Goal: Task Accomplishment & Management: Manage account settings

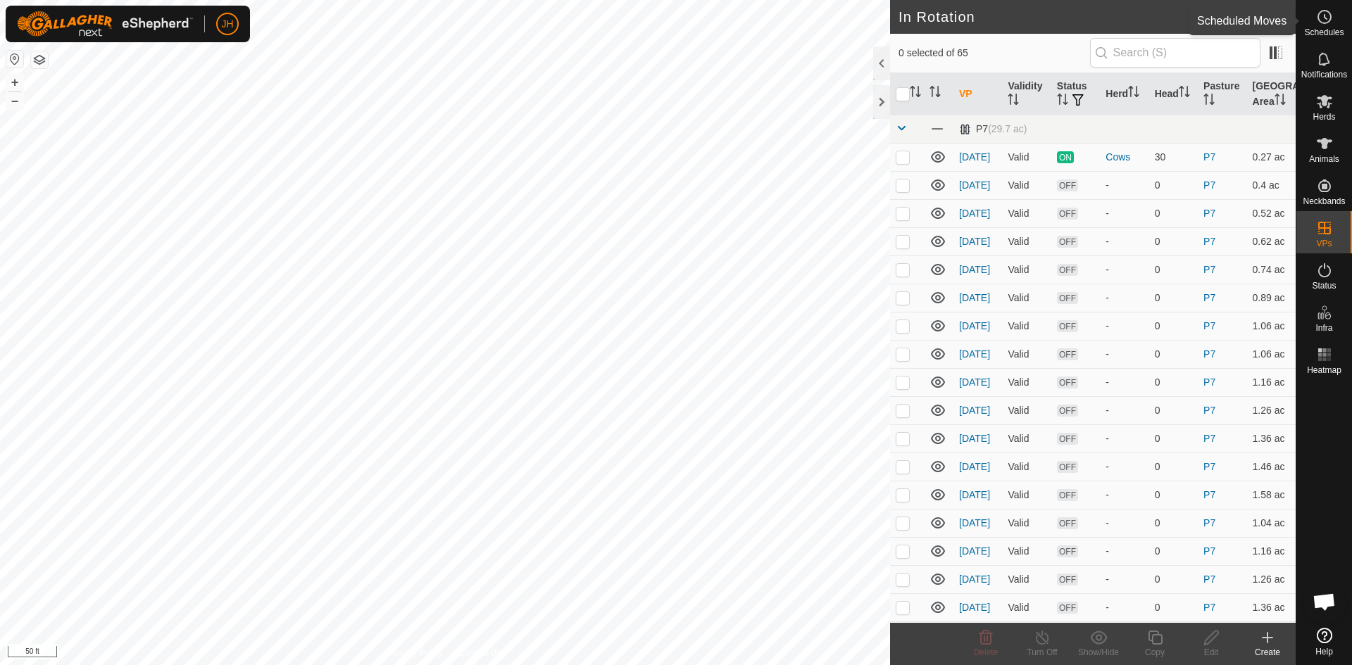
click at [1328, 22] on circle at bounding box center [1324, 17] width 13 height 13
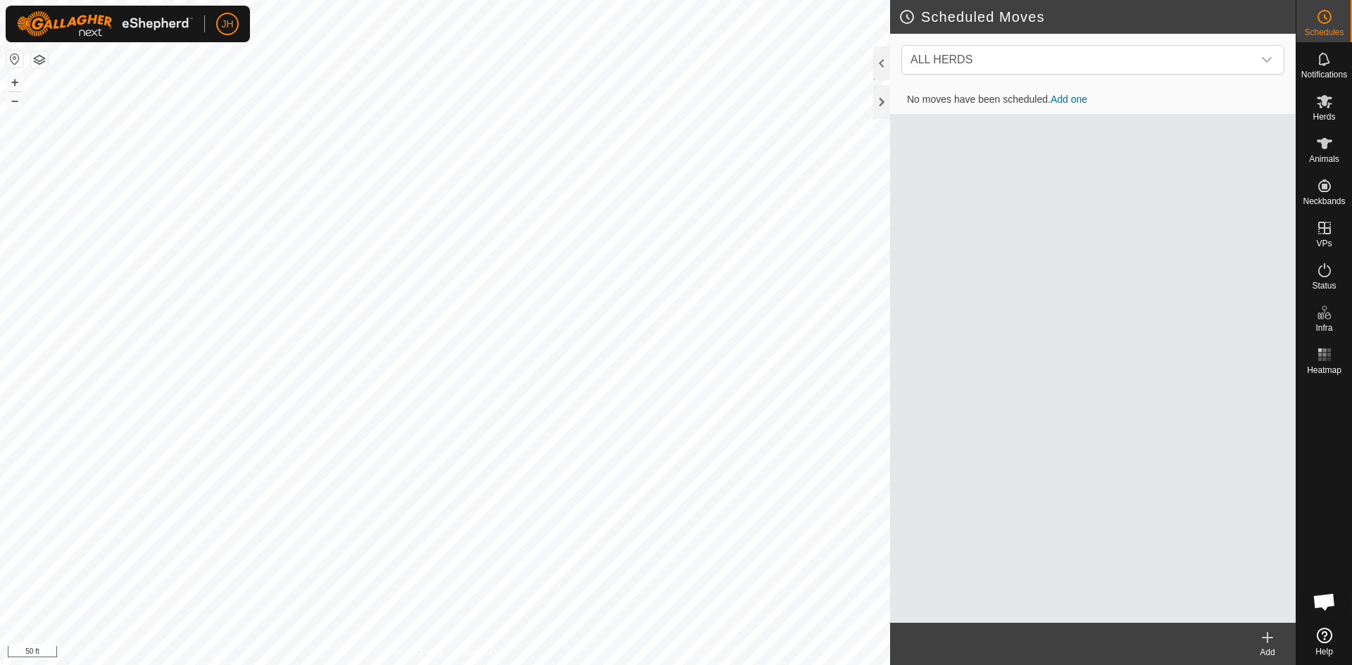
click at [1269, 639] on icon at bounding box center [1267, 637] width 17 height 17
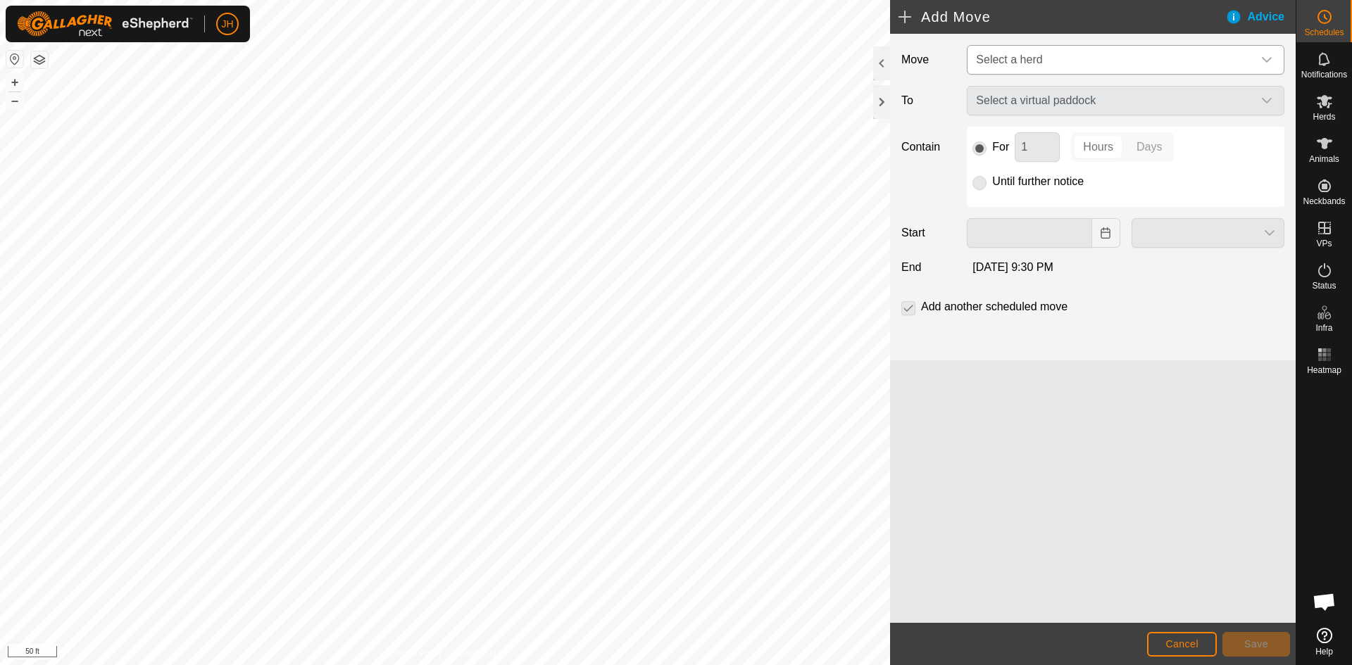
click at [1191, 63] on span "Select a herd" at bounding box center [1111, 60] width 282 height 28
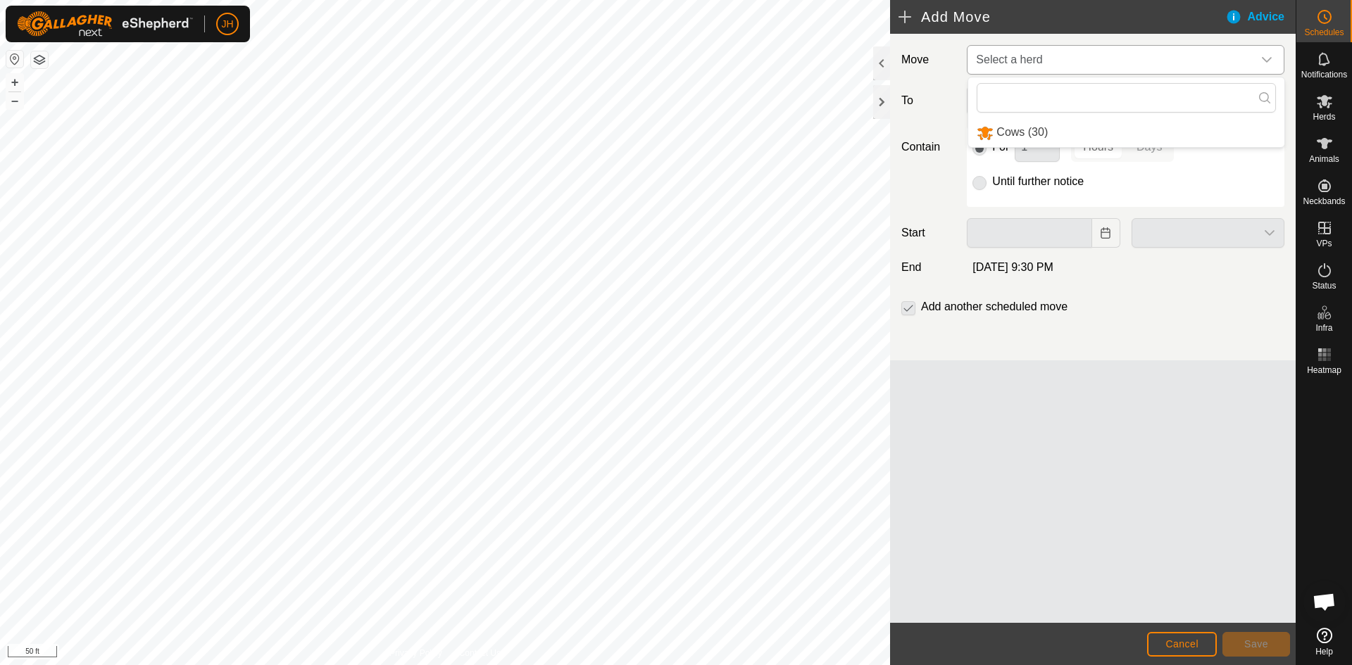
click at [1083, 129] on li "Cows (30)" at bounding box center [1126, 132] width 316 height 29
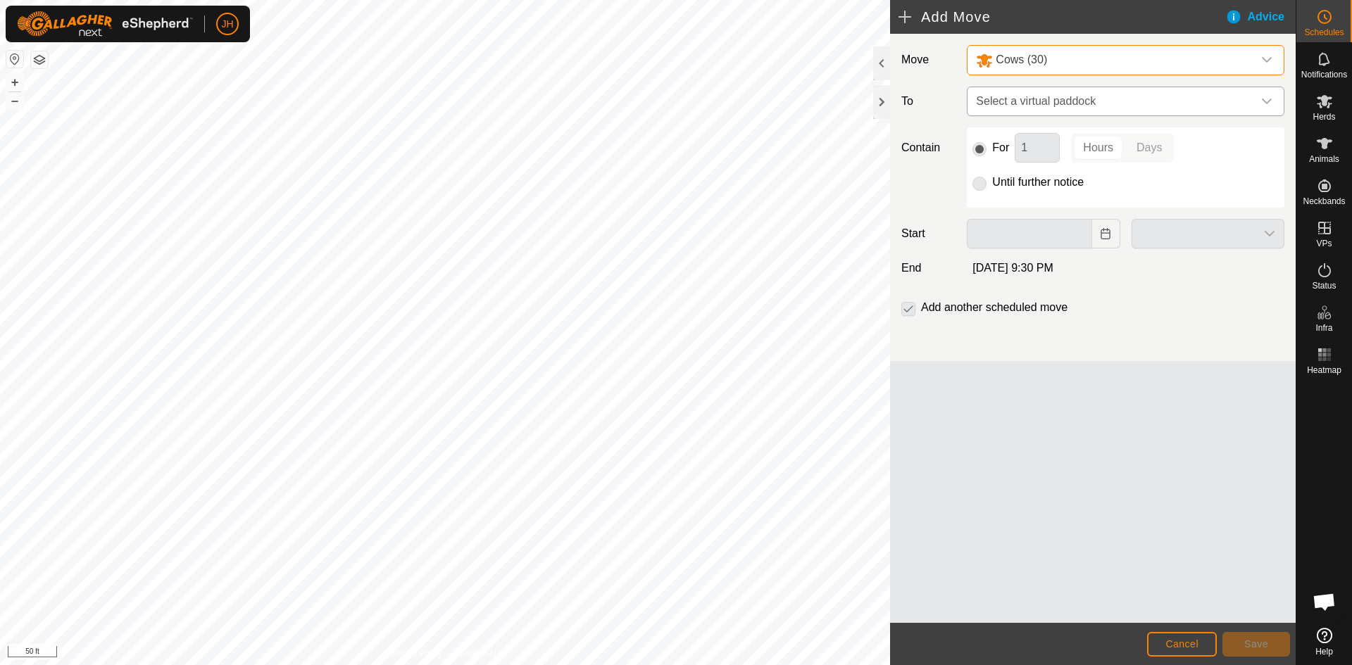
click at [1112, 108] on span "Select a virtual paddock" at bounding box center [1111, 101] width 282 height 28
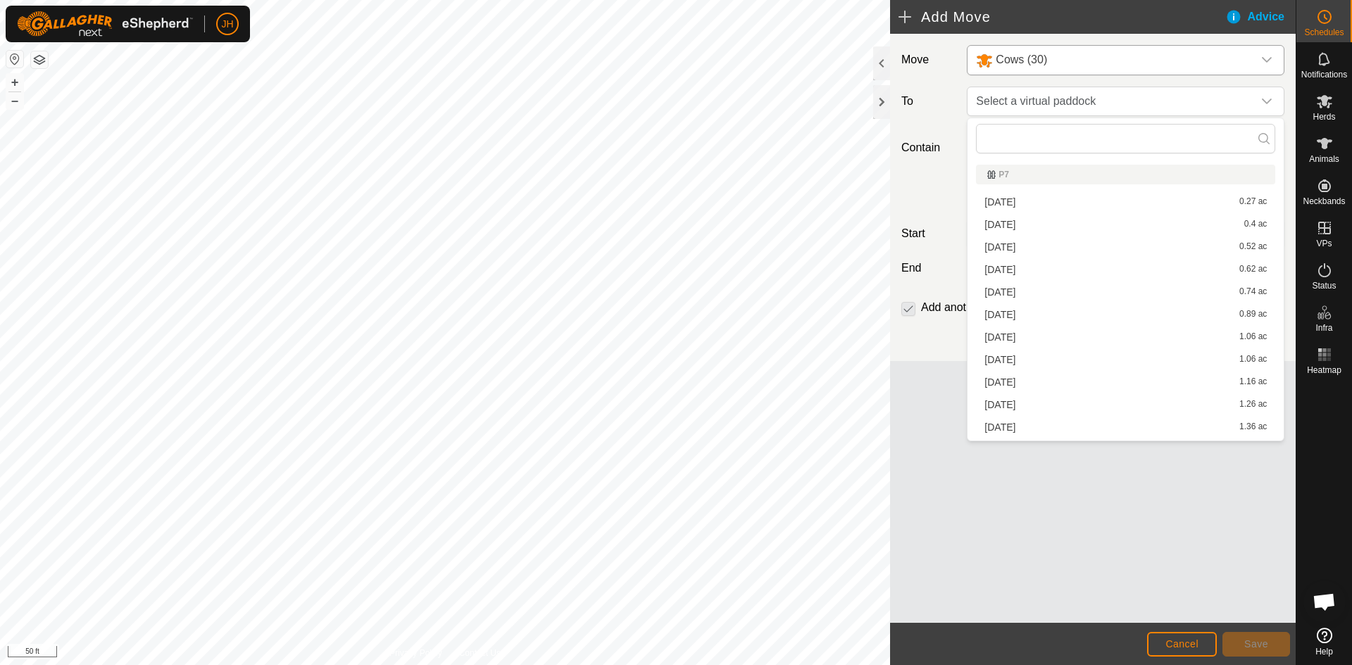
click at [1254, 226] on li "[DATE] 0.4 ac" at bounding box center [1125, 224] width 299 height 21
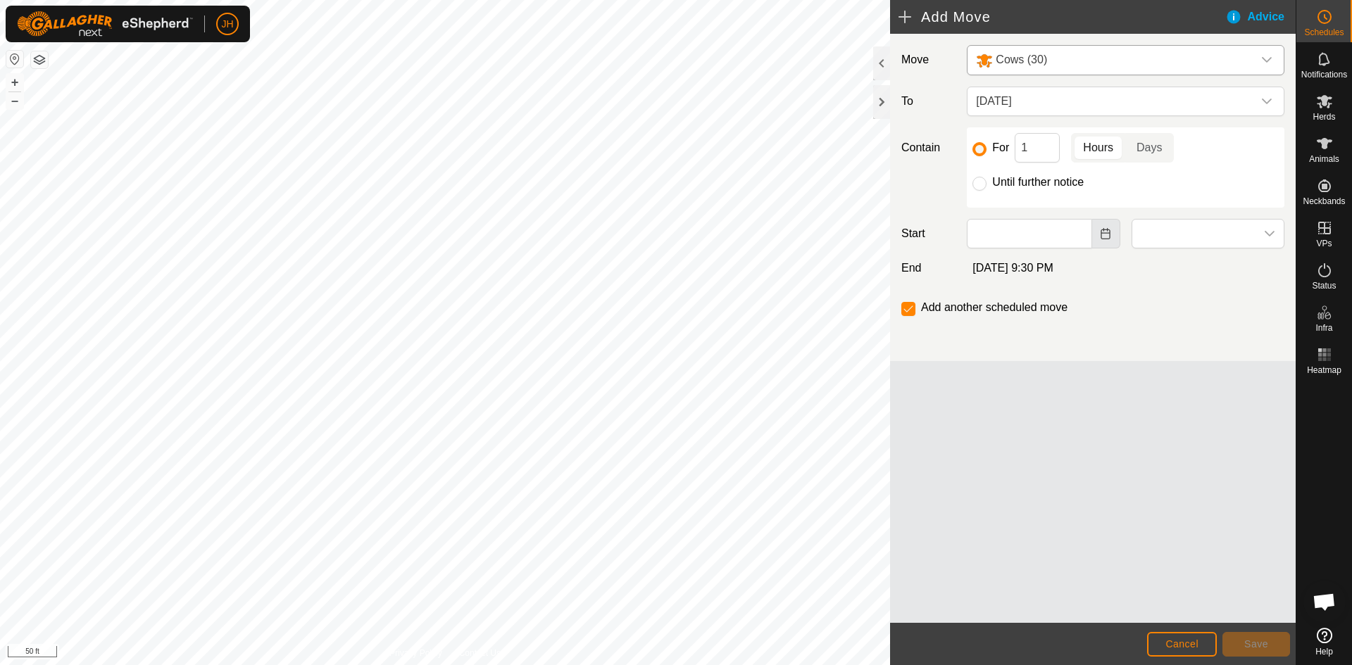
click at [1107, 243] on button "Choose Date" at bounding box center [1106, 234] width 28 height 30
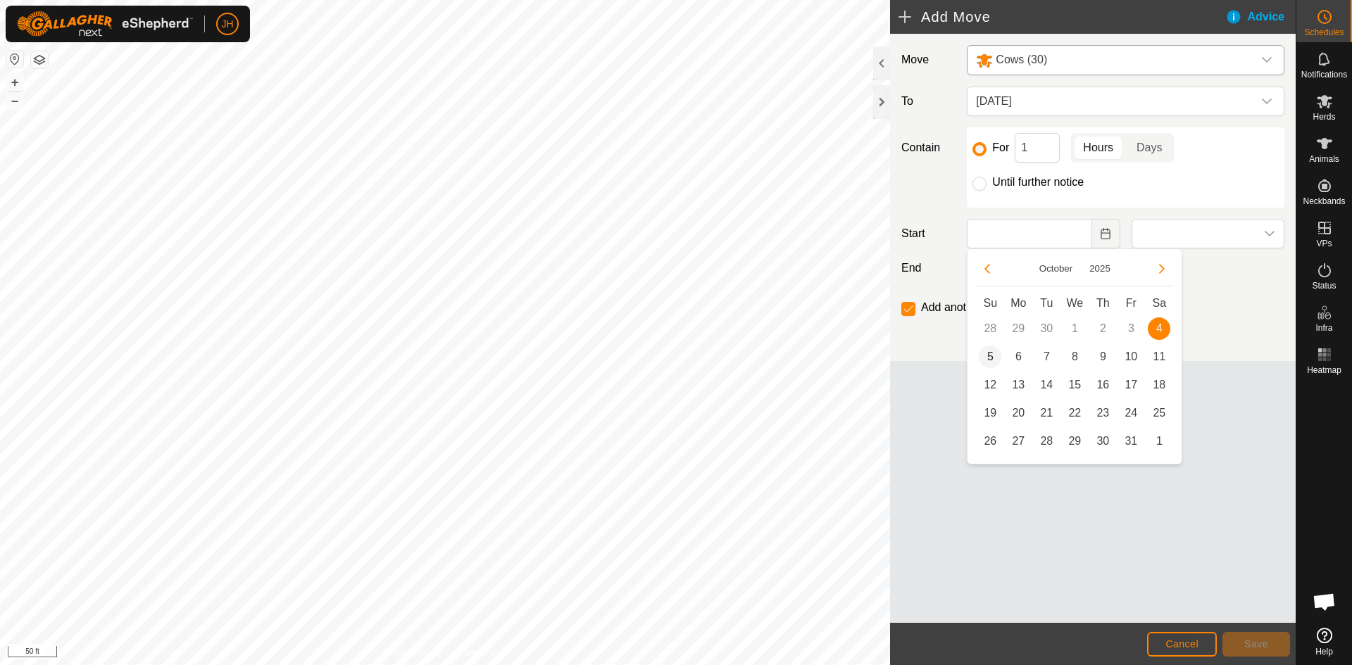
click at [990, 356] on span "5" at bounding box center [990, 357] width 23 height 23
type input "[DATE]"
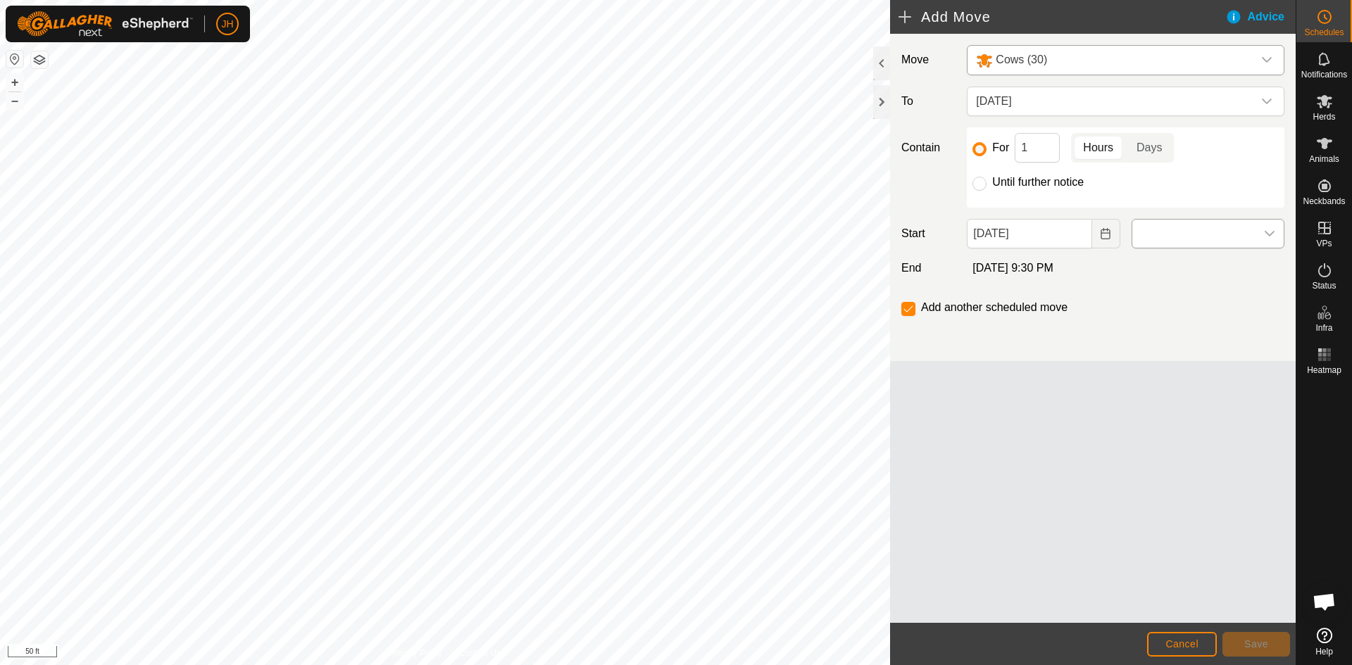
click at [1262, 233] on div "dropdown trigger" at bounding box center [1269, 234] width 28 height 28
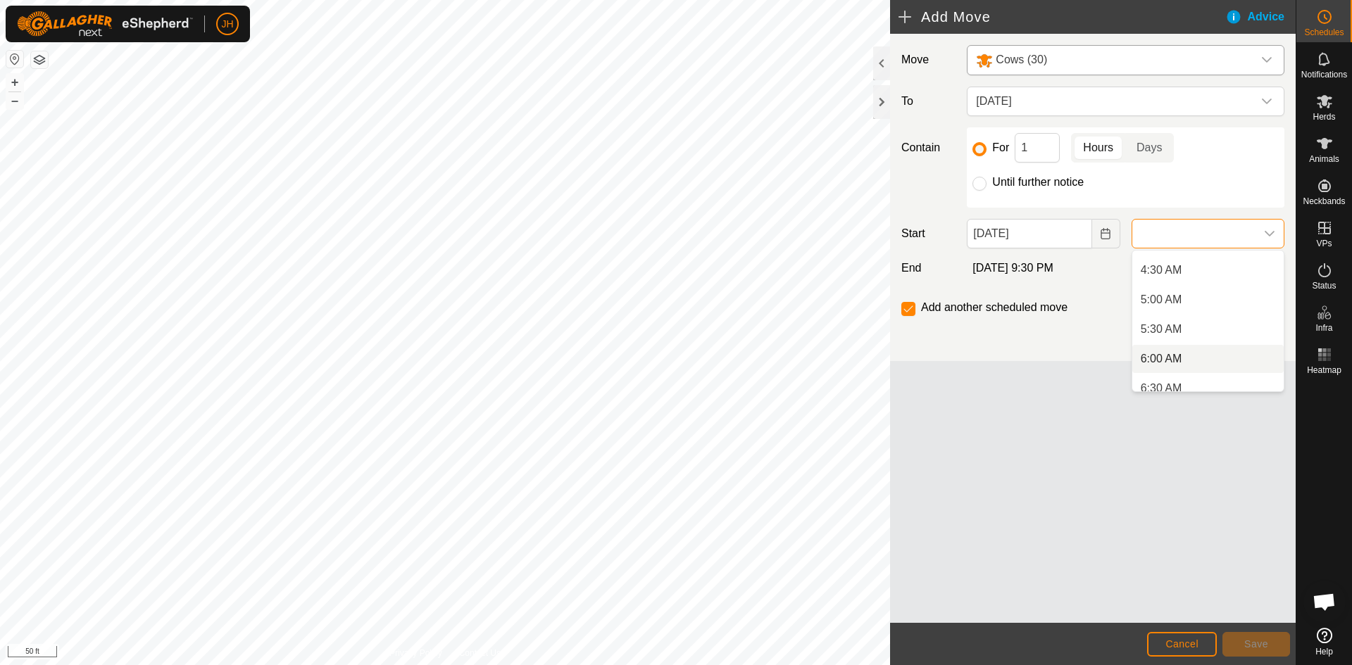
click at [1192, 345] on li "6:00 AM" at bounding box center [1207, 359] width 151 height 28
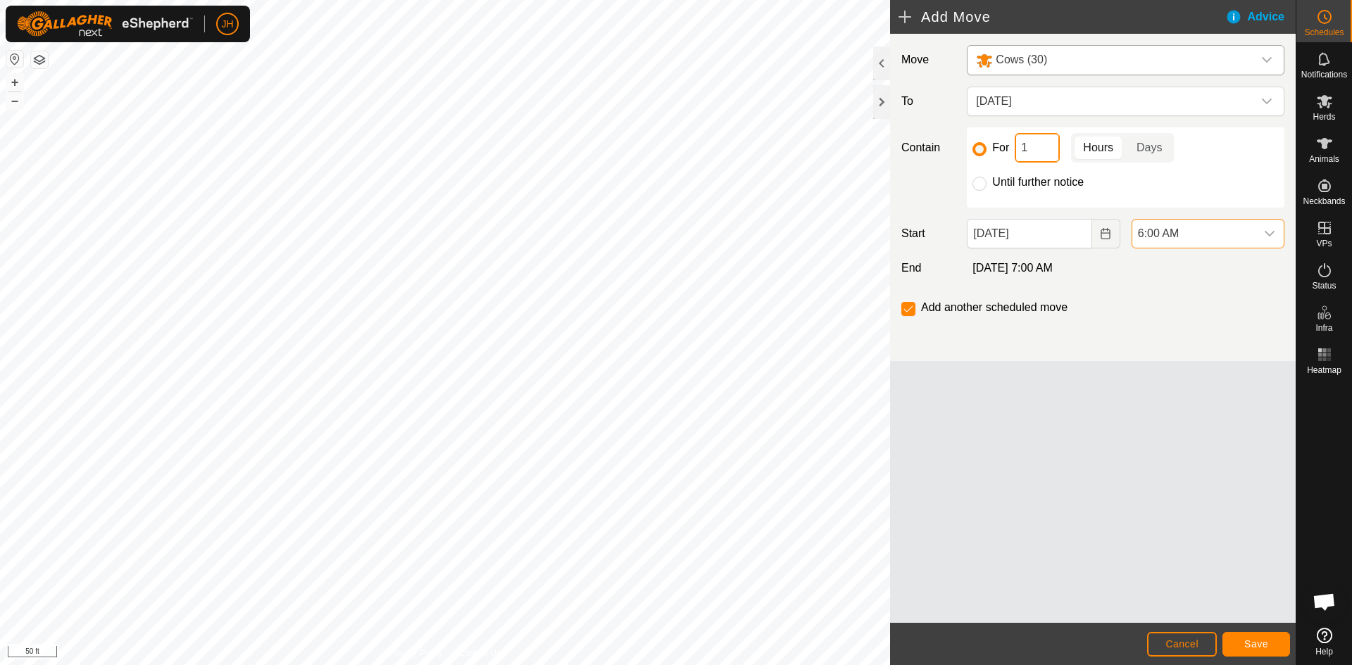
click at [1033, 150] on input "1" at bounding box center [1036, 148] width 45 height 30
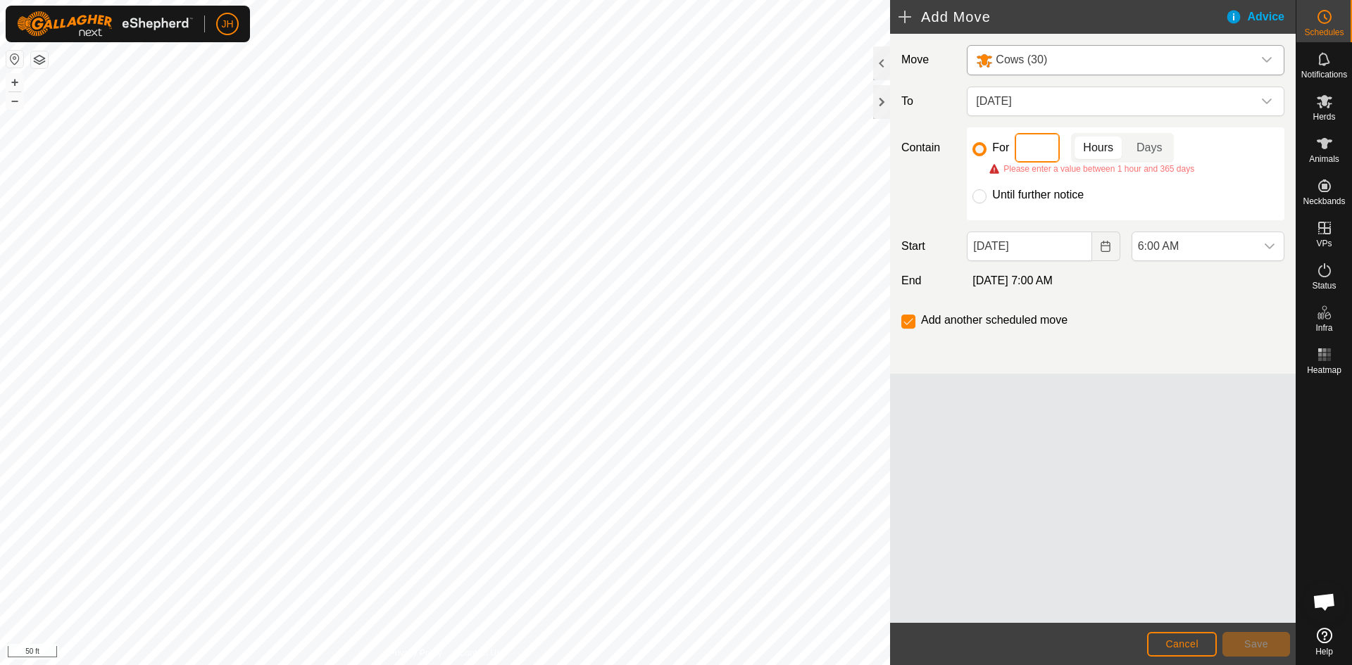
type input "2"
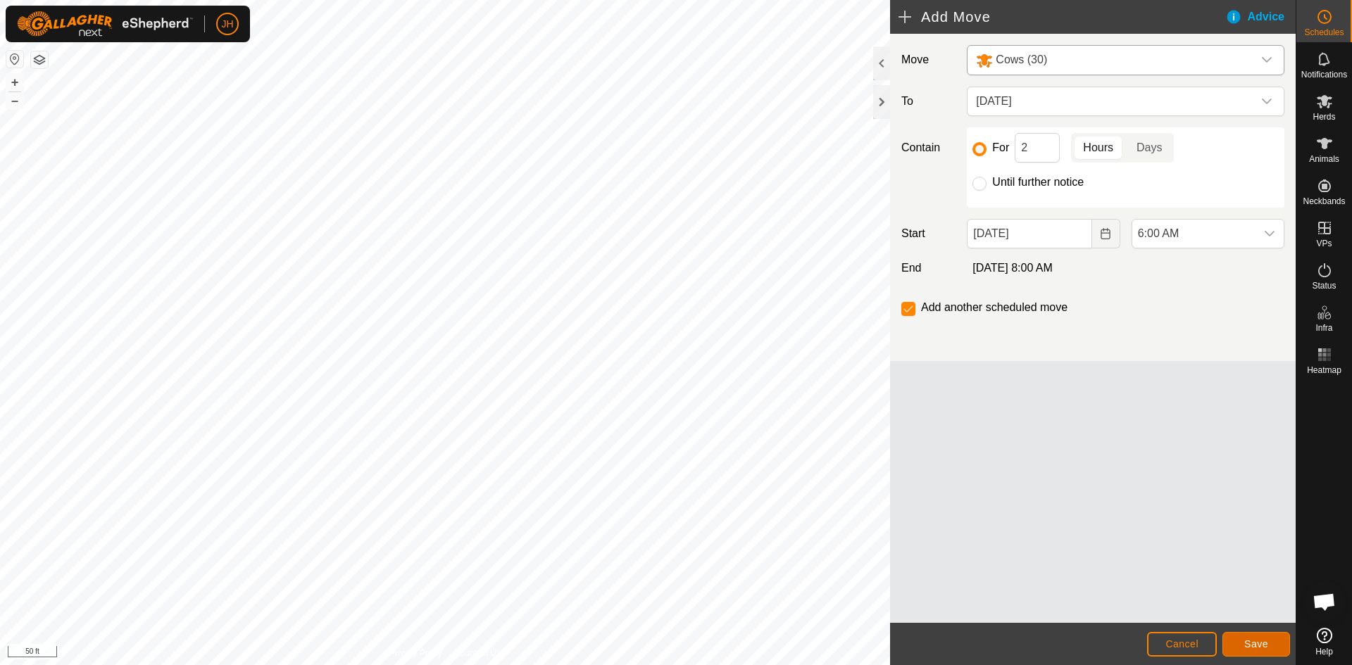
click at [1260, 641] on span "Save" at bounding box center [1256, 643] width 24 height 11
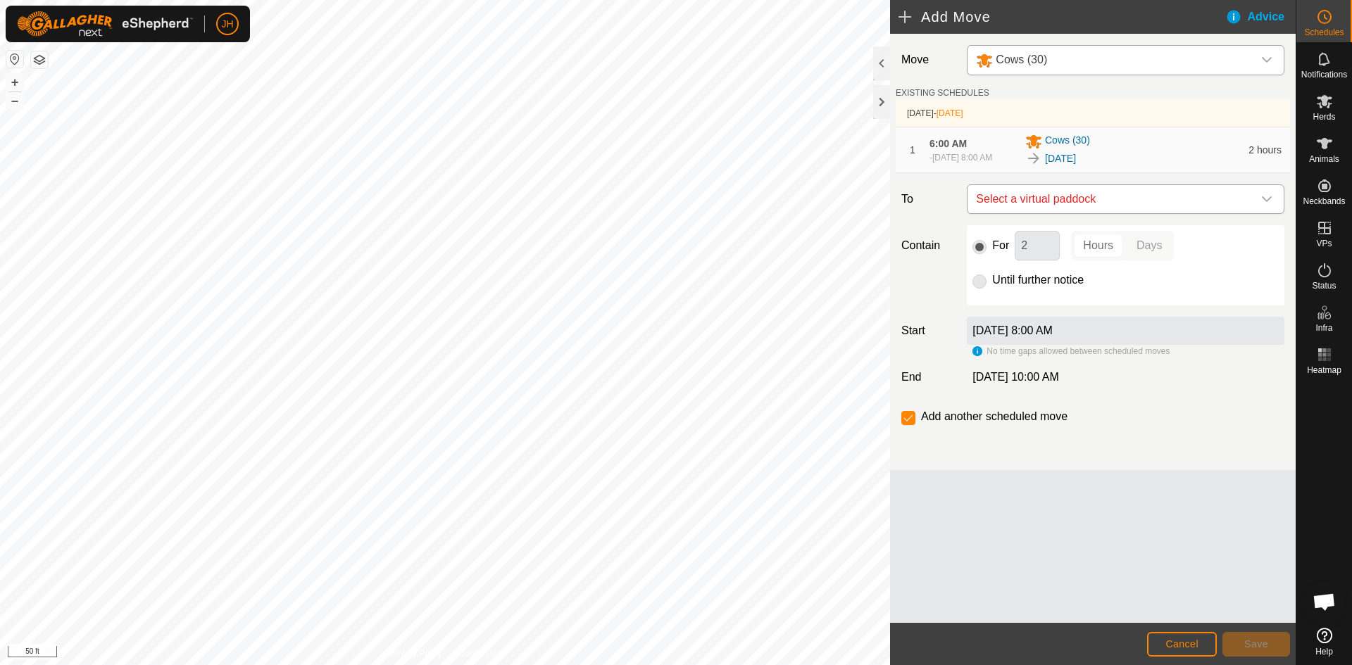
click at [1141, 198] on span "Select a virtual paddock" at bounding box center [1111, 199] width 282 height 28
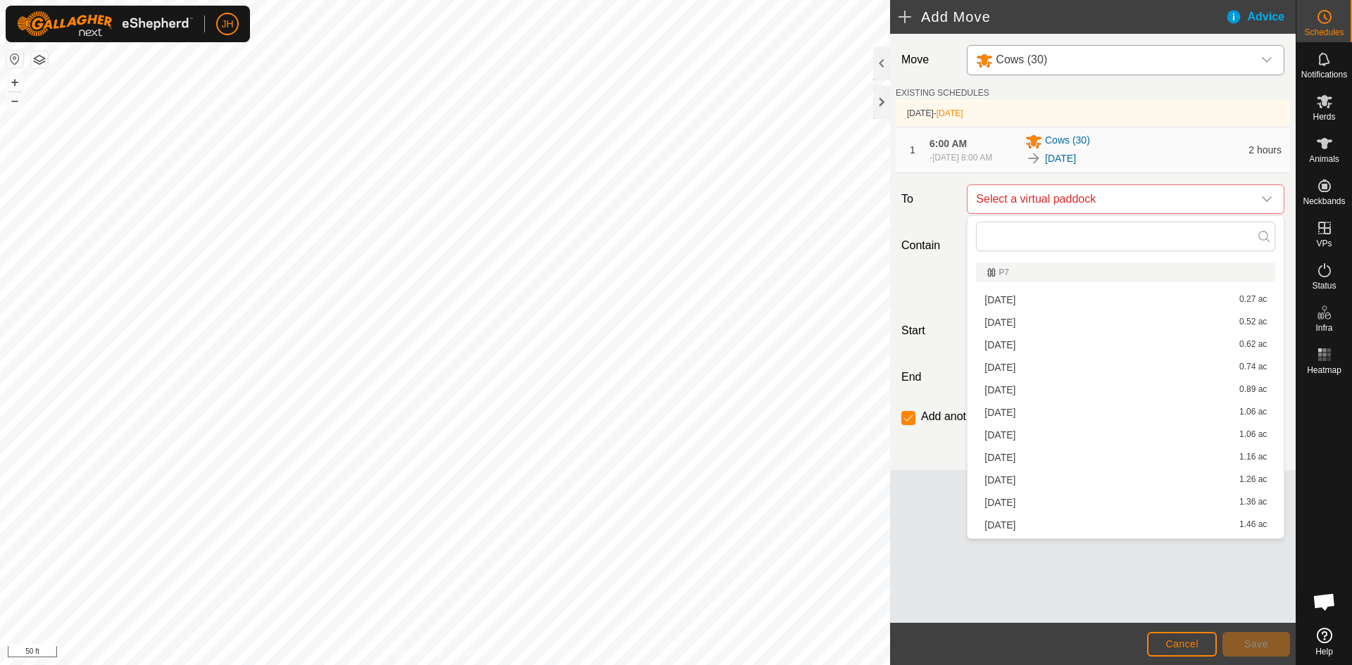
click at [1023, 320] on li "[DATE] 0.52 ac" at bounding box center [1125, 322] width 299 height 21
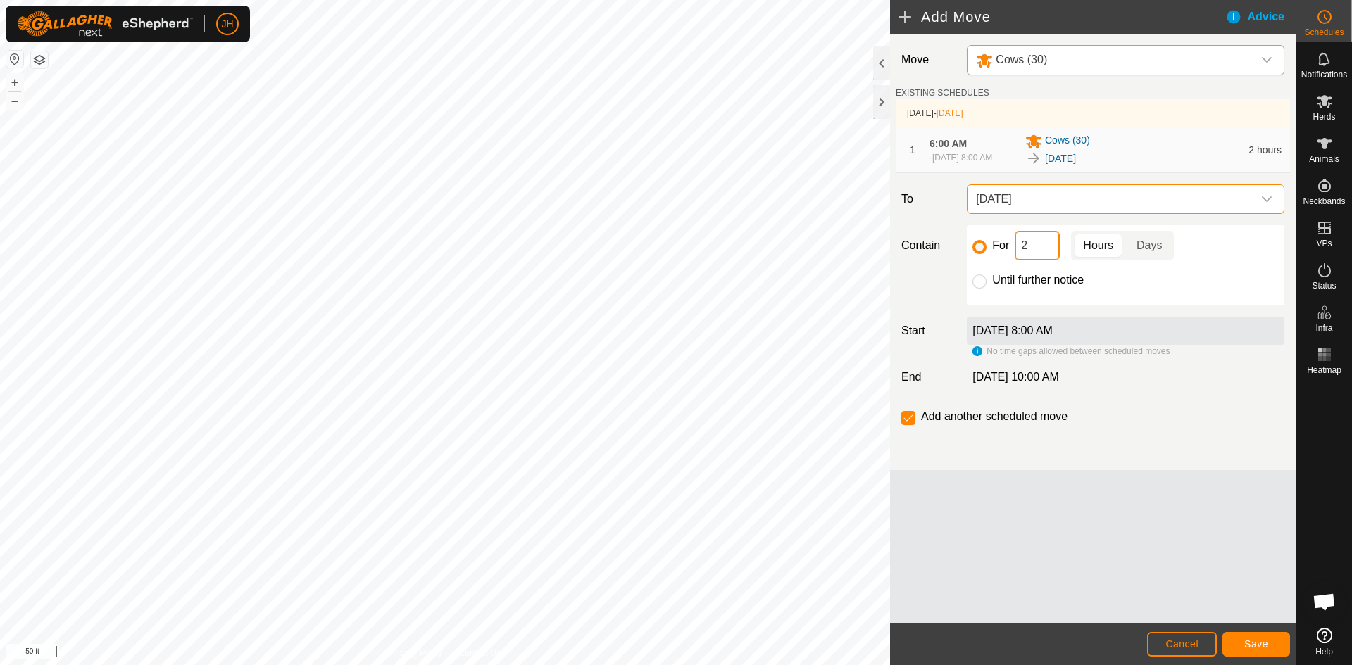
click at [1030, 246] on input "2" at bounding box center [1036, 246] width 45 height 30
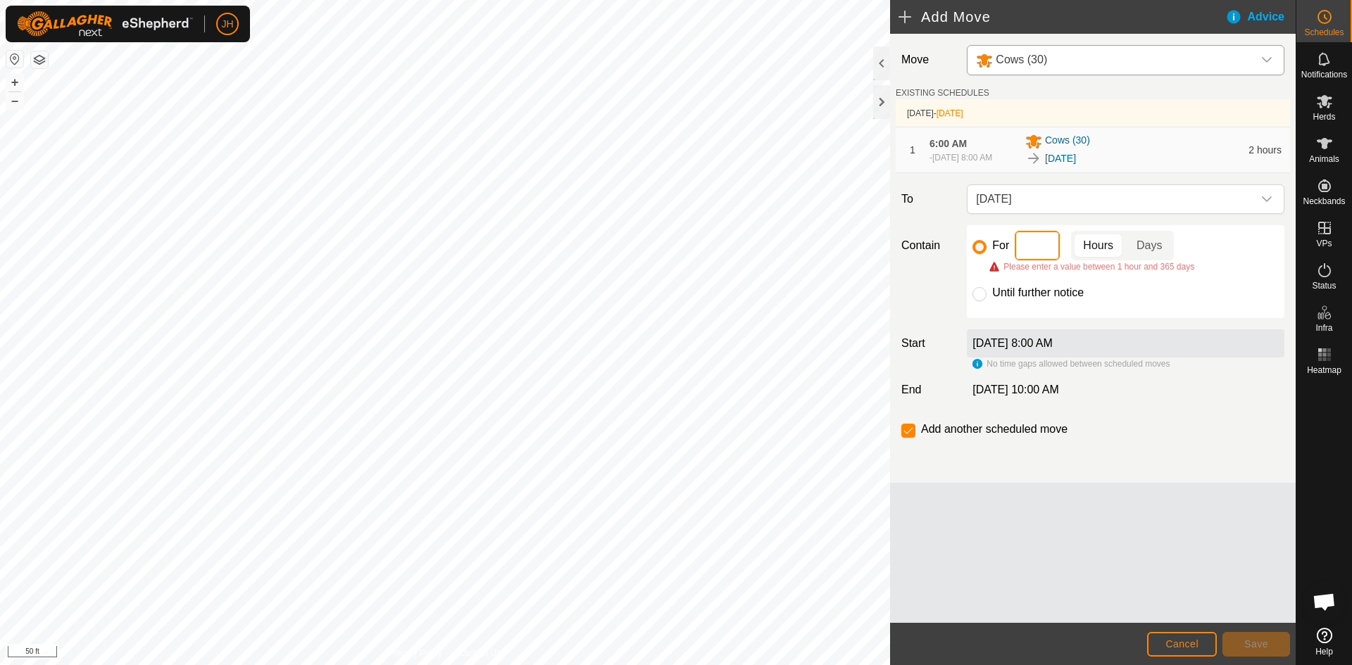
type input "3"
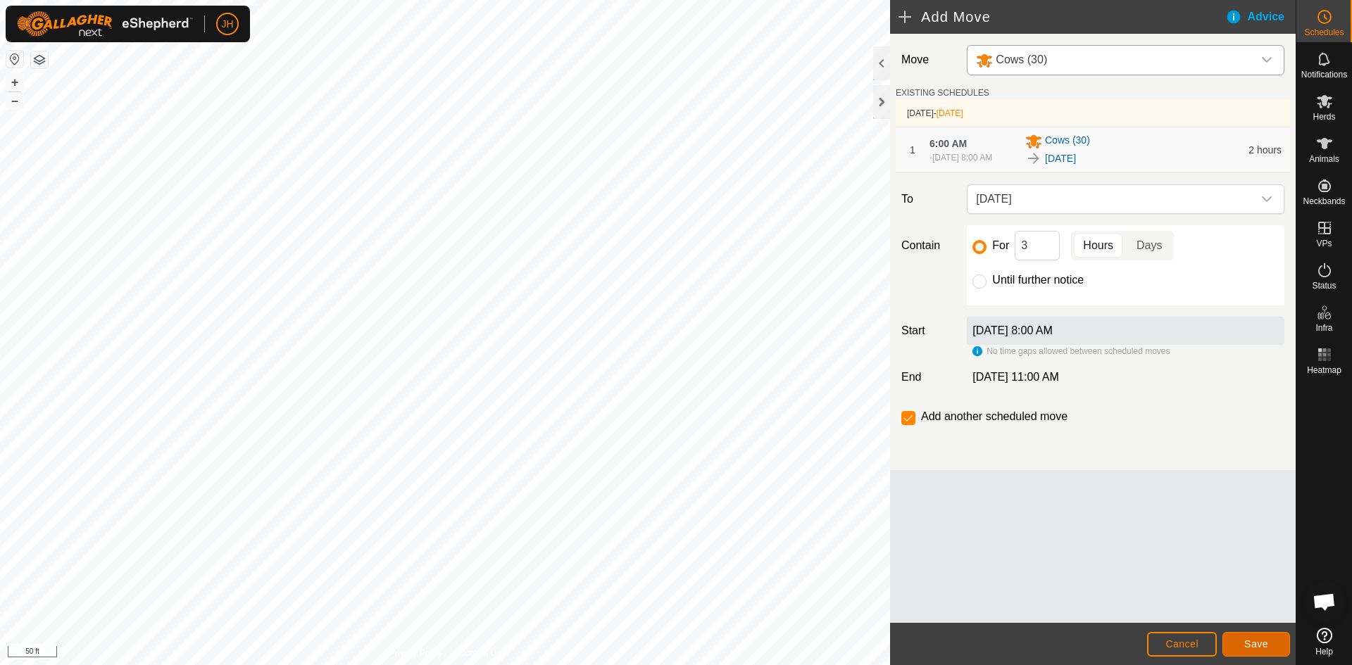
click at [1262, 645] on span "Save" at bounding box center [1256, 643] width 24 height 11
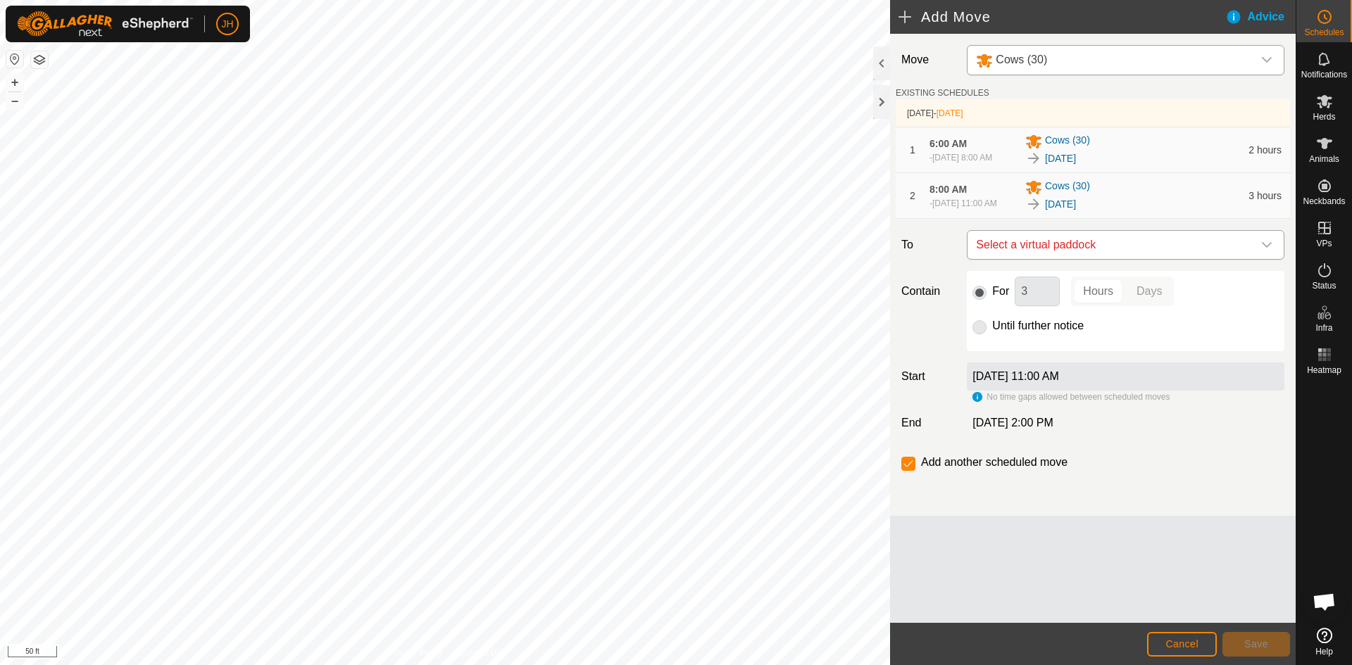
click at [1152, 241] on span "Select a virtual paddock" at bounding box center [1111, 245] width 282 height 28
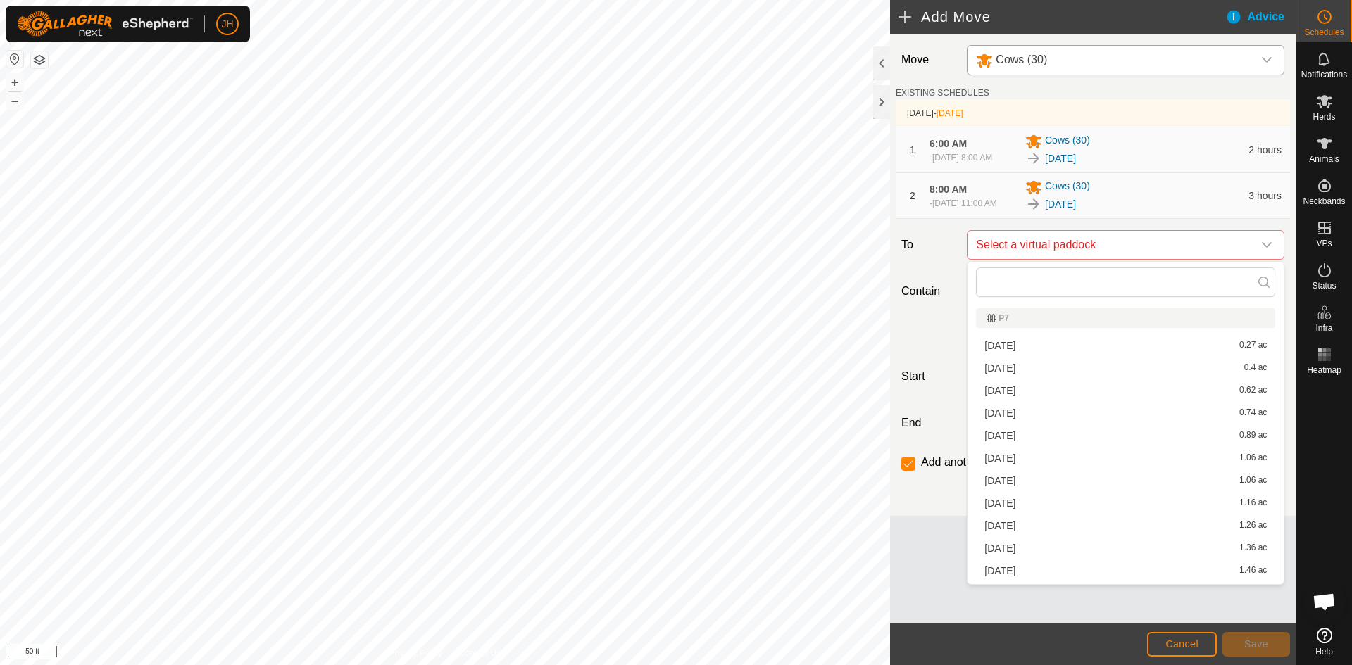
click at [1006, 392] on li "[DATE] 0.62 ac" at bounding box center [1125, 390] width 299 height 21
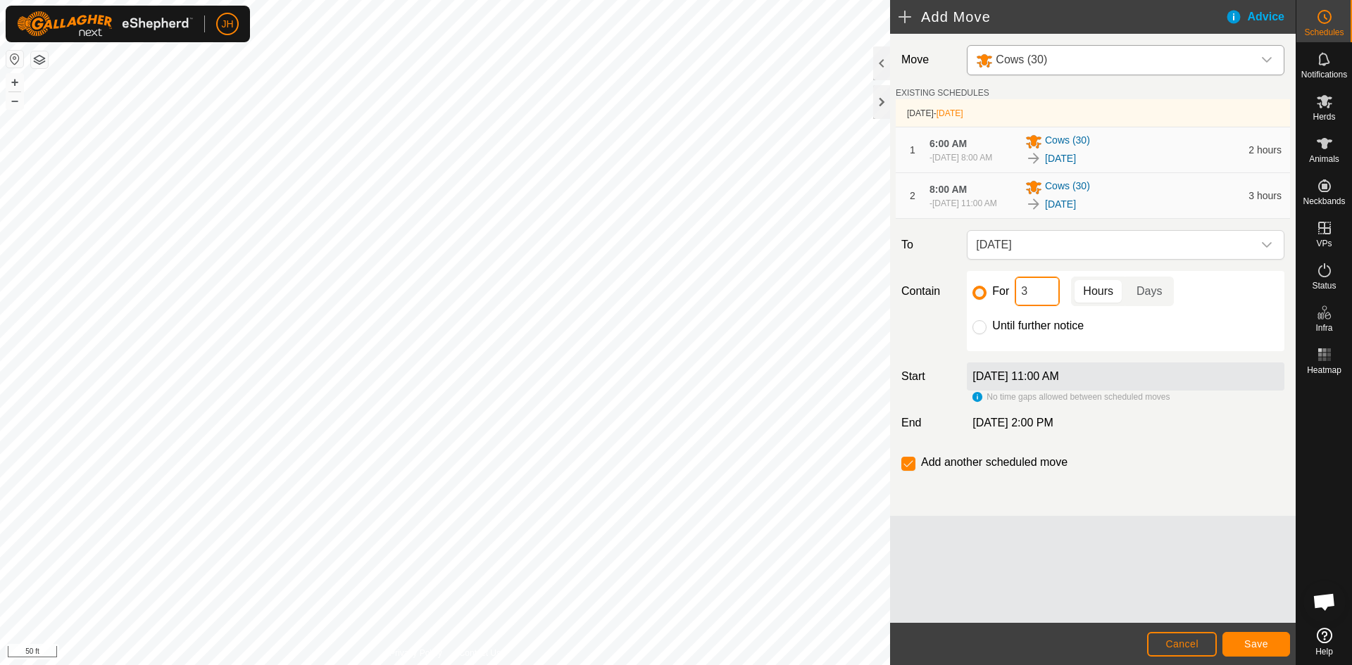
click at [1048, 288] on input "3" at bounding box center [1036, 292] width 45 height 30
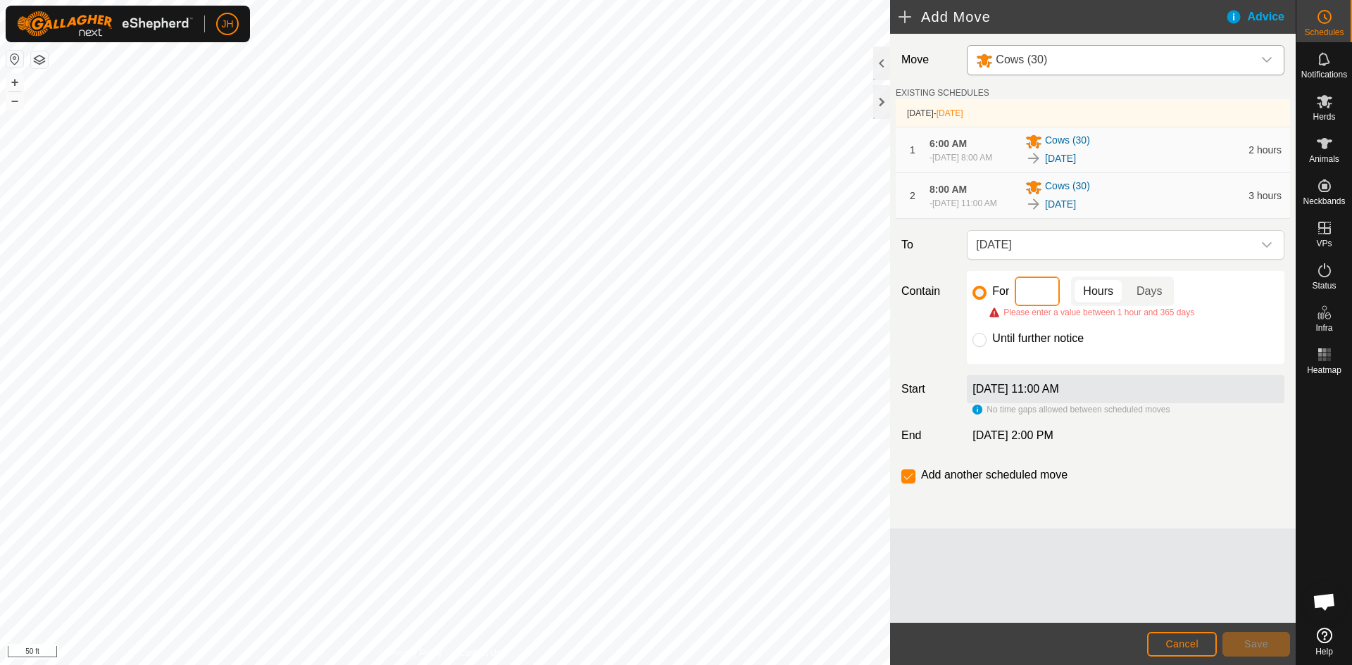
type input "3"
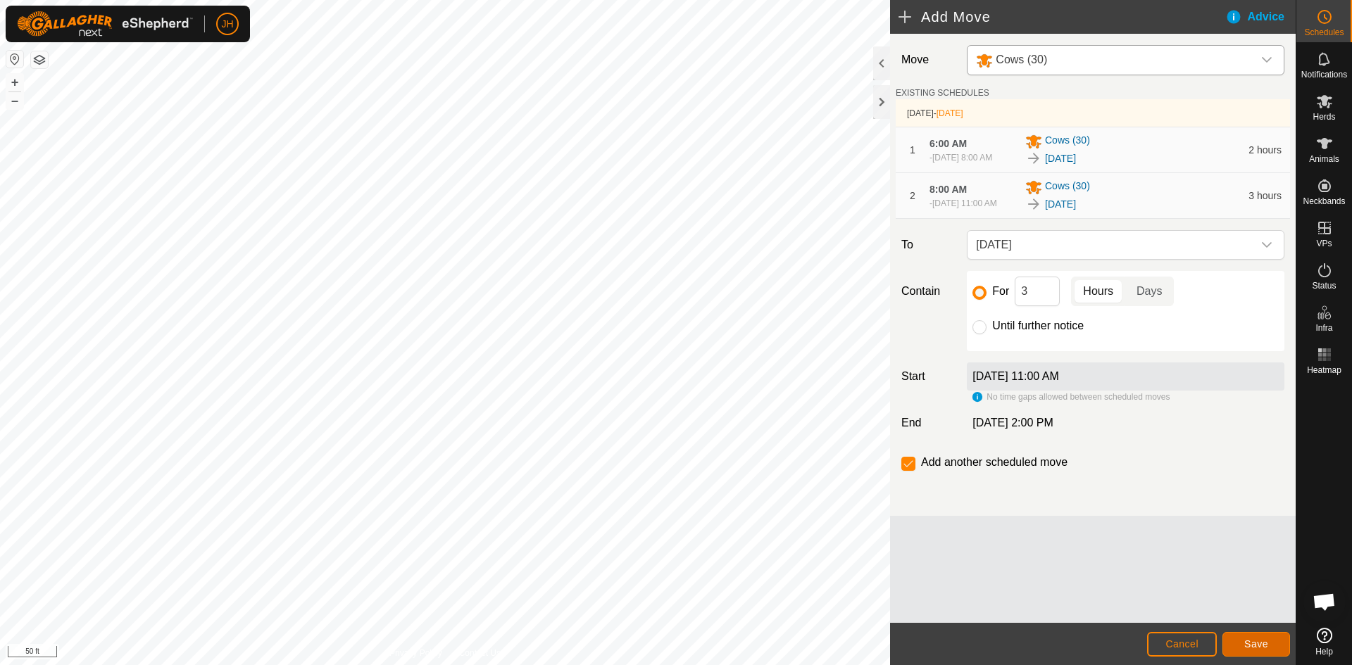
click at [1254, 646] on span "Save" at bounding box center [1256, 643] width 24 height 11
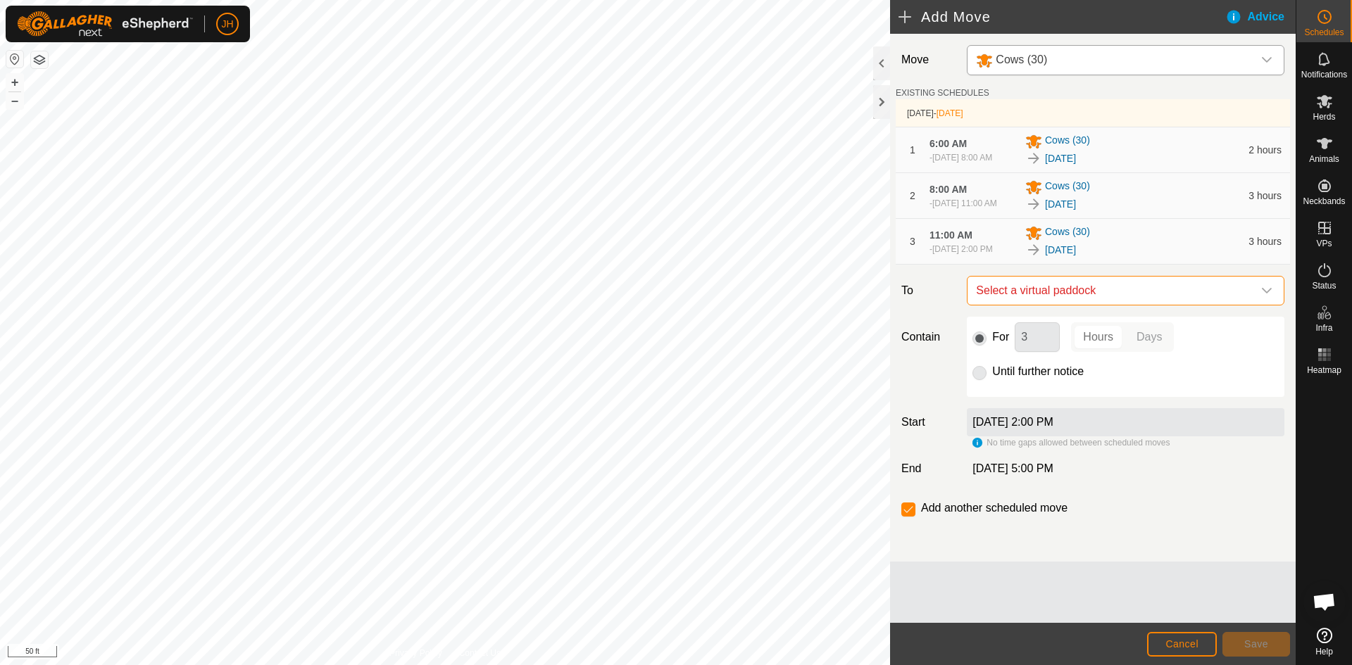
click at [1205, 294] on span "Select a virtual paddock" at bounding box center [1111, 291] width 282 height 28
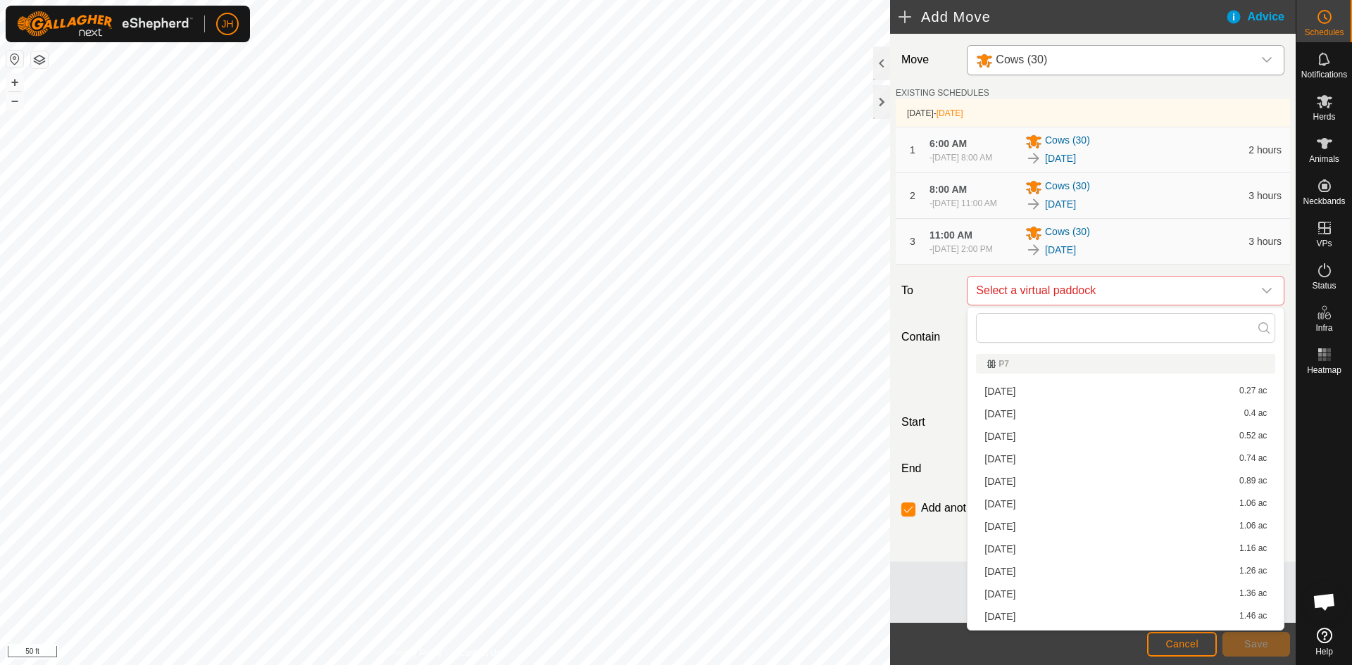
click at [1020, 458] on li "[DATE] 0.74 ac" at bounding box center [1125, 458] width 299 height 21
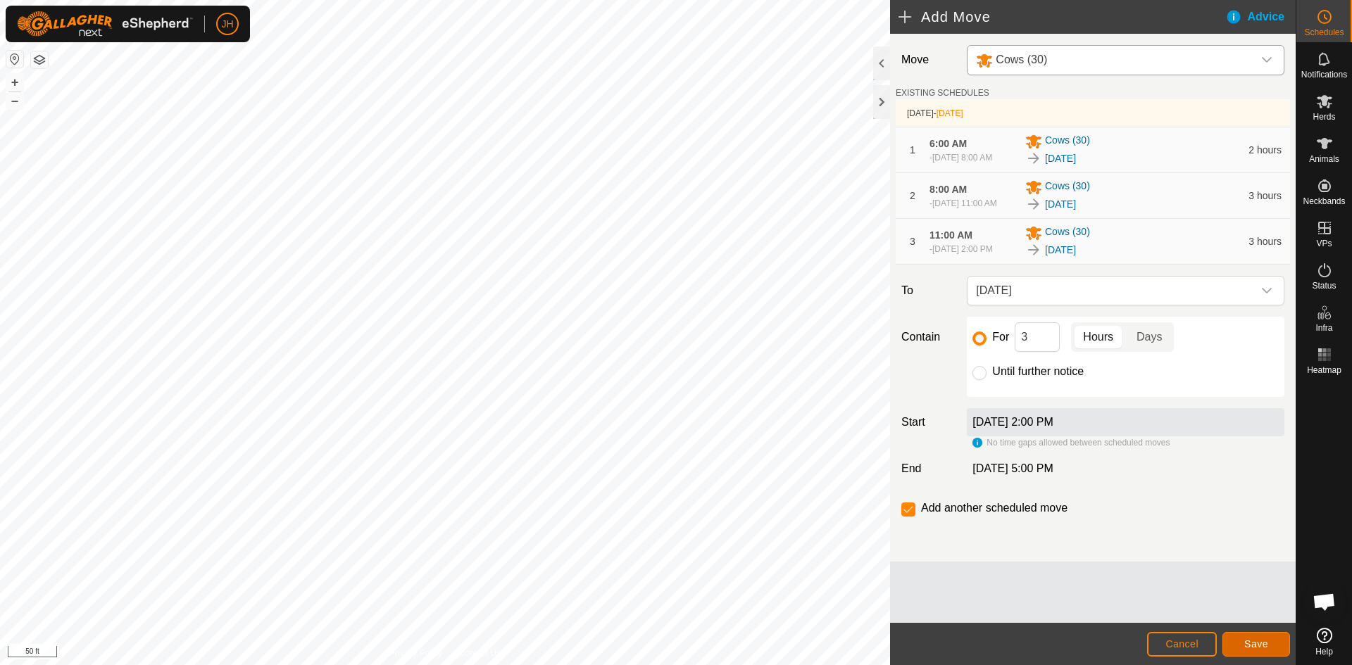
click at [1252, 649] on button "Save" at bounding box center [1256, 644] width 68 height 25
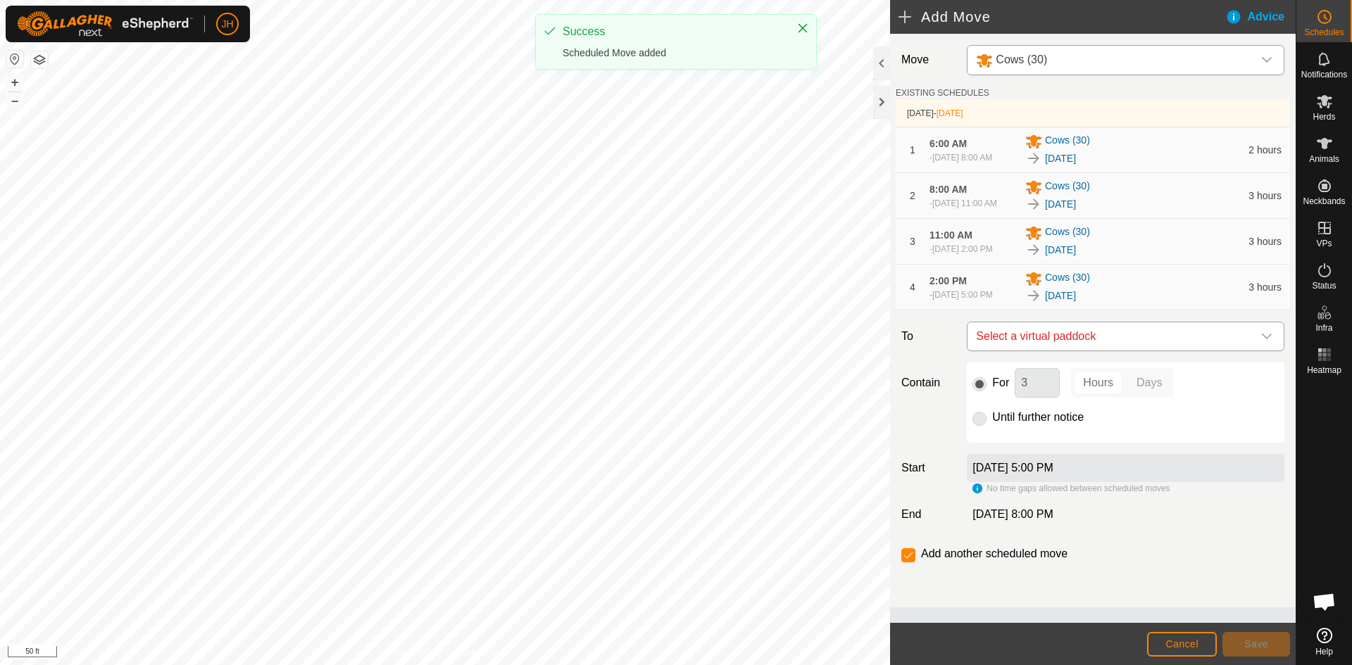
click at [1237, 336] on span "Select a virtual paddock" at bounding box center [1111, 336] width 282 height 28
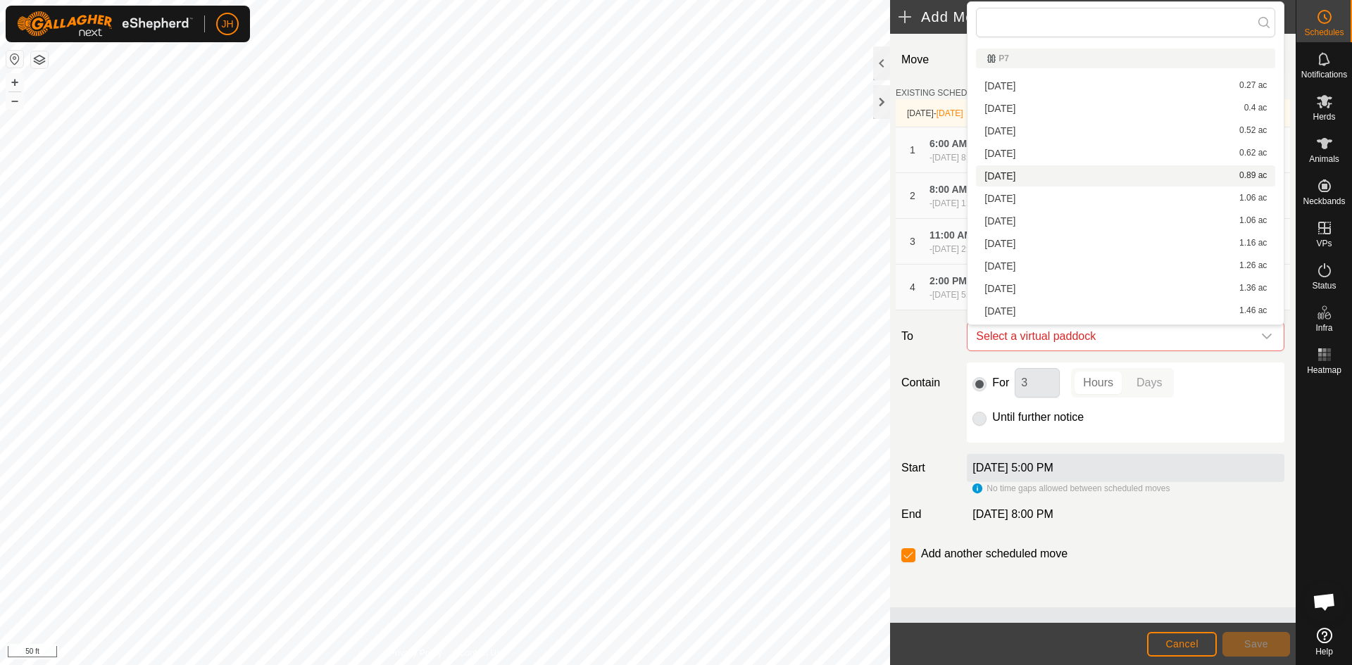
click at [1007, 175] on li "[DATE] 0.89 ac" at bounding box center [1125, 175] width 299 height 21
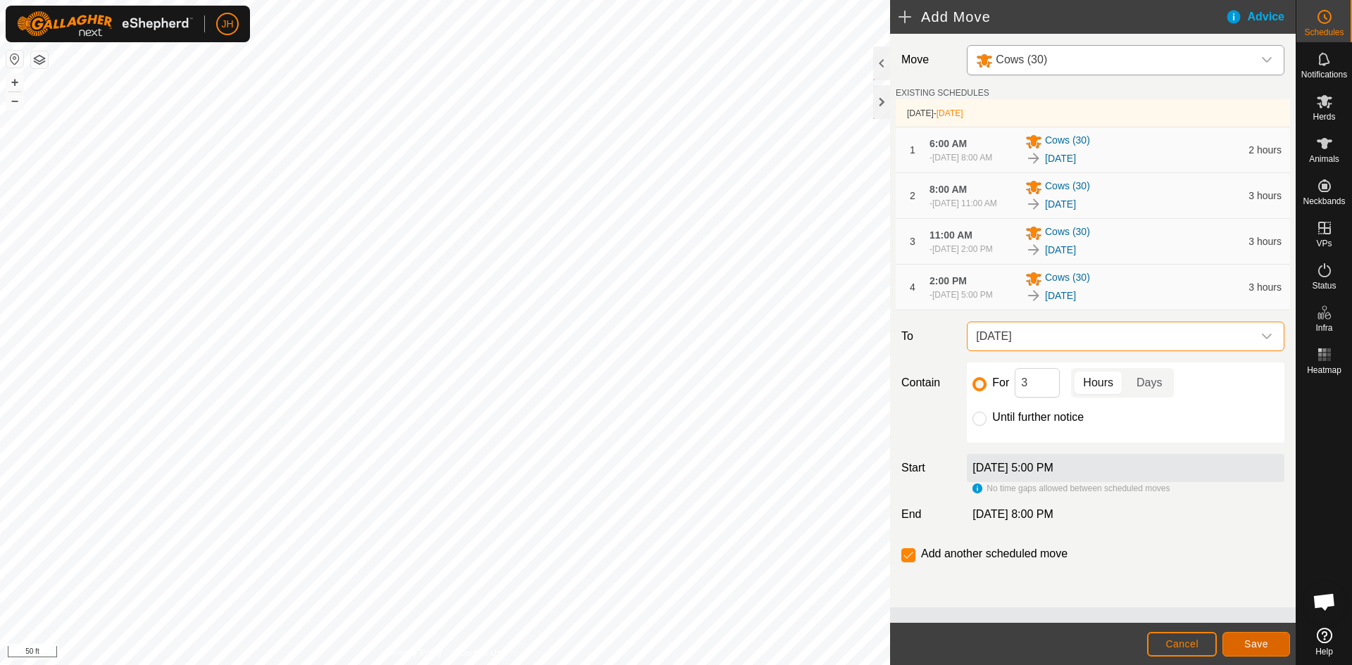
click at [1257, 646] on span "Save" at bounding box center [1256, 643] width 24 height 11
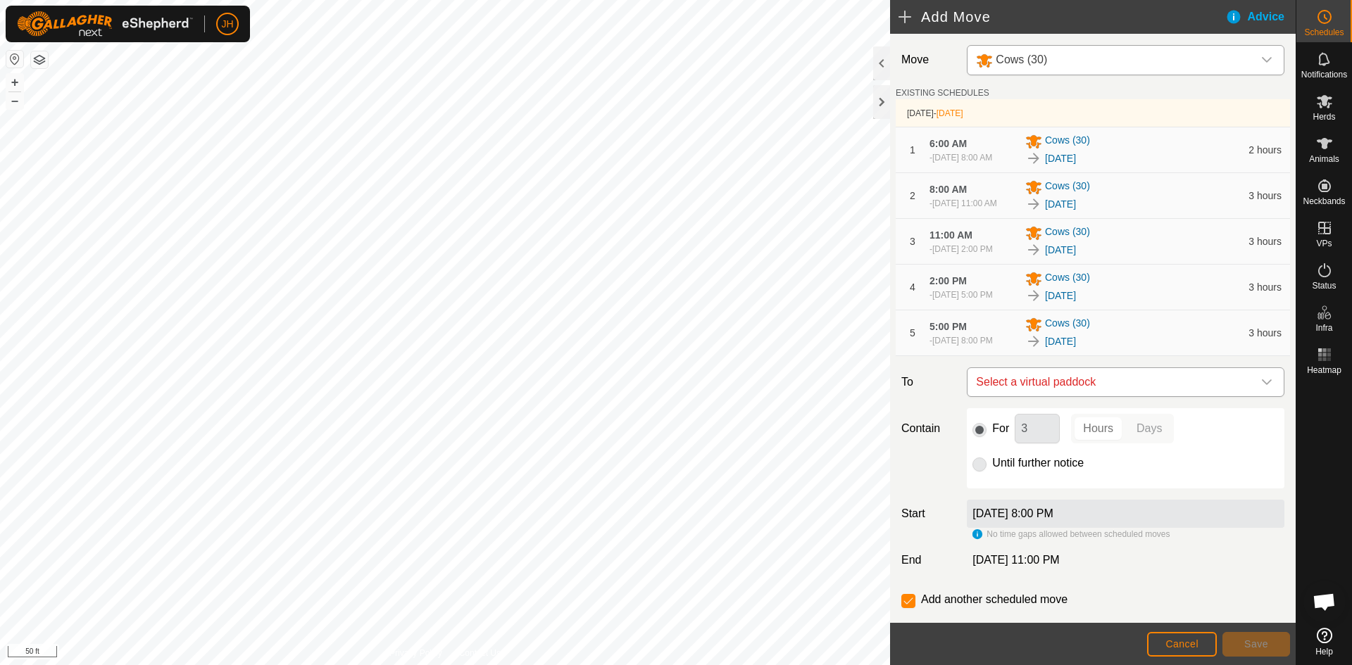
click at [1159, 383] on span "Select a virtual paddock" at bounding box center [1111, 382] width 282 height 28
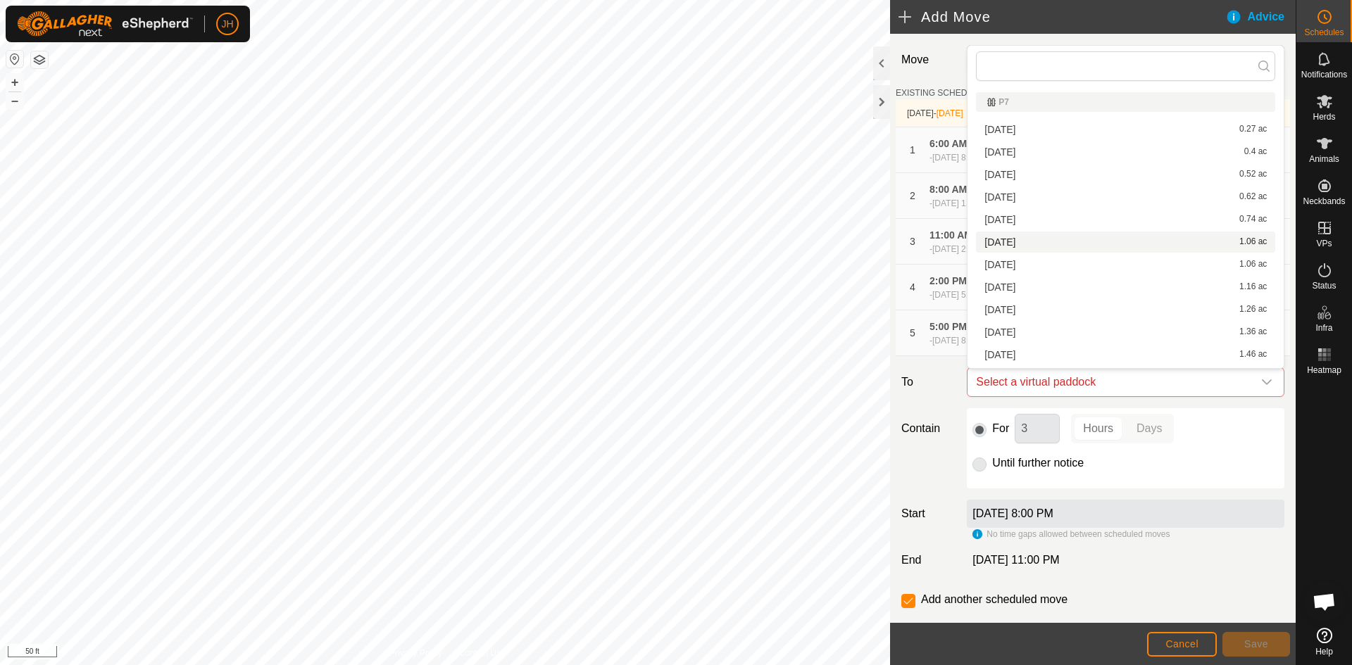
click at [1017, 237] on li "[DATE] 1.06 ac" at bounding box center [1125, 242] width 299 height 21
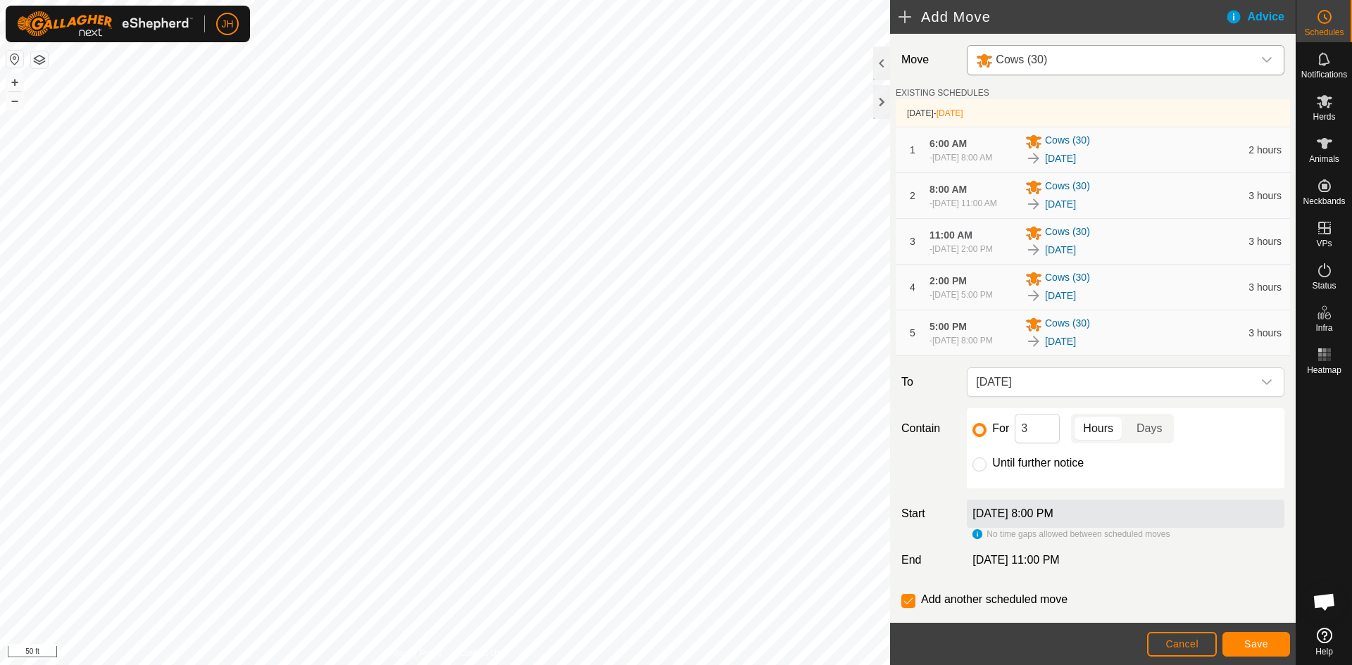
click at [990, 460] on div "Until further notice" at bounding box center [1125, 463] width 306 height 17
click at [981, 464] on input "Until further notice" at bounding box center [979, 465] width 14 height 14
radio input "true"
checkbox input "false"
click at [1269, 646] on button "Save" at bounding box center [1256, 644] width 68 height 25
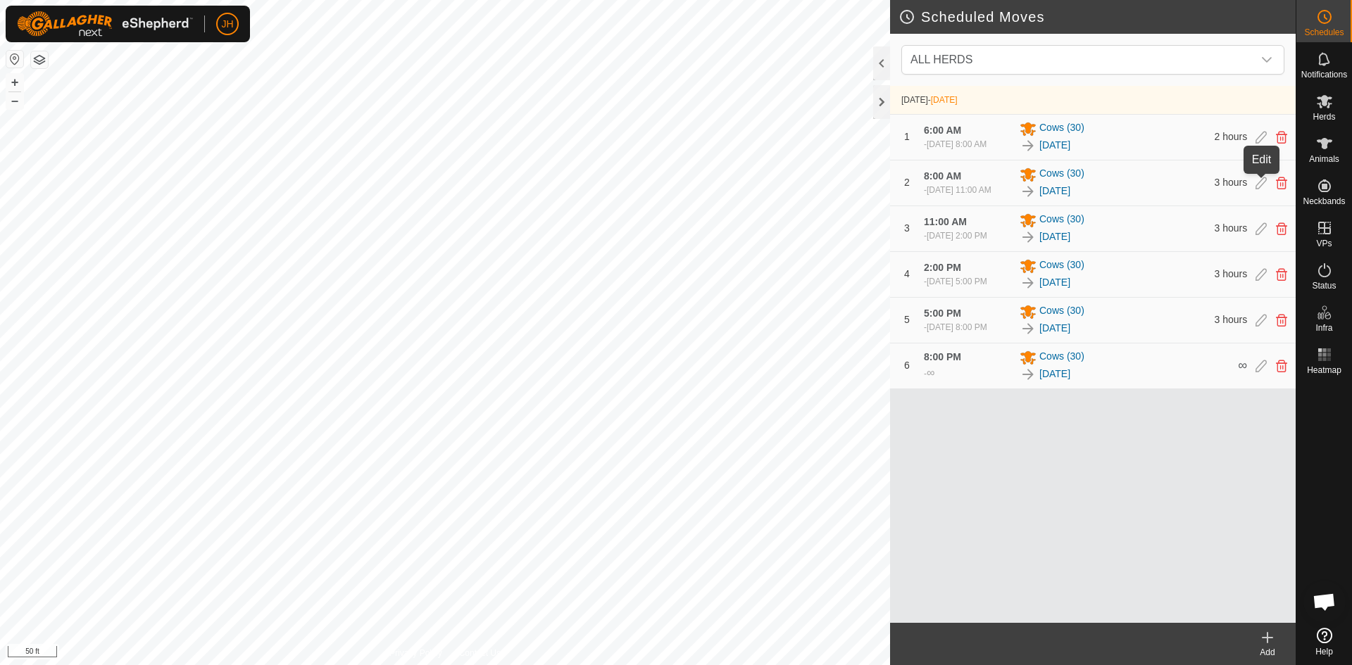
click at [1260, 184] on icon at bounding box center [1260, 183] width 11 height 13
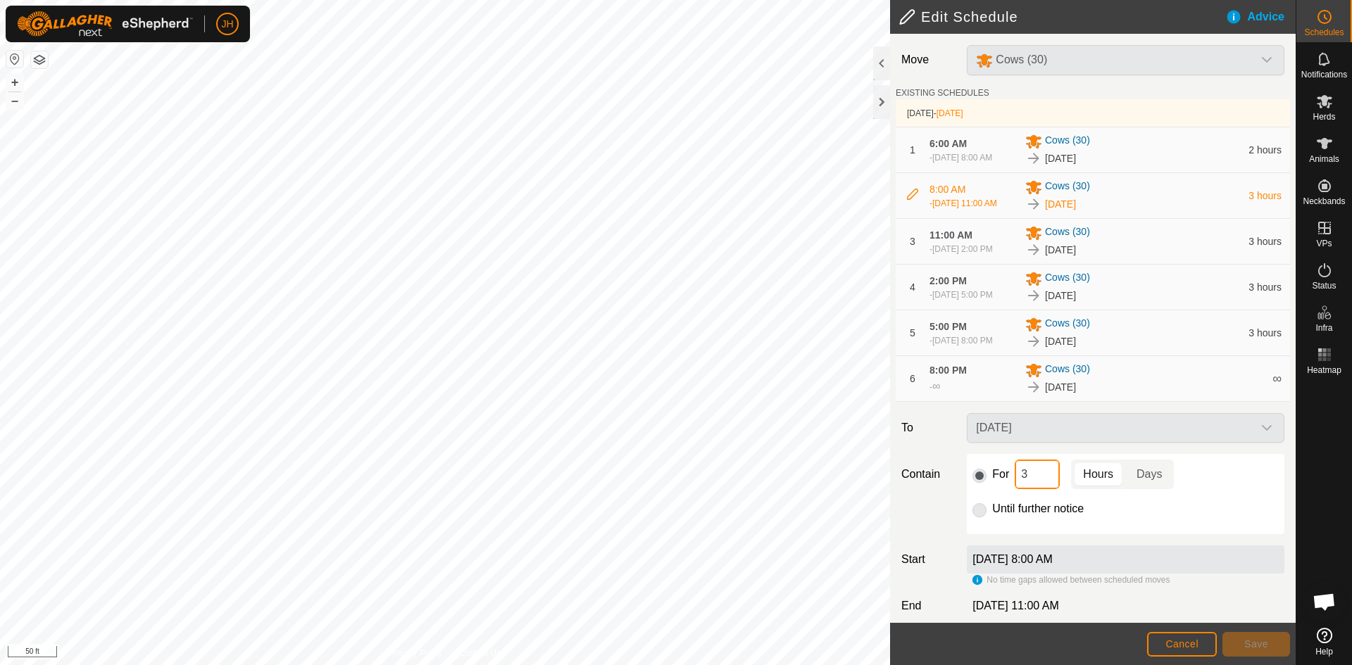
click at [1026, 473] on input "3" at bounding box center [1036, 475] width 45 height 30
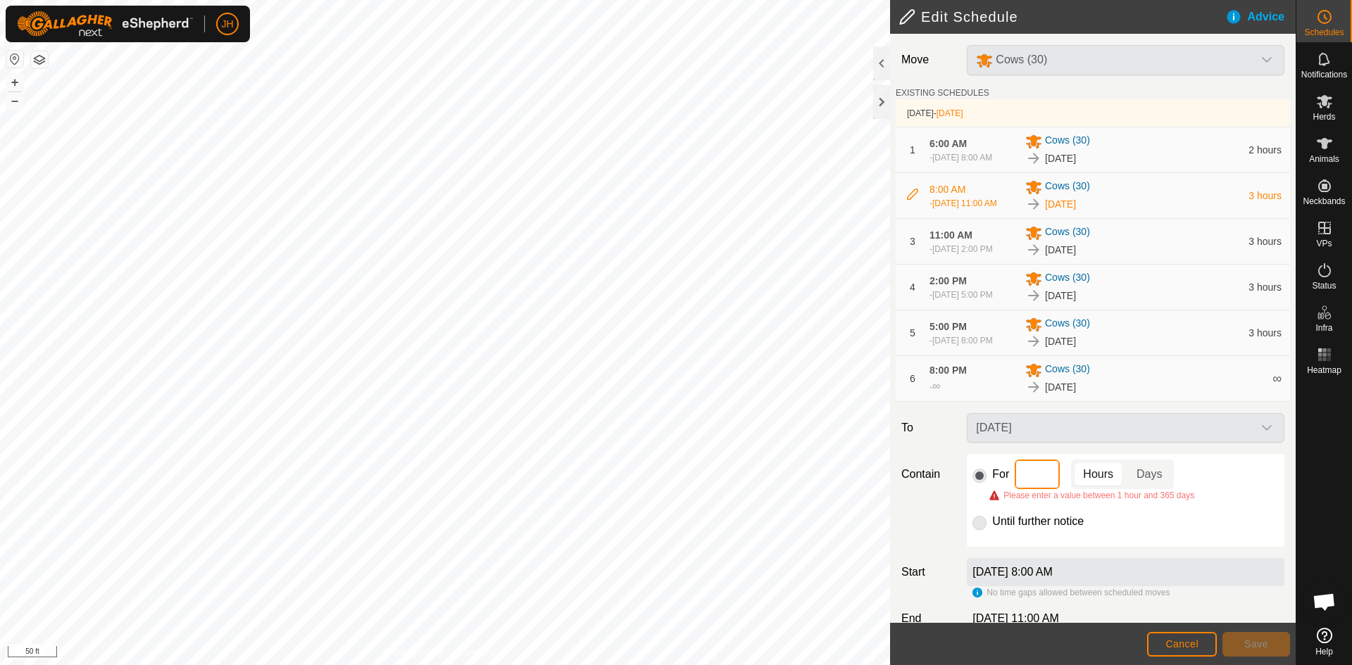
type input "2"
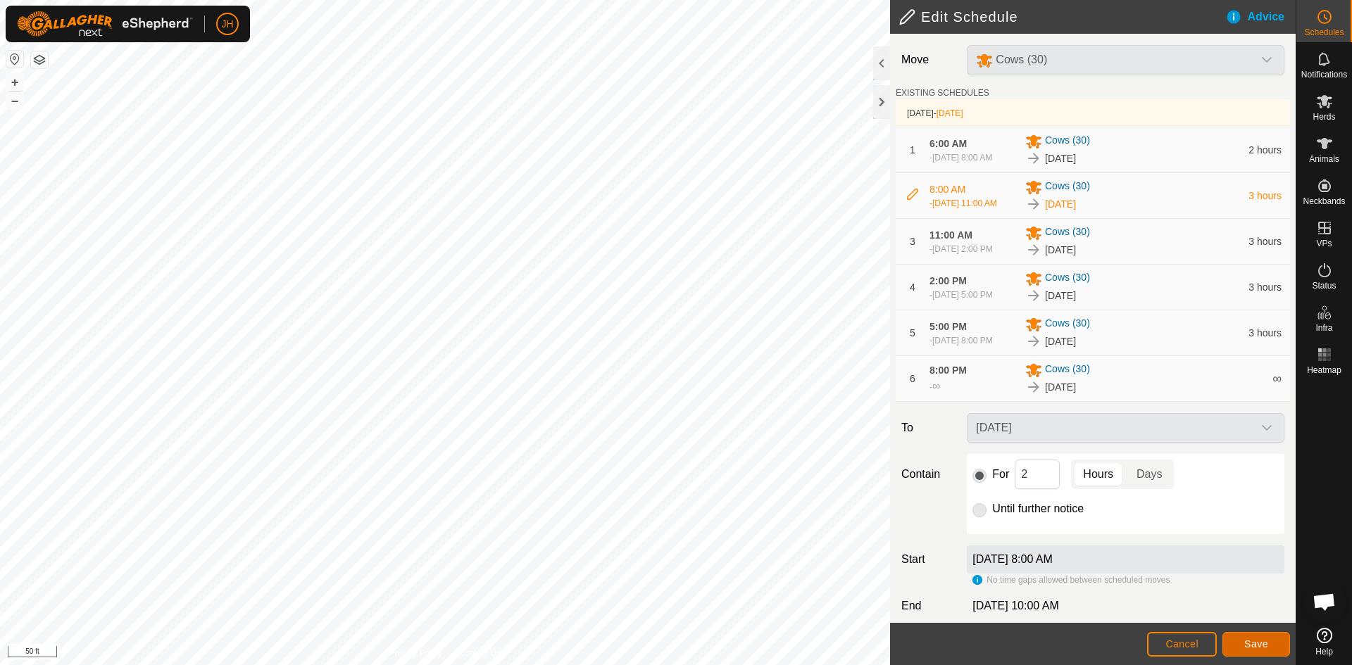
click at [1264, 644] on span "Save" at bounding box center [1256, 643] width 24 height 11
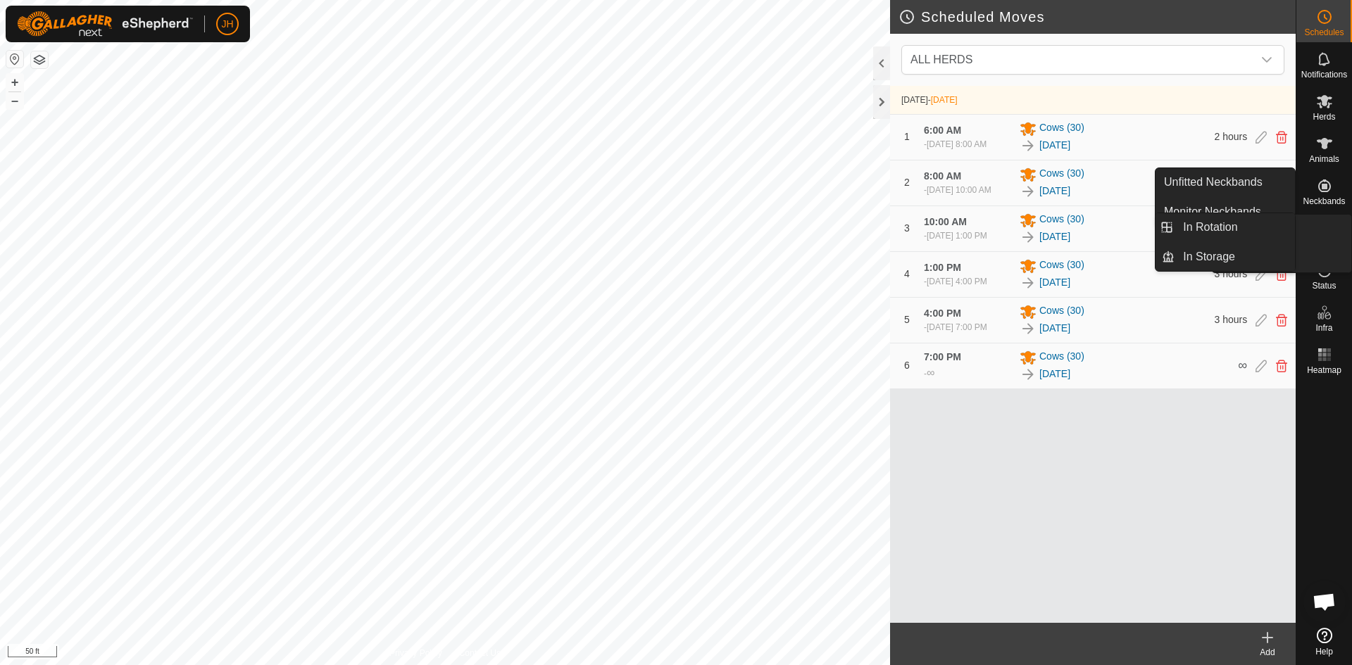
click at [1322, 235] on icon at bounding box center [1324, 228] width 17 height 17
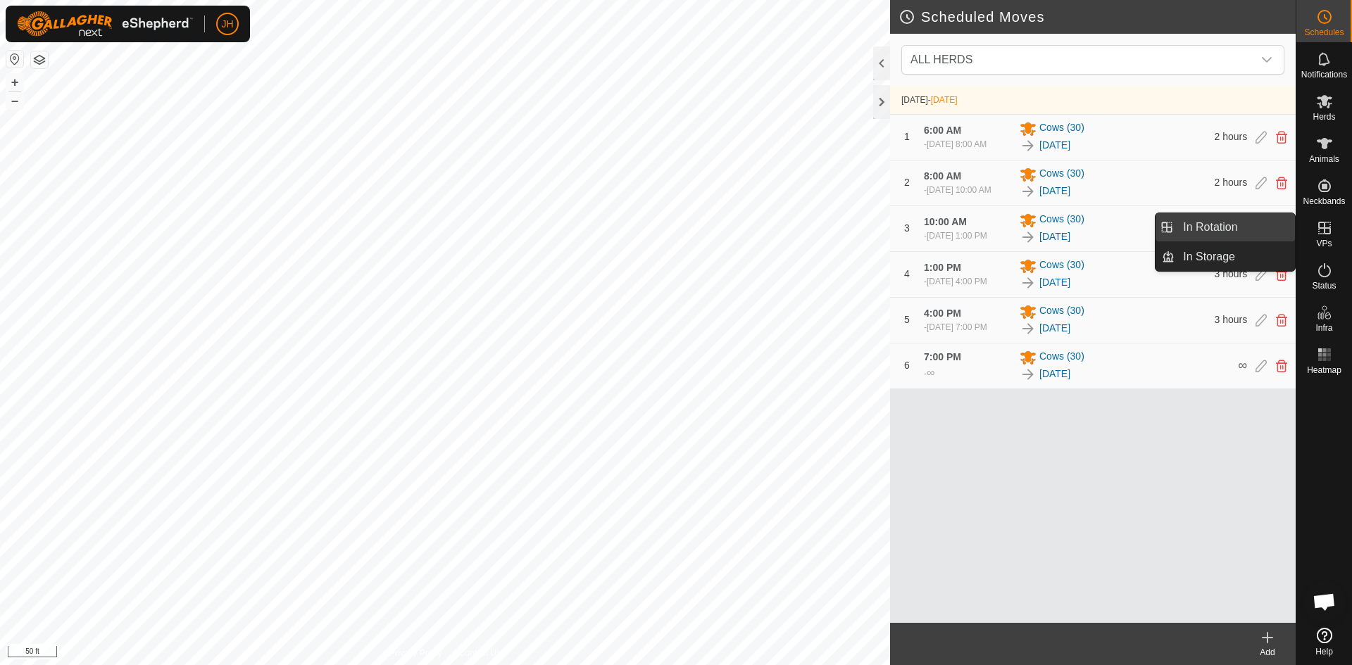
click at [1237, 220] on link "In Rotation" at bounding box center [1234, 227] width 120 height 28
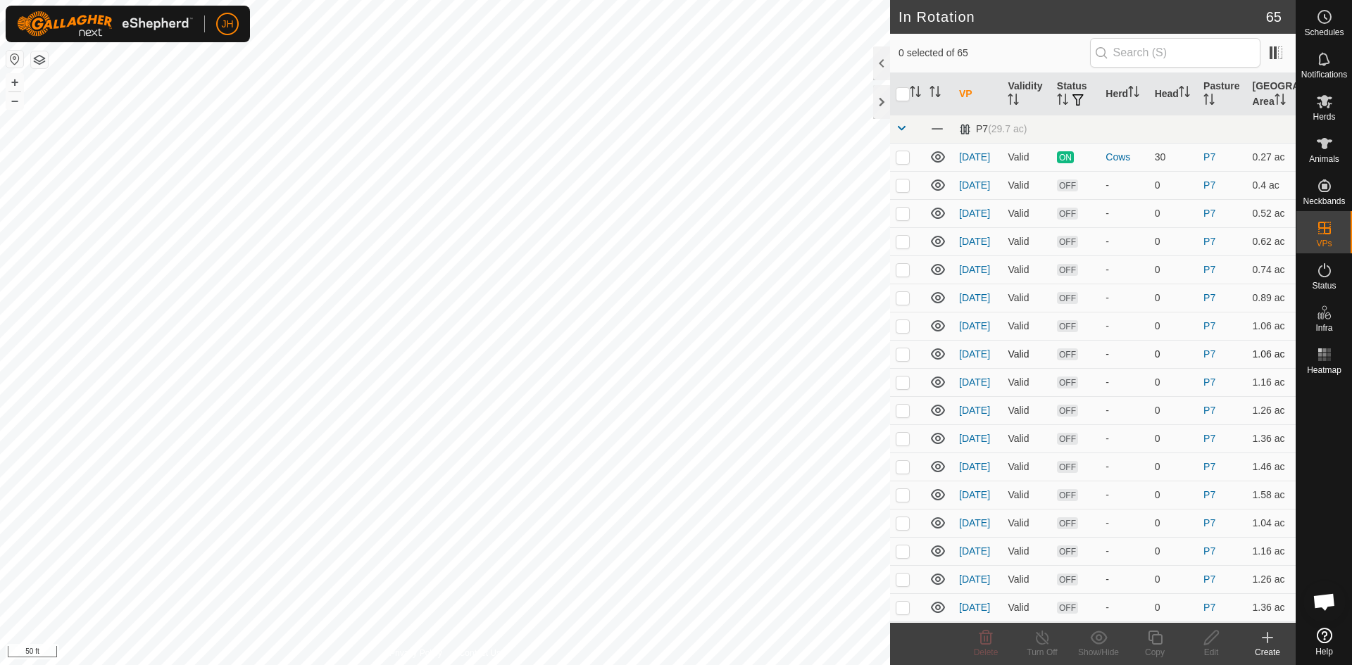
click at [900, 356] on p-checkbox at bounding box center [902, 353] width 14 height 11
click at [901, 356] on p-checkbox at bounding box center [902, 353] width 14 height 11
checkbox input "false"
click at [902, 329] on p-checkbox at bounding box center [902, 325] width 14 height 11
click at [902, 330] on p-checkbox at bounding box center [902, 325] width 14 height 11
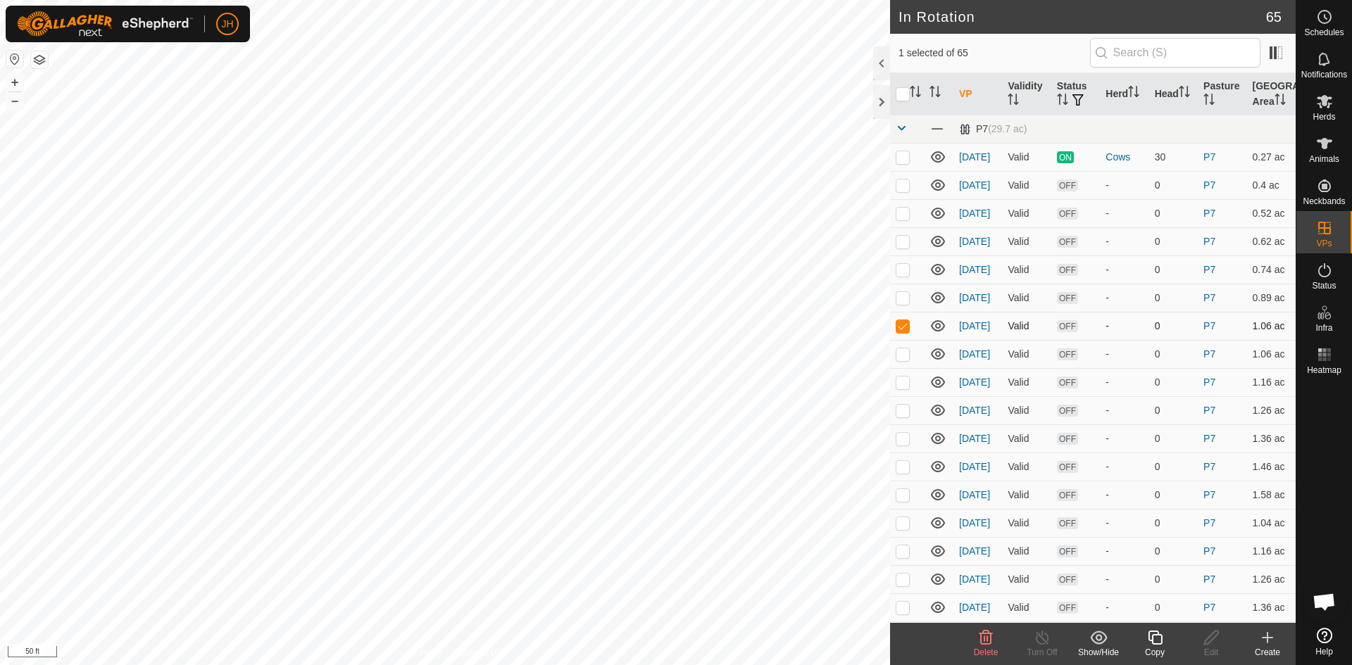
checkbox input "false"
click at [902, 355] on p-checkbox at bounding box center [902, 353] width 14 height 11
checkbox input "false"
click at [904, 384] on p-checkbox at bounding box center [902, 382] width 14 height 11
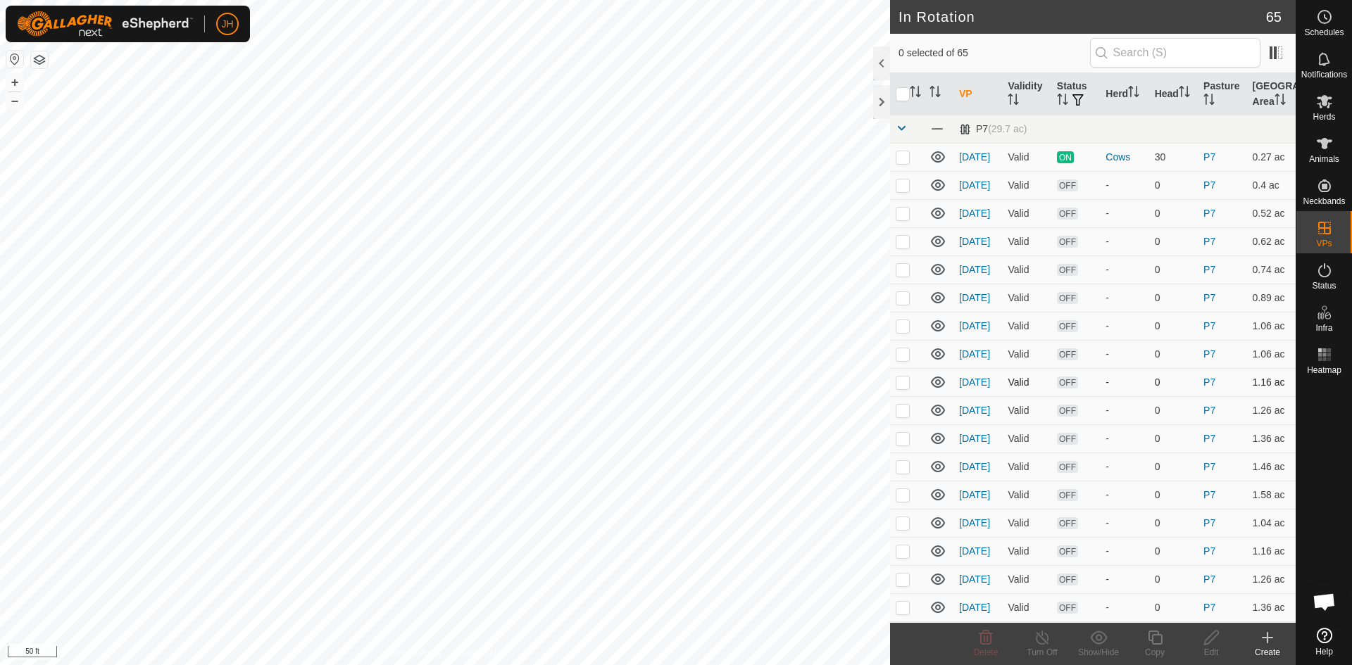
checkbox input "true"
click at [901, 357] on p-checkbox at bounding box center [902, 353] width 14 height 11
checkbox input "true"
click at [905, 383] on p-checkbox at bounding box center [902, 382] width 14 height 11
checkbox input "false"
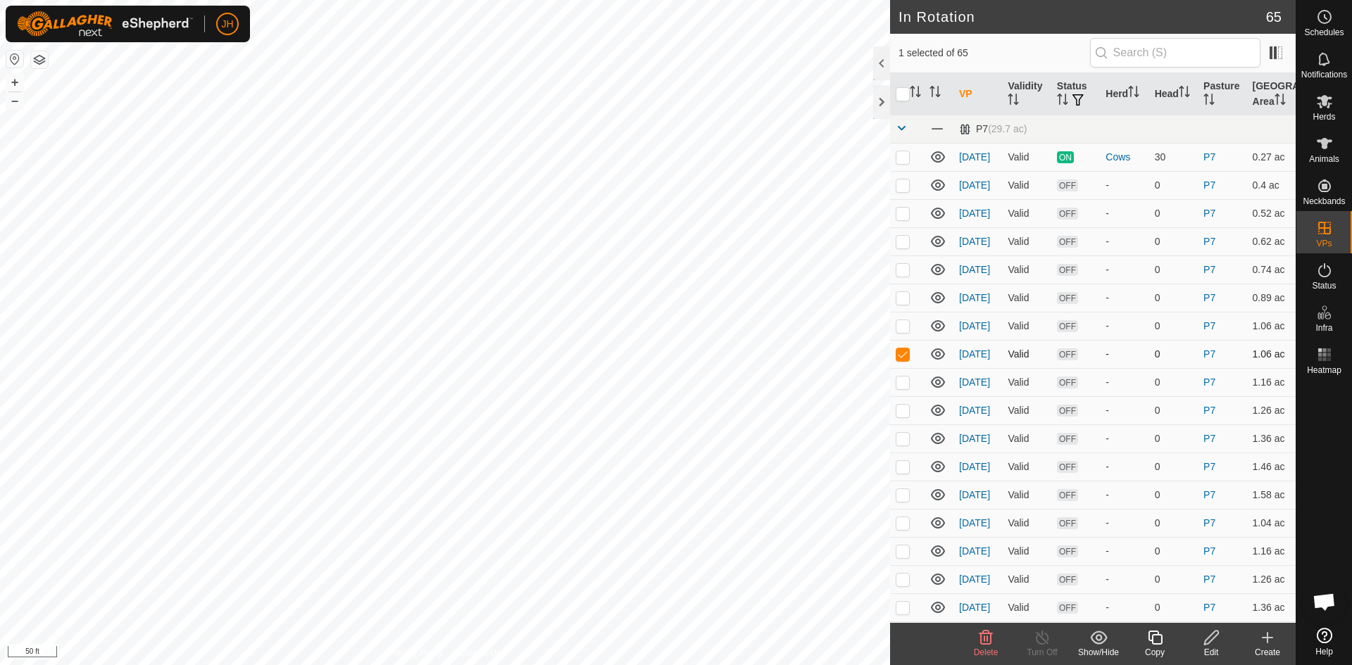
click at [900, 357] on p-checkbox at bounding box center [902, 353] width 14 height 11
click at [903, 357] on p-checkbox at bounding box center [902, 353] width 14 height 11
click at [901, 355] on p-checkbox at bounding box center [902, 353] width 14 height 11
checkbox input "false"
click at [903, 386] on p-checkbox at bounding box center [902, 382] width 14 height 11
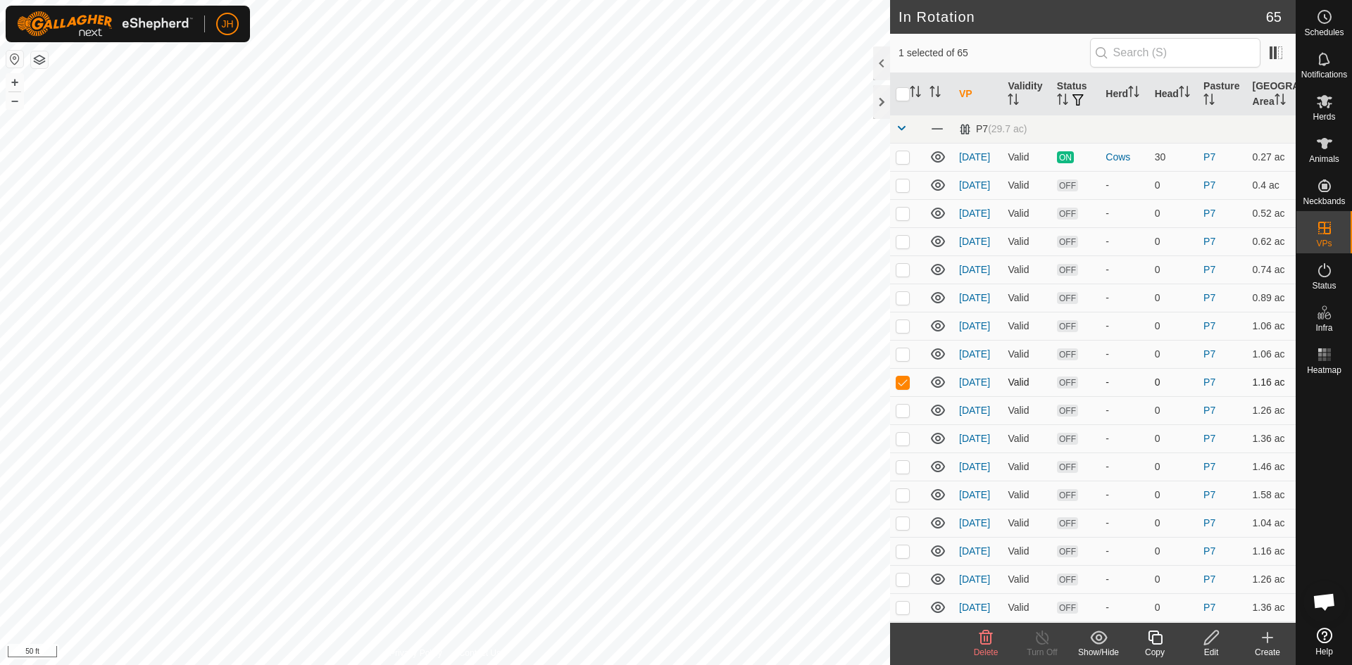
click at [902, 382] on p-checkbox at bounding box center [902, 382] width 14 height 11
checkbox input "true"
click at [1212, 643] on icon at bounding box center [1211, 637] width 18 height 17
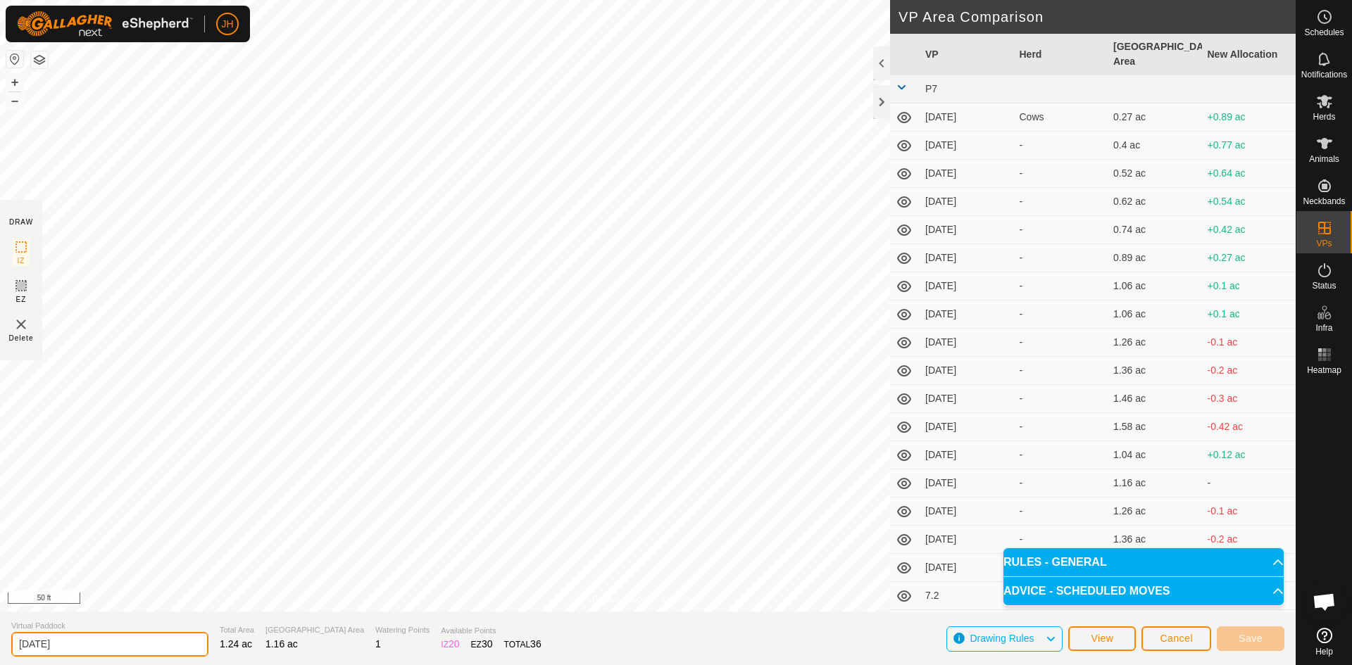
click at [70, 643] on input "[DATE]" at bounding box center [109, 644] width 197 height 25
click at [125, 650] on input "[DATE]" at bounding box center [109, 644] width 197 height 25
type input "[DATE]"
click at [1174, 636] on span "Cancel" at bounding box center [1175, 638] width 33 height 11
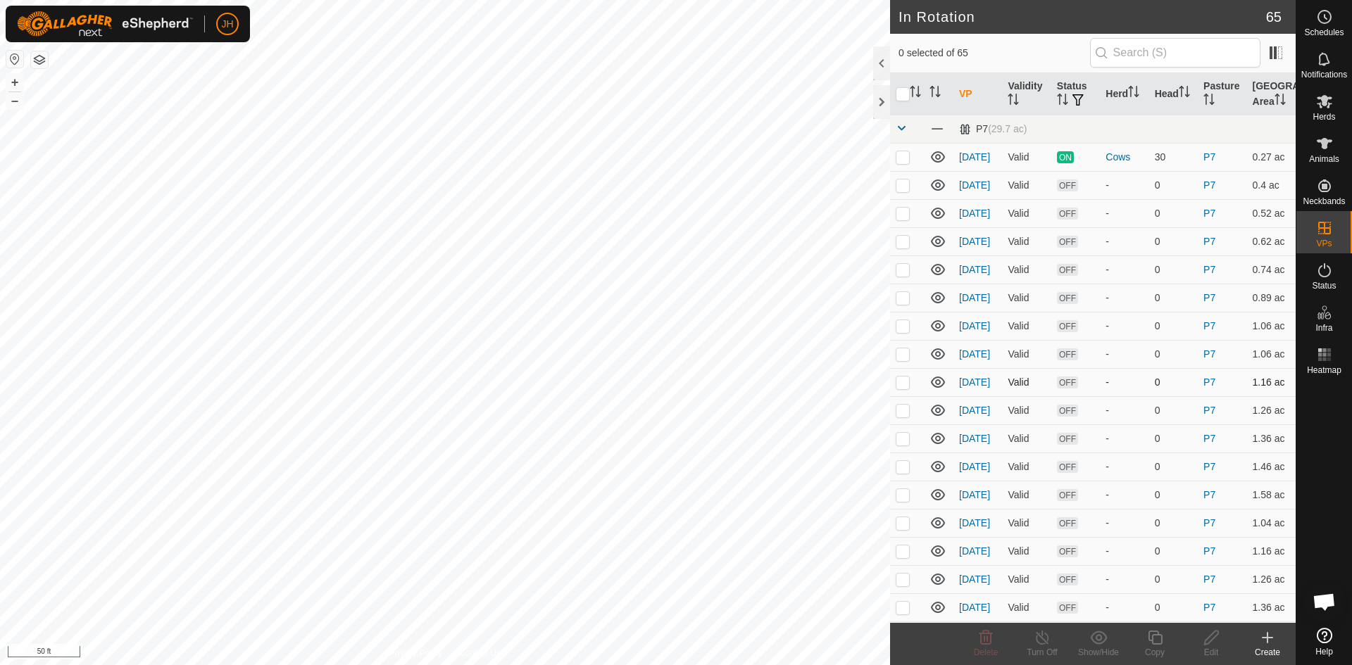
click at [903, 386] on p-checkbox at bounding box center [902, 382] width 14 height 11
checkbox input "true"
click at [1213, 641] on icon at bounding box center [1211, 637] width 18 height 17
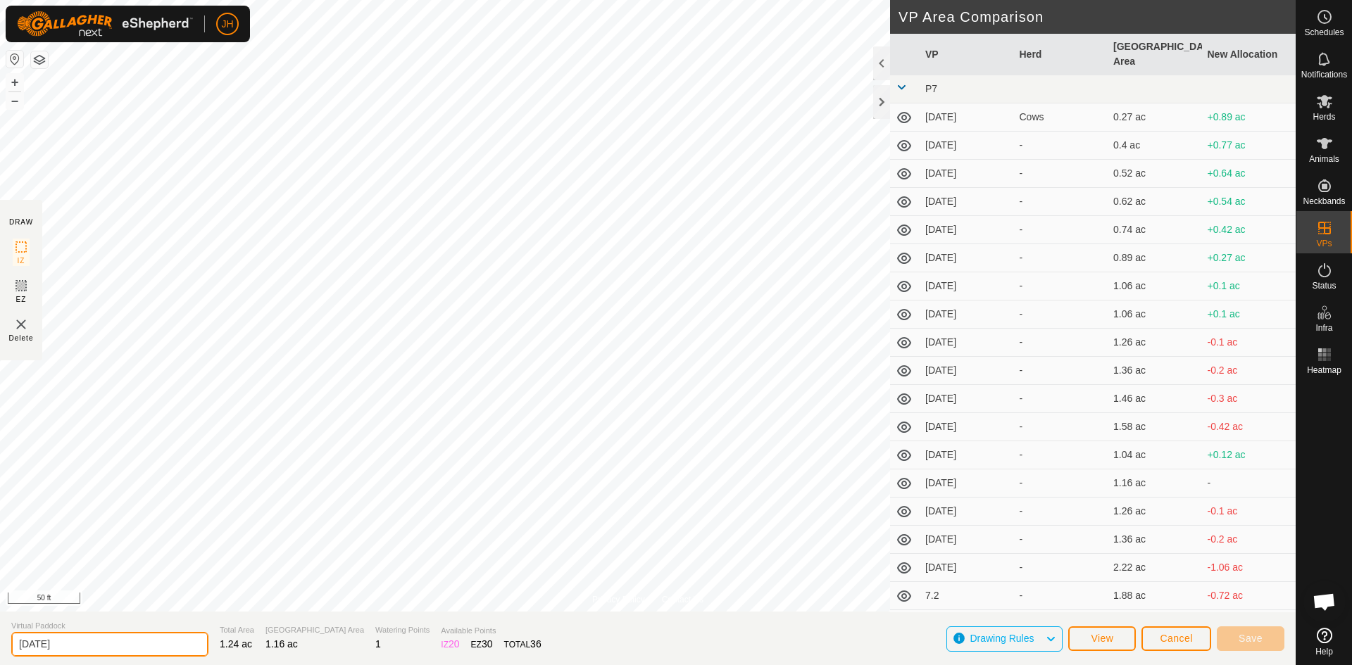
click at [56, 644] on input "[DATE]" at bounding box center [109, 644] width 197 height 25
type input "[DATE]"
click at [1269, 641] on button "Save" at bounding box center [1250, 639] width 68 height 25
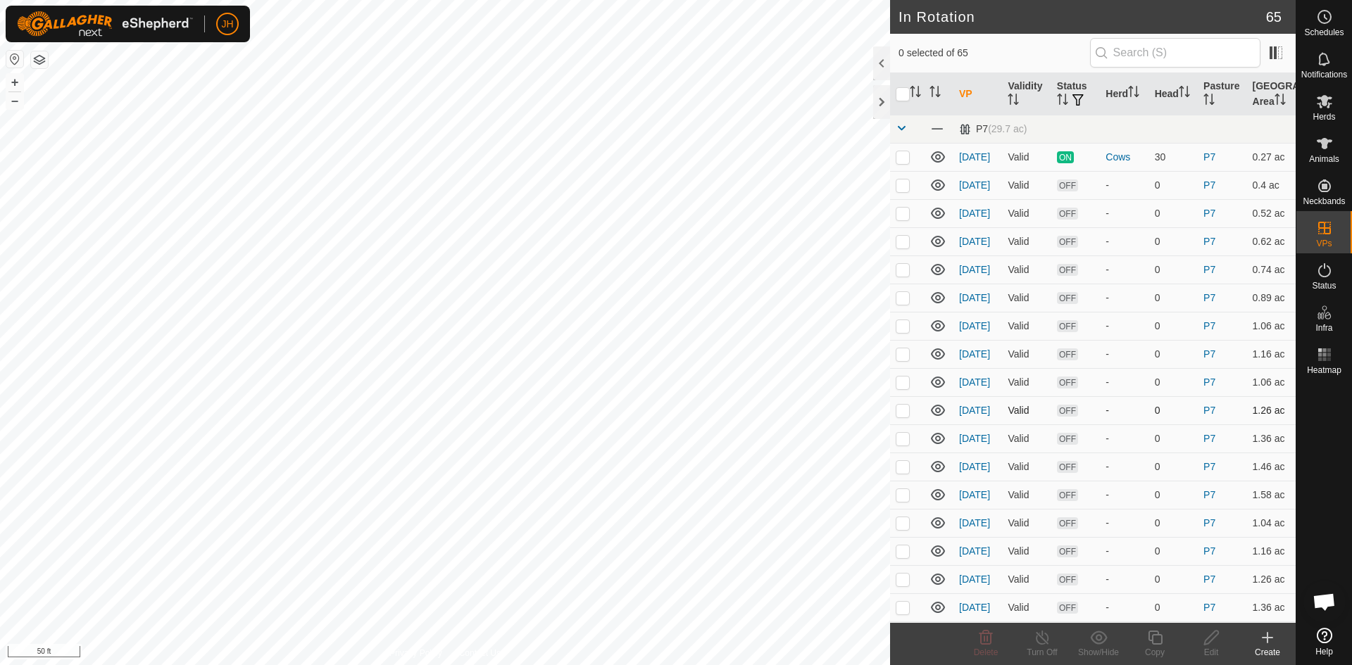
click at [906, 411] on p-checkbox at bounding box center [902, 410] width 14 height 11
checkbox input "true"
click at [1208, 643] on icon at bounding box center [1211, 638] width 14 height 14
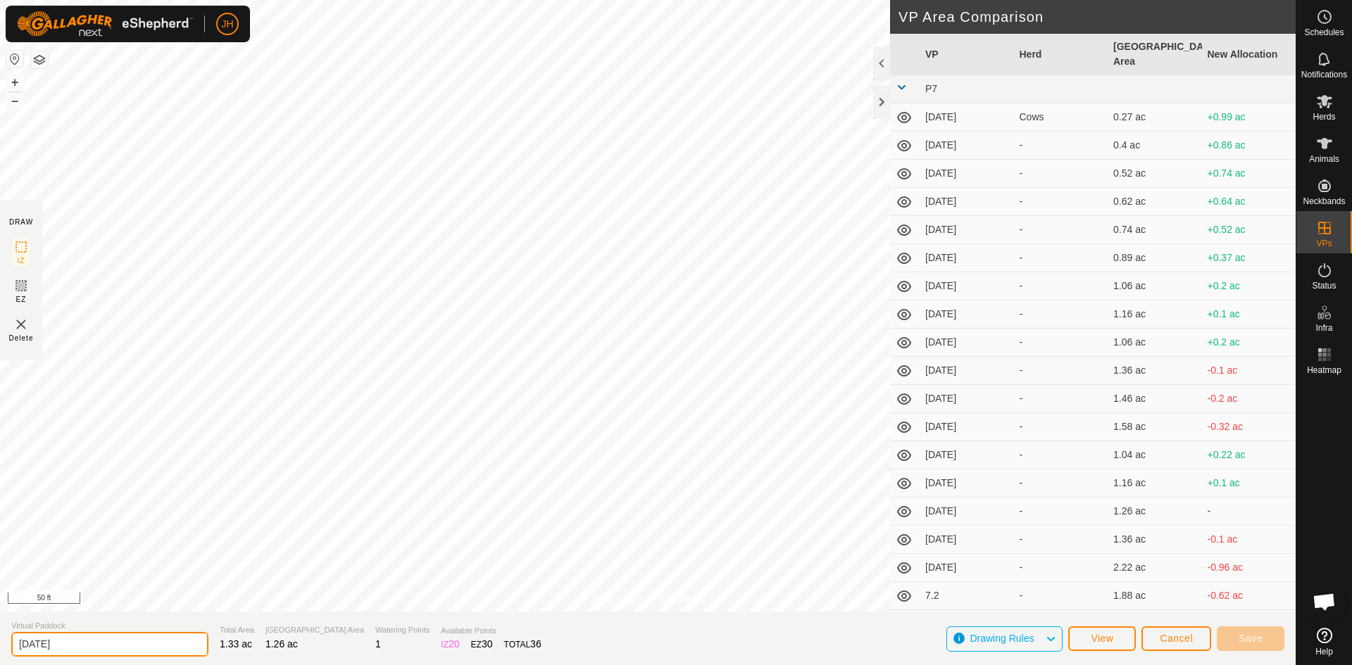
click at [64, 649] on input "[DATE]" at bounding box center [109, 644] width 197 height 25
type input "[DATE]"
click at [1250, 641] on span "Save" at bounding box center [1250, 638] width 24 height 11
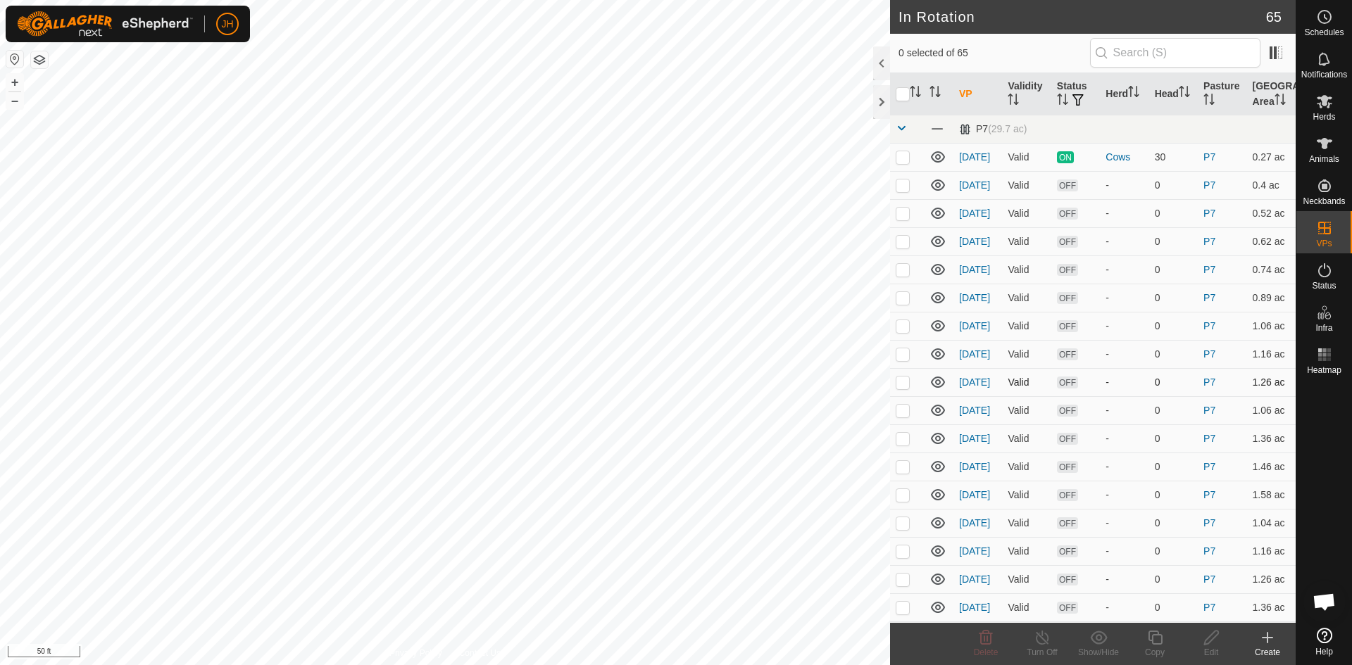
click at [905, 385] on p-checkbox at bounding box center [902, 382] width 14 height 11
checkbox input "true"
click at [904, 384] on p-checkbox at bounding box center [902, 382] width 14 height 11
checkbox input "false"
click at [903, 415] on p-checkbox at bounding box center [902, 410] width 14 height 11
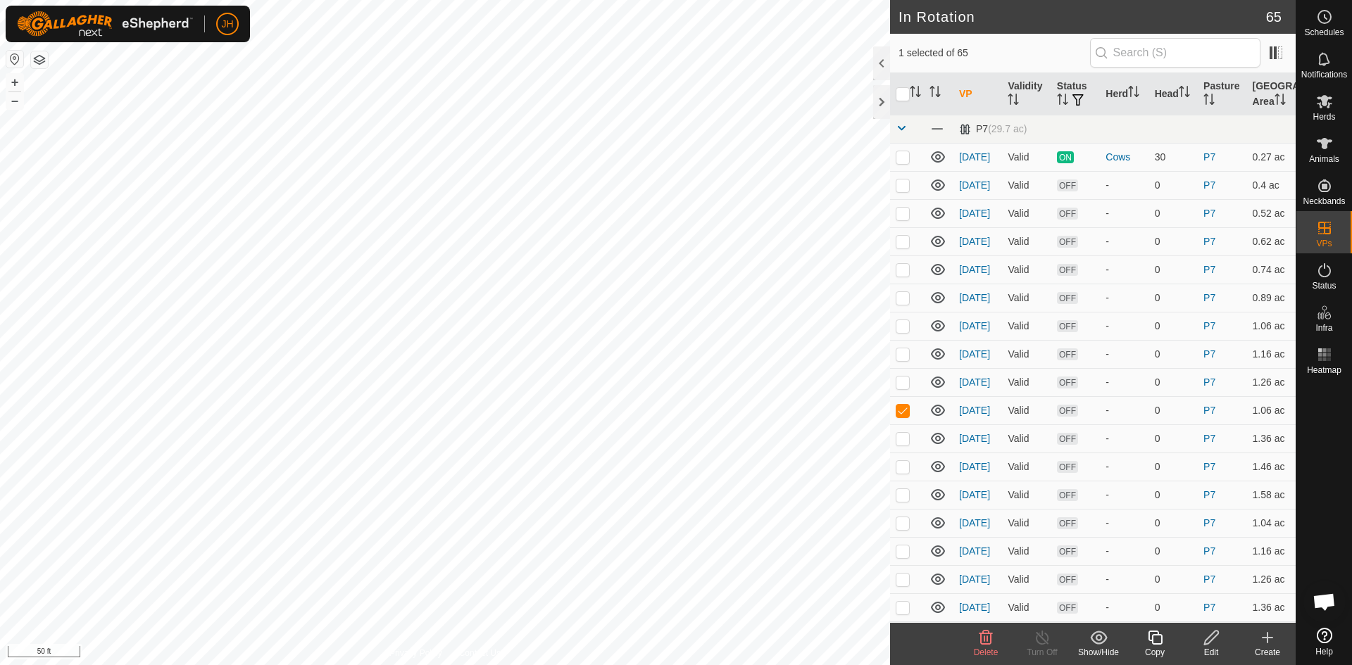
click at [984, 639] on icon at bounding box center [985, 638] width 13 height 14
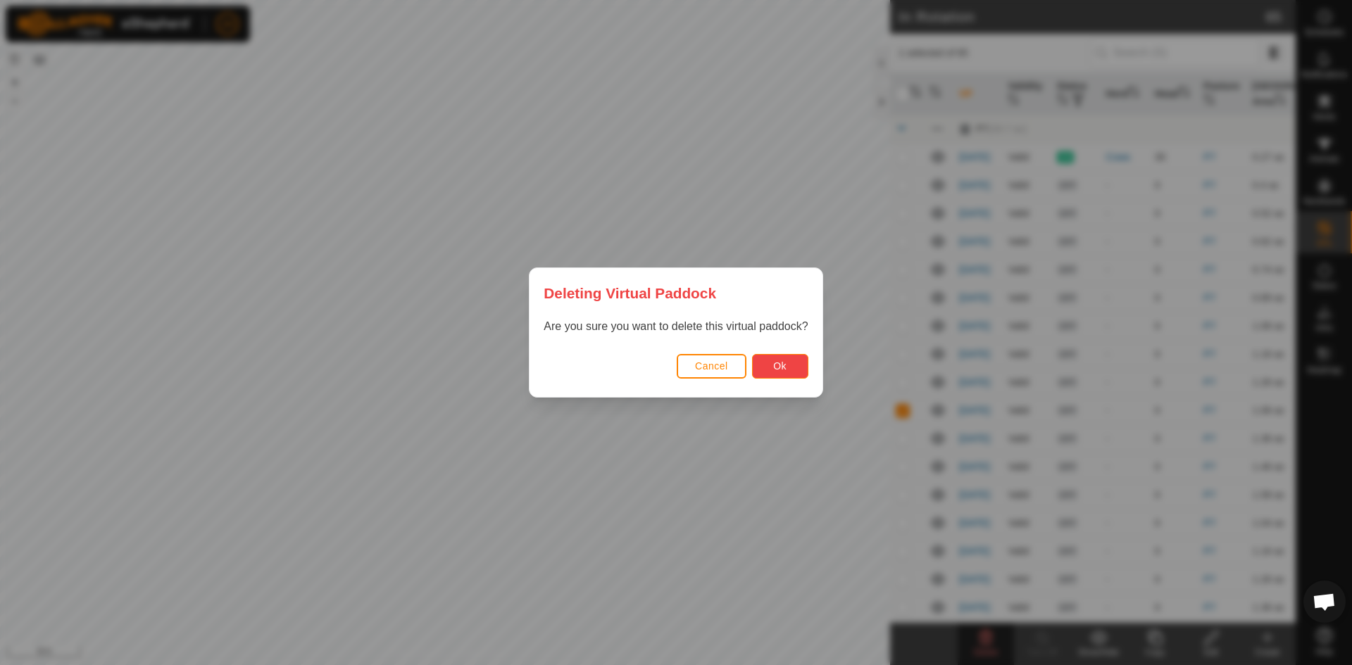
click at [775, 367] on span "Ok" at bounding box center [779, 365] width 13 height 11
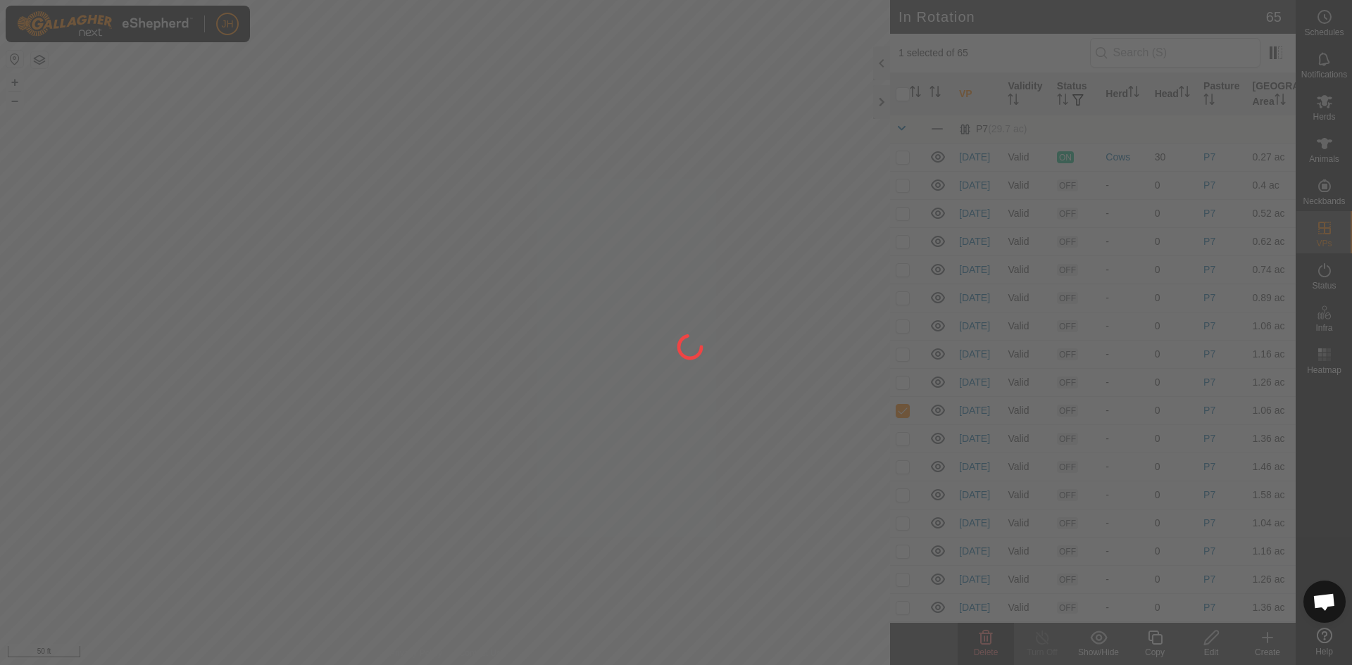
checkbox input "false"
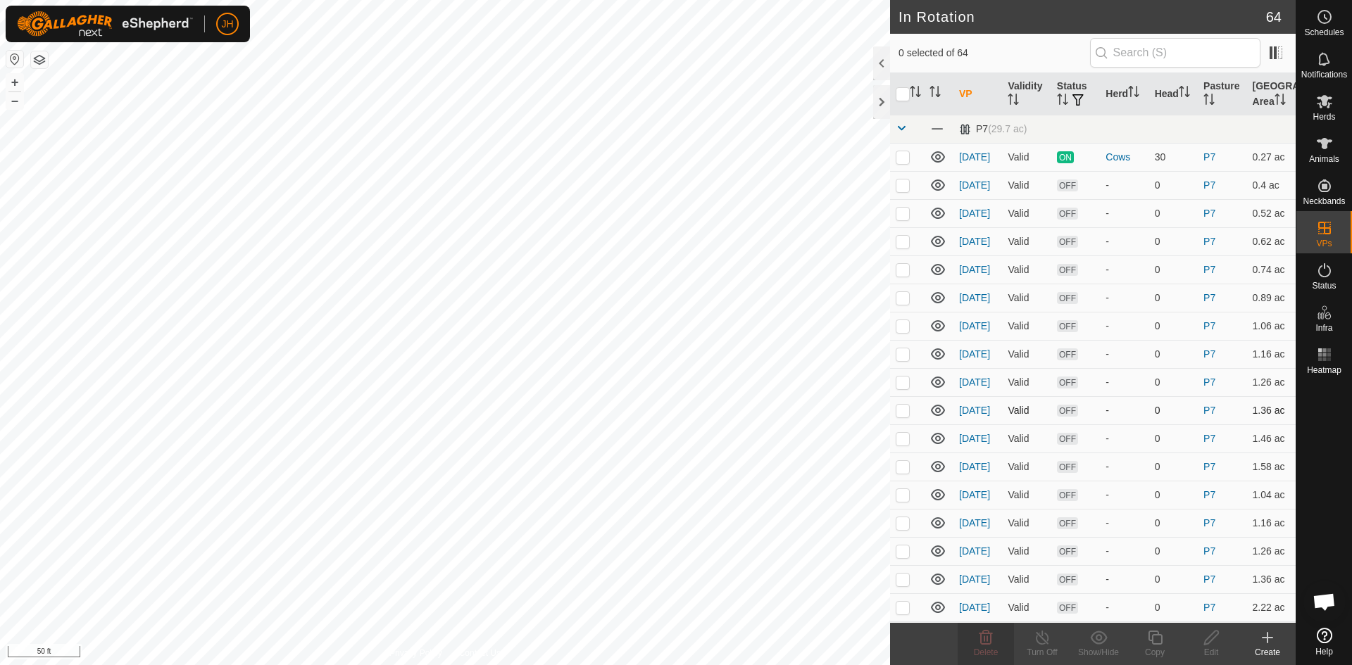
click at [906, 414] on p-checkbox at bounding box center [902, 410] width 14 height 11
checkbox input "true"
click at [905, 378] on p-checkbox at bounding box center [902, 382] width 14 height 11
click at [904, 386] on p-checkbox at bounding box center [902, 382] width 14 height 11
checkbox input "false"
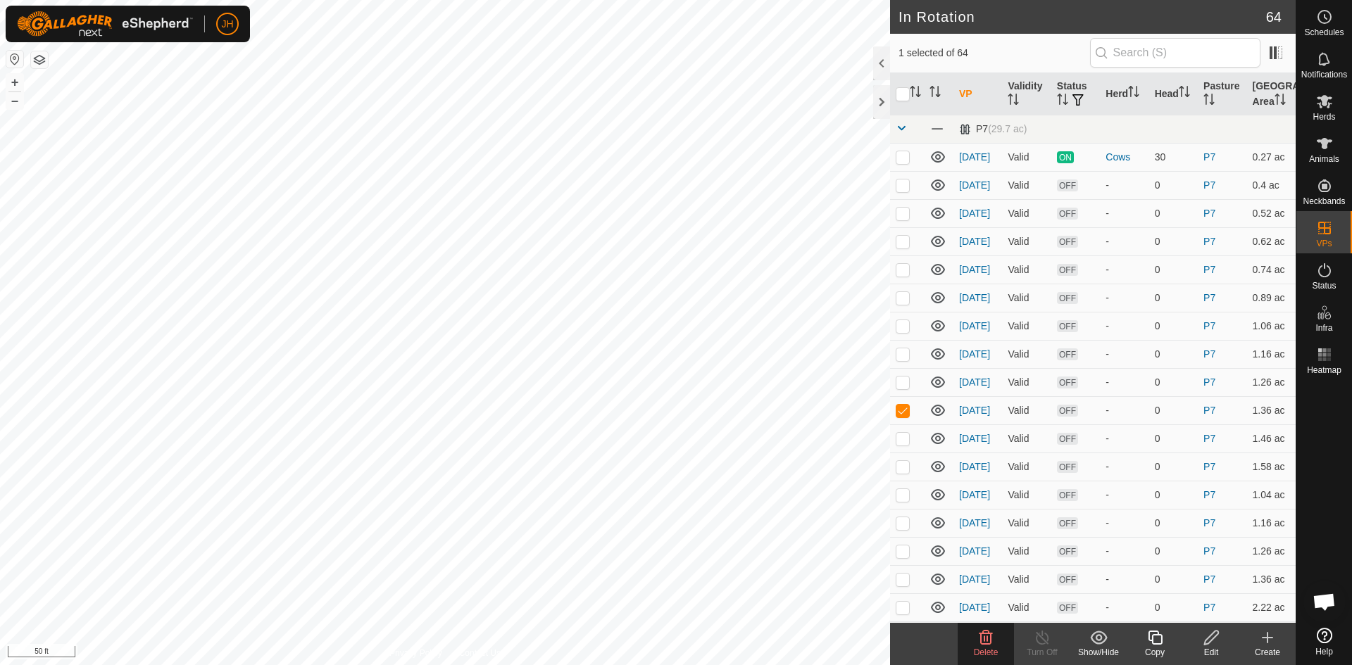
click at [1214, 644] on icon at bounding box center [1211, 637] width 18 height 17
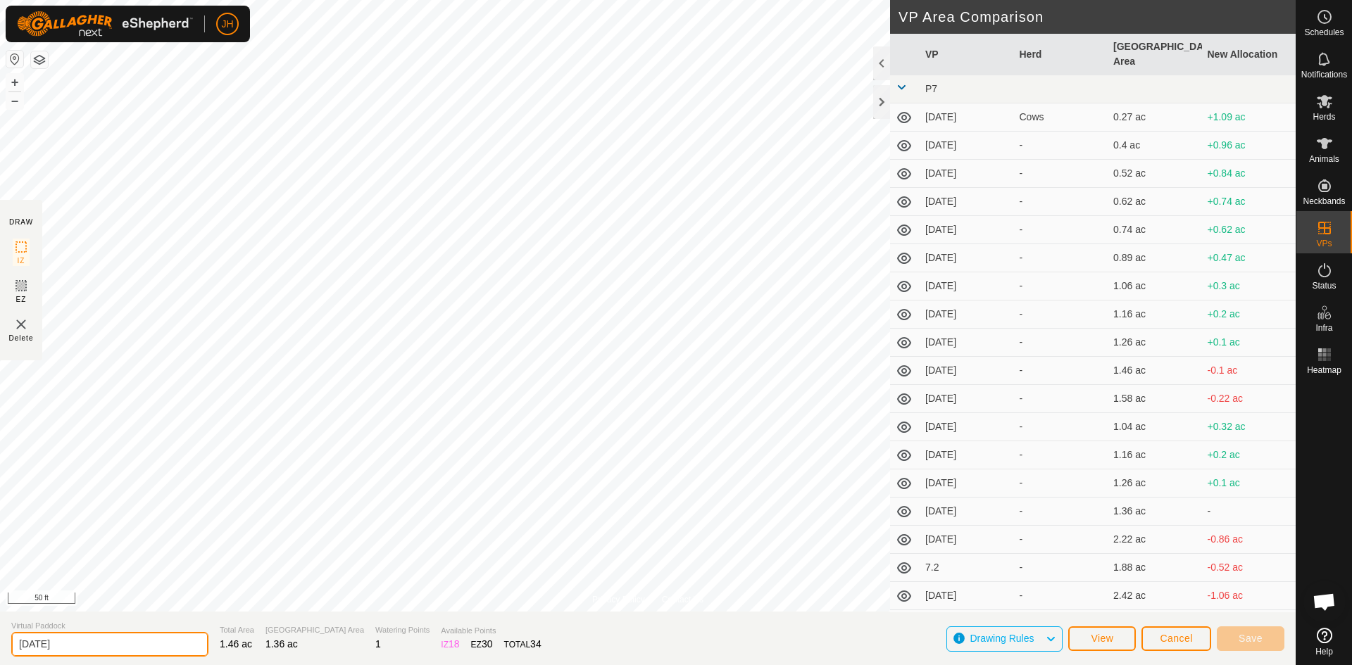
click at [184, 641] on input "[DATE]" at bounding box center [109, 644] width 197 height 25
type input "[DATE]"
click at [1254, 634] on span "Save" at bounding box center [1250, 638] width 24 height 11
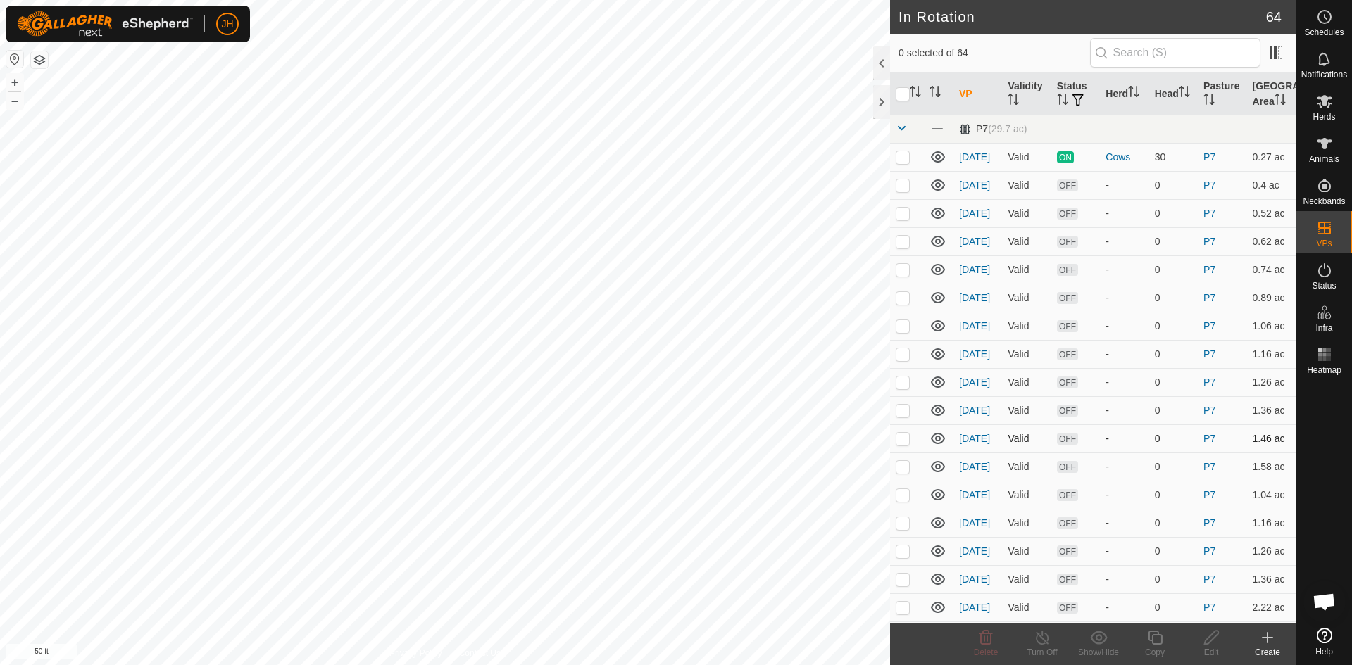
click at [901, 441] on p-checkbox at bounding box center [902, 438] width 14 height 11
checkbox input "true"
click at [1214, 643] on icon at bounding box center [1211, 637] width 18 height 17
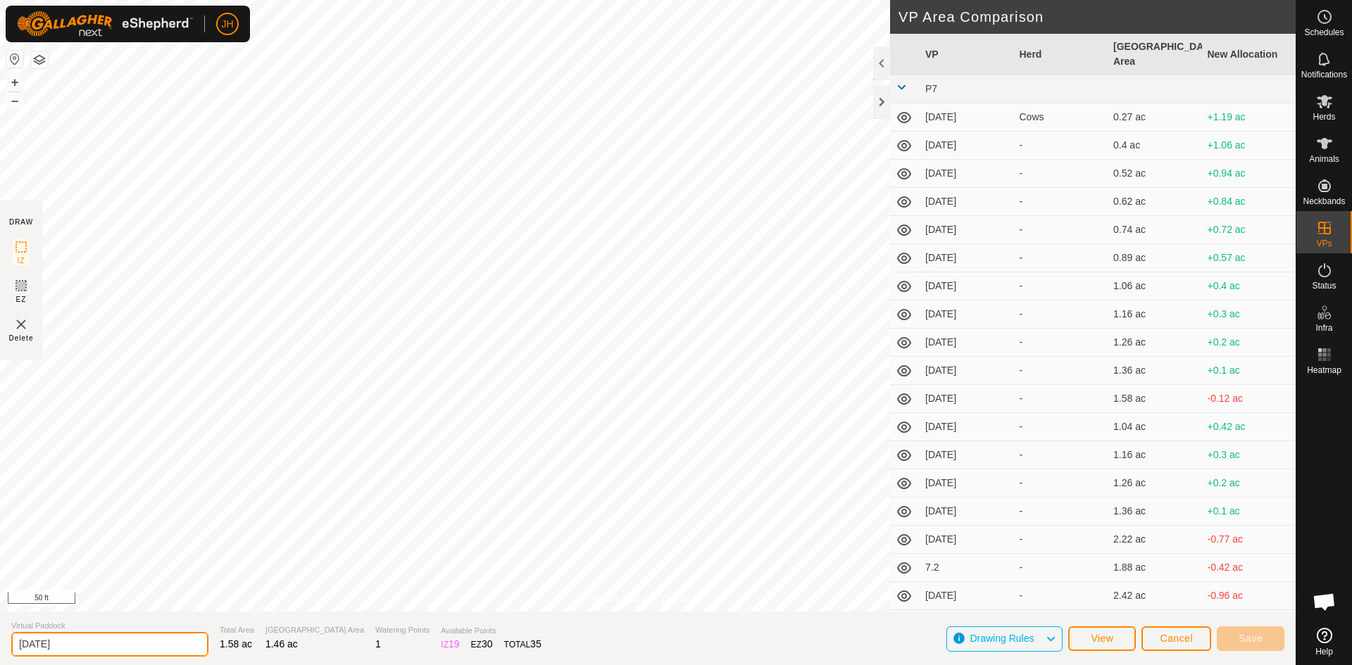
click at [193, 635] on input "[DATE]" at bounding box center [109, 644] width 197 height 25
type input "[DATE]"
click at [1259, 646] on button "Save" at bounding box center [1250, 639] width 68 height 25
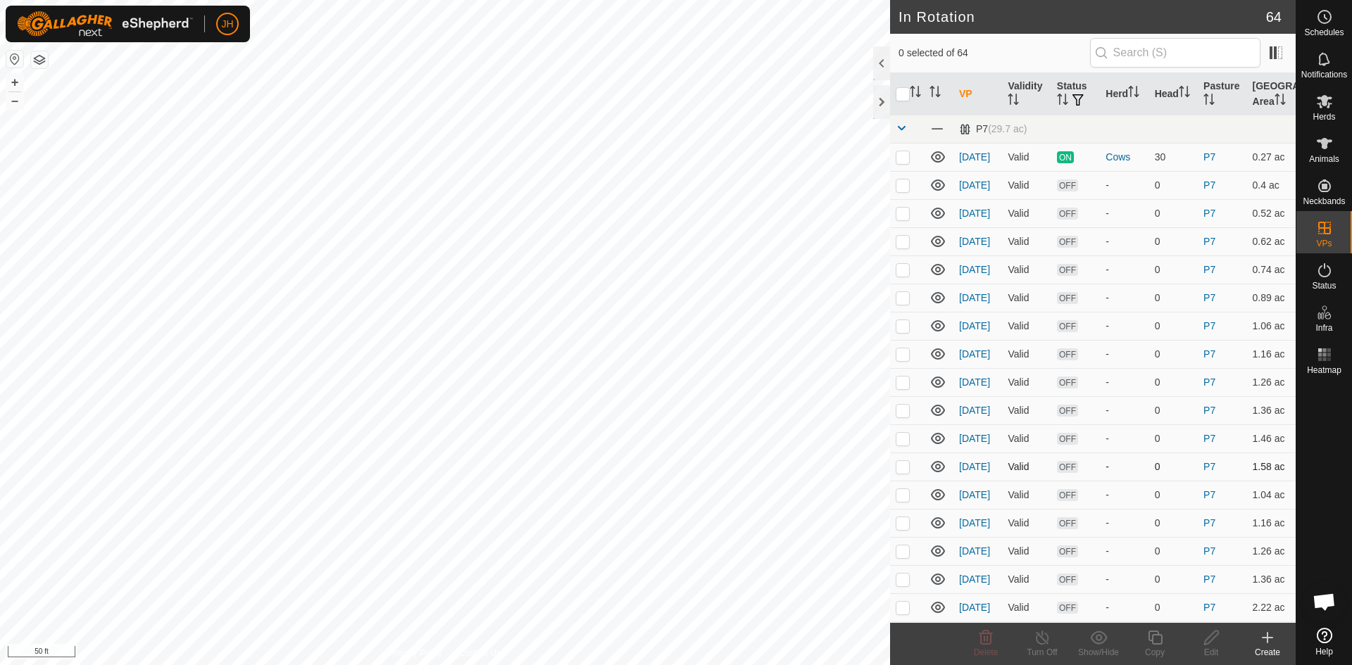
click at [907, 466] on p-checkbox at bounding box center [902, 466] width 14 height 11
checkbox input "true"
click at [1214, 643] on icon at bounding box center [1211, 637] width 18 height 17
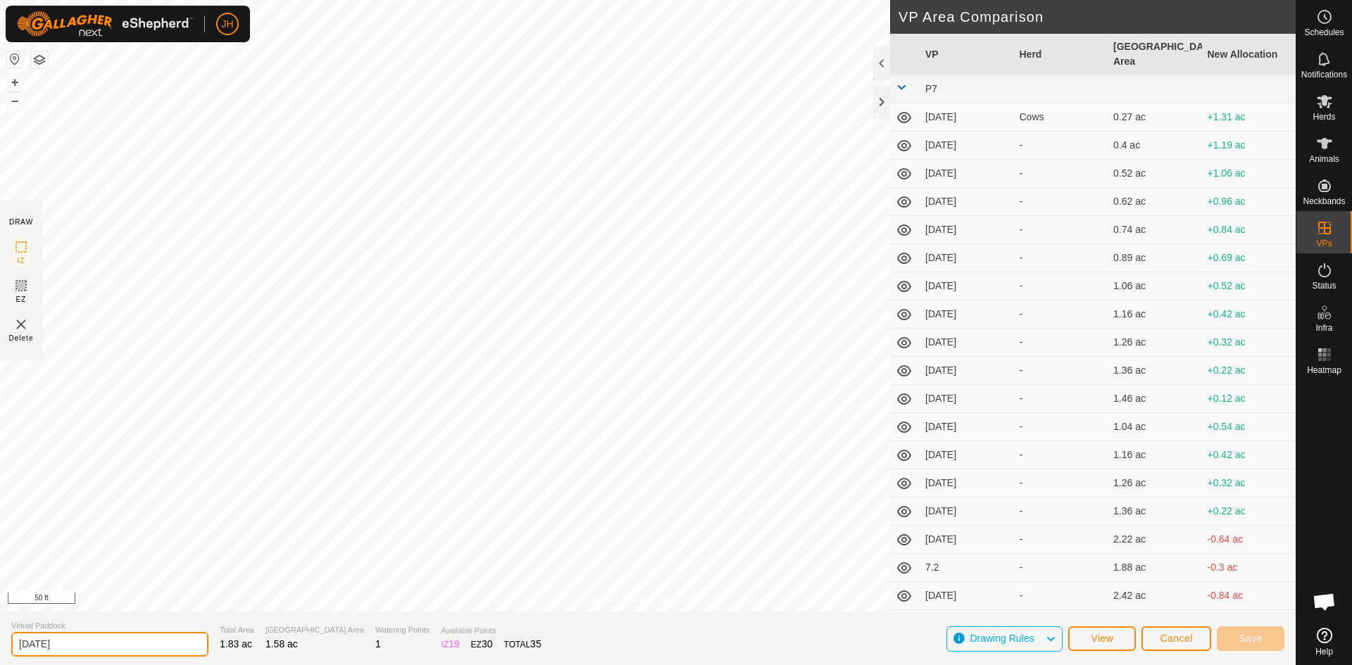
click at [100, 646] on input "[DATE]" at bounding box center [109, 644] width 197 height 25
type input "[DATE]"
click at [1255, 629] on button "Save" at bounding box center [1250, 639] width 68 height 25
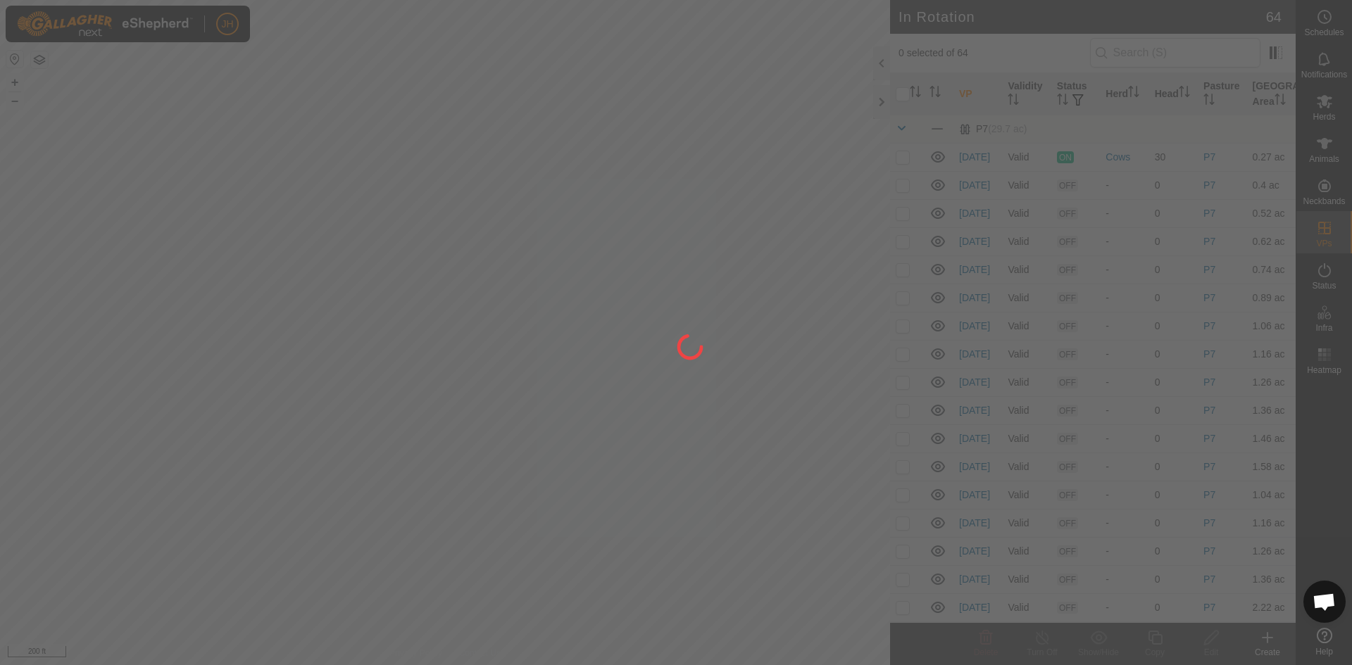
click at [900, 470] on div at bounding box center [676, 332] width 1352 height 665
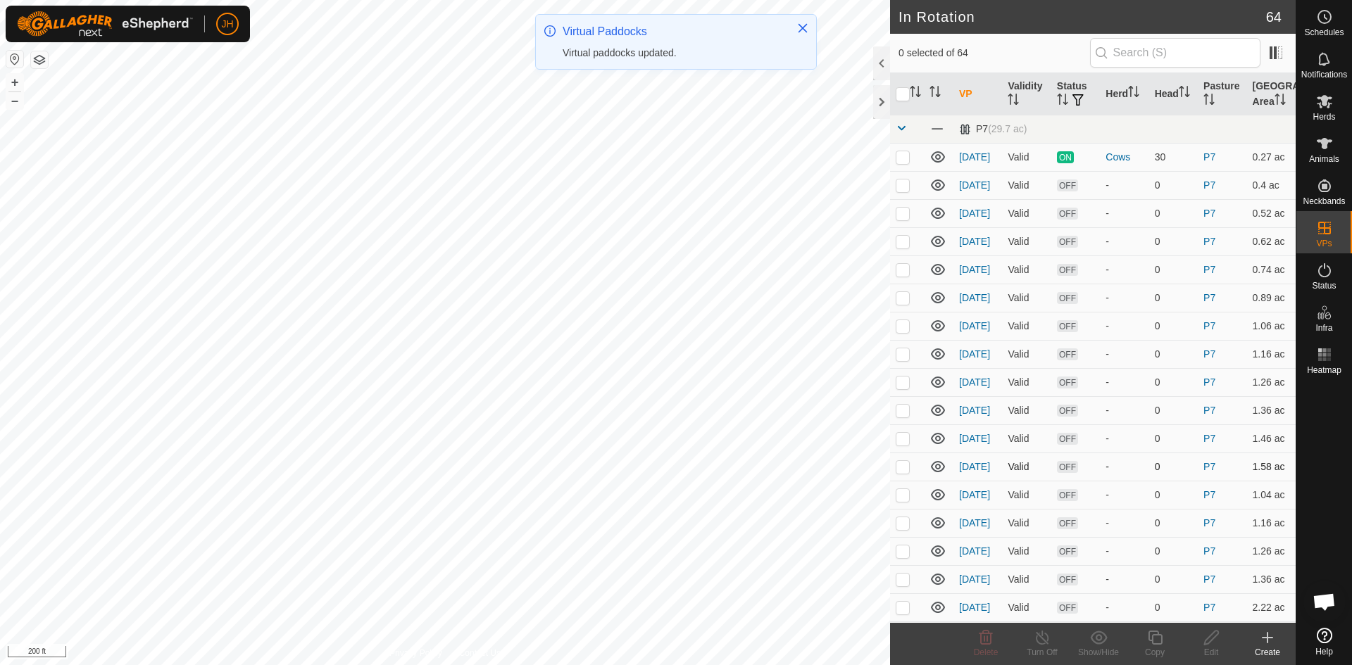
click at [904, 468] on p-checkbox at bounding box center [902, 466] width 14 height 11
checkbox input "true"
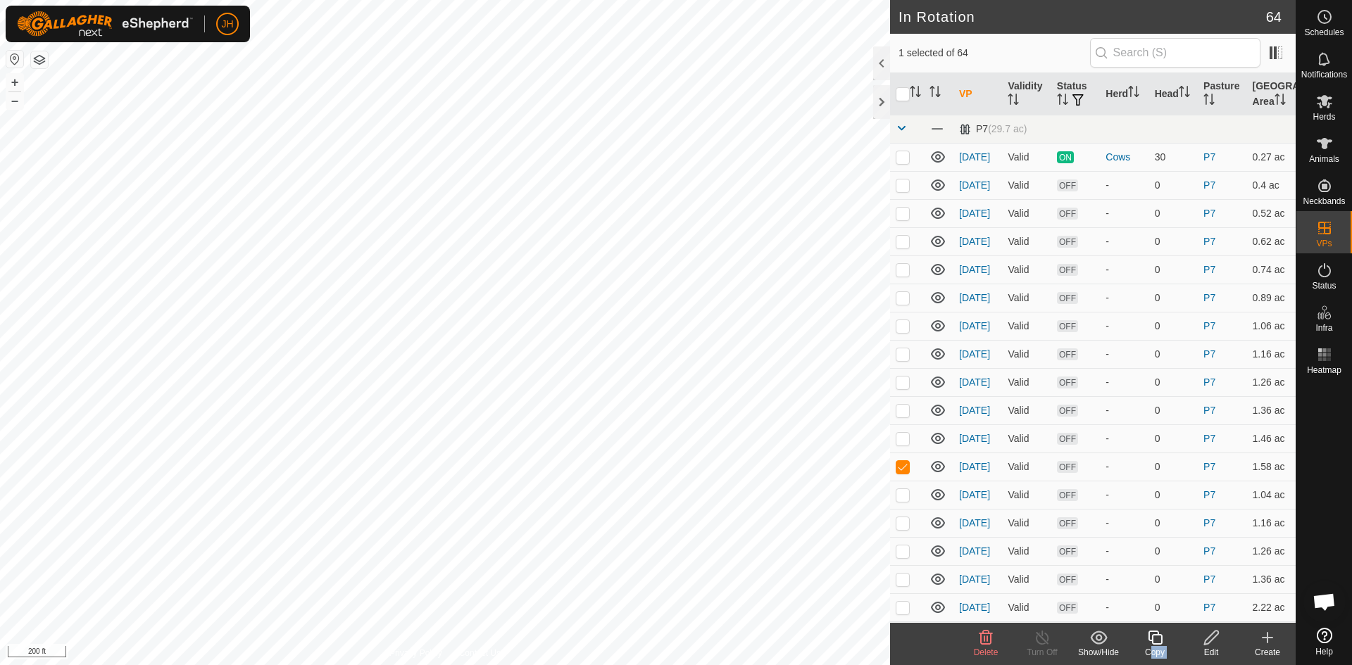
drag, startPoint x: 1213, startPoint y: 642, endPoint x: 1157, endPoint y: 636, distance: 56.6
click at [1157, 636] on footer "Delete Turn Off Show/Hide Copy Edit Create" at bounding box center [1092, 644] width 405 height 42
click at [1157, 636] on icon at bounding box center [1155, 637] width 18 height 17
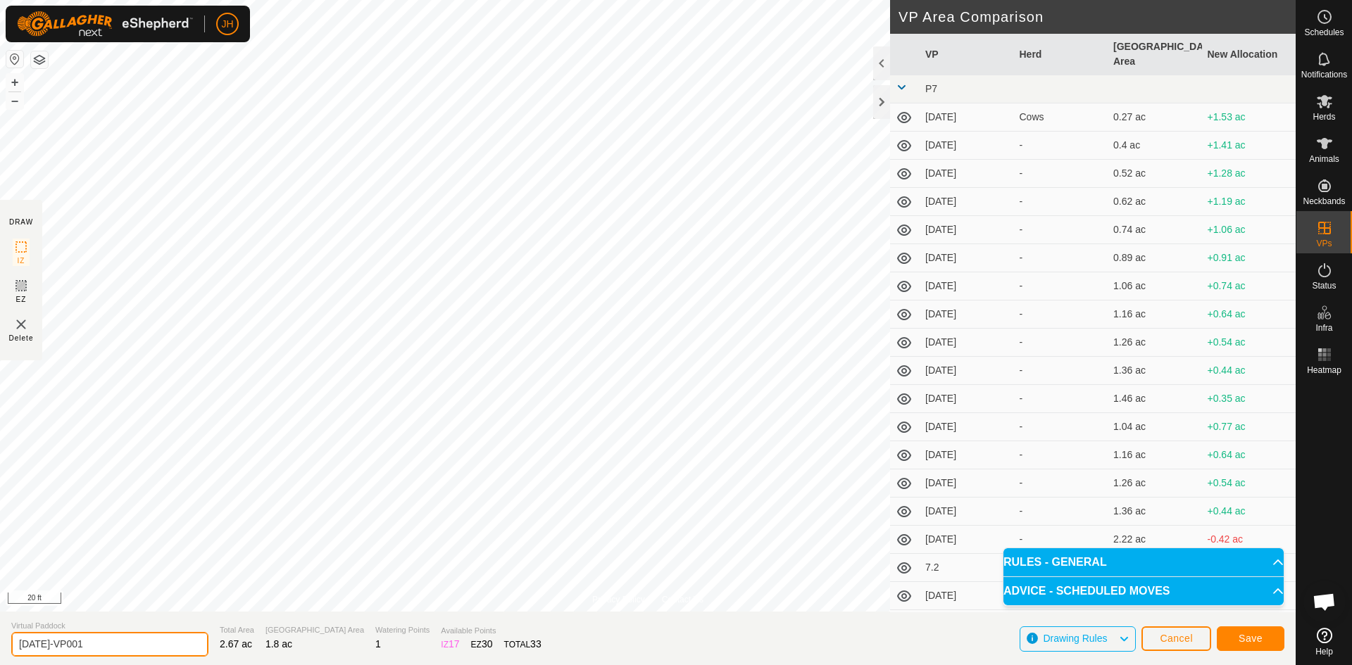
click at [98, 644] on input "[DATE]-VP001" at bounding box center [109, 644] width 197 height 25
type input "[DATE]"
click at [1269, 637] on button "Save" at bounding box center [1250, 639] width 68 height 25
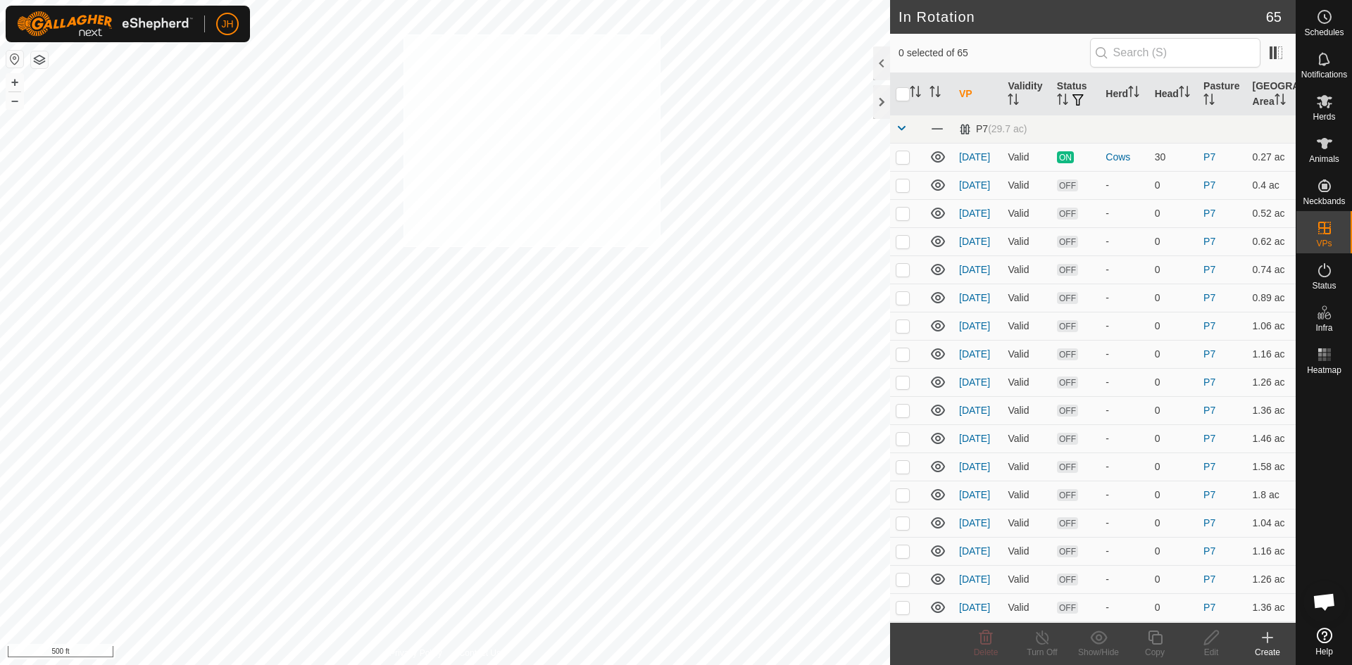
checkbox input "true"
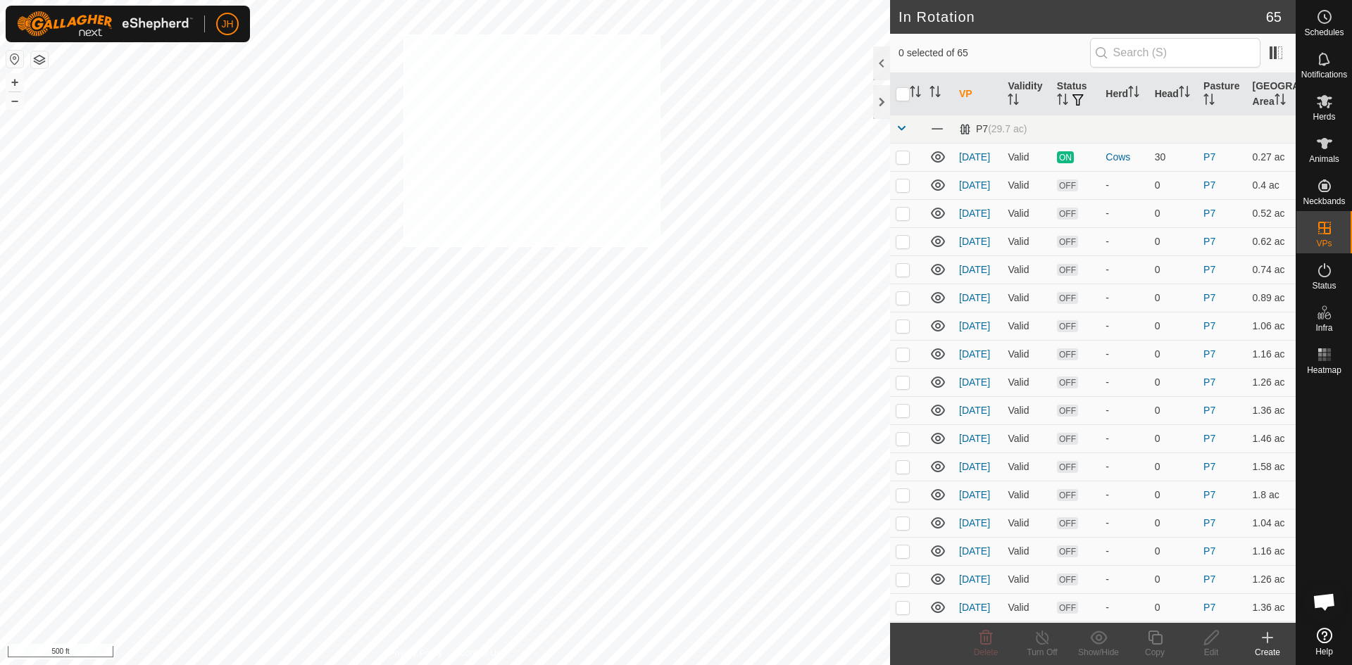
checkbox input "true"
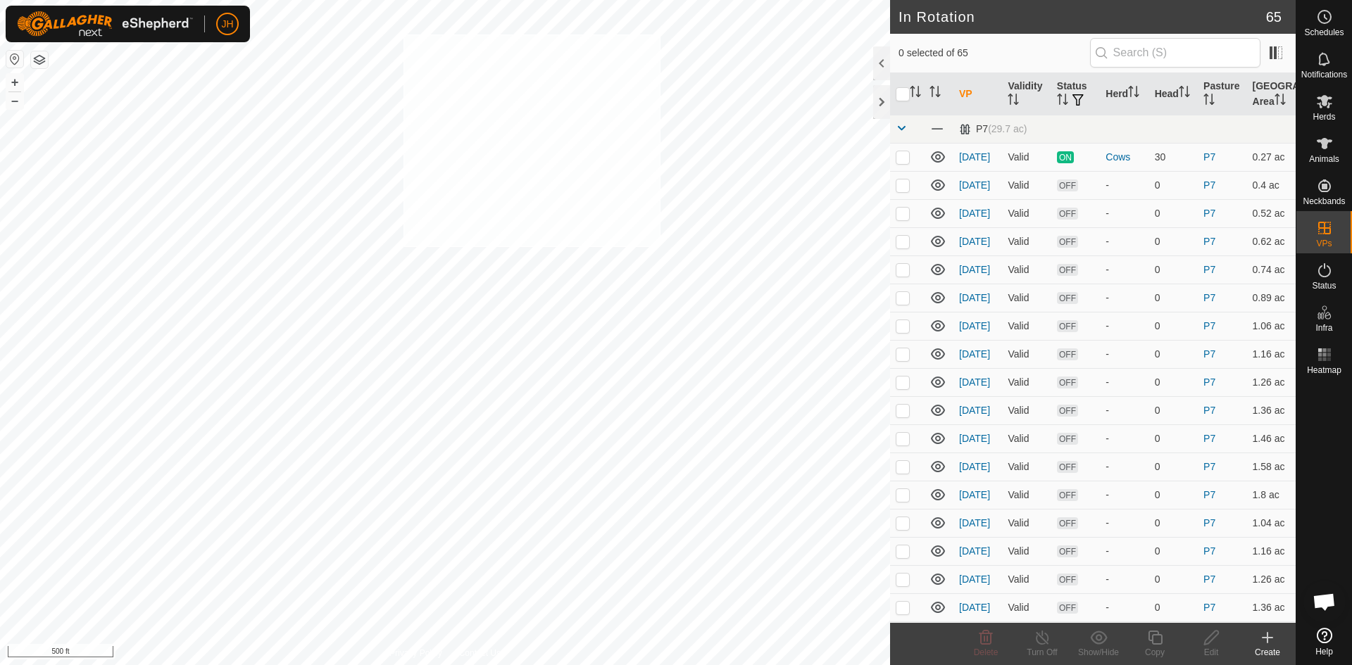
checkbox input "true"
click at [1100, 636] on icon at bounding box center [1099, 637] width 18 height 17
click at [1123, 605] on link "Move to 'In Storage'" at bounding box center [1140, 607] width 139 height 28
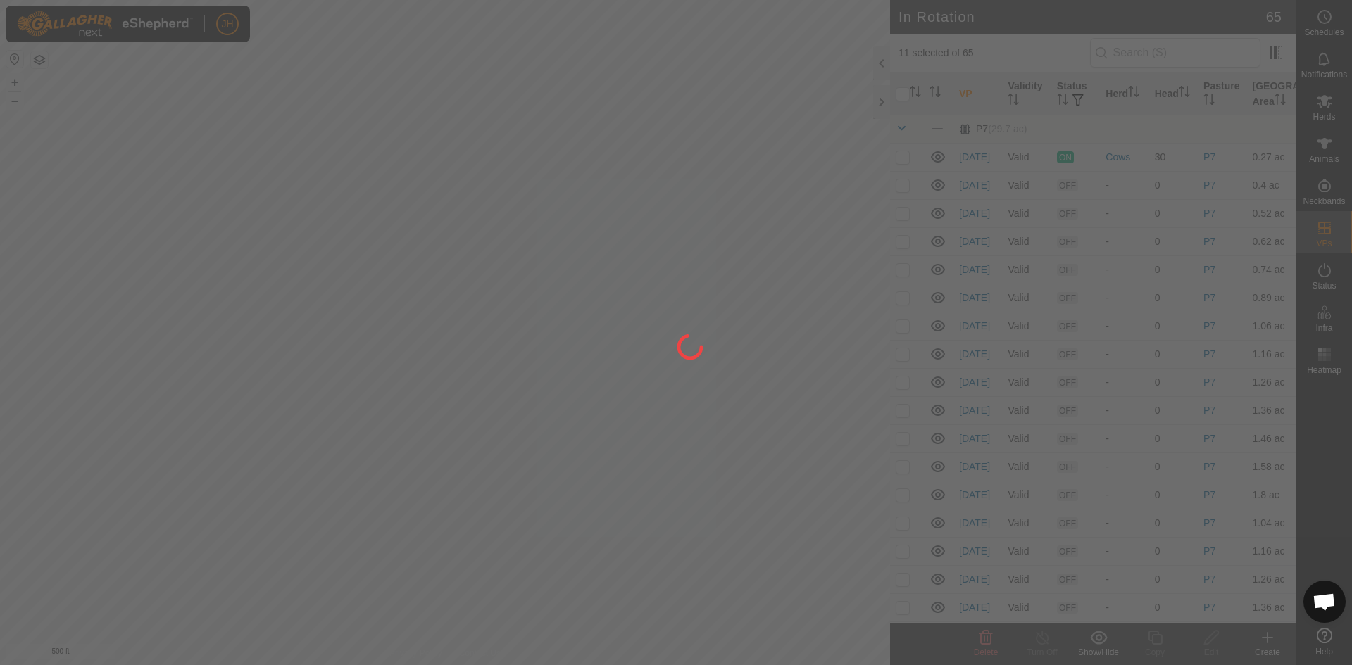
checkbox input "false"
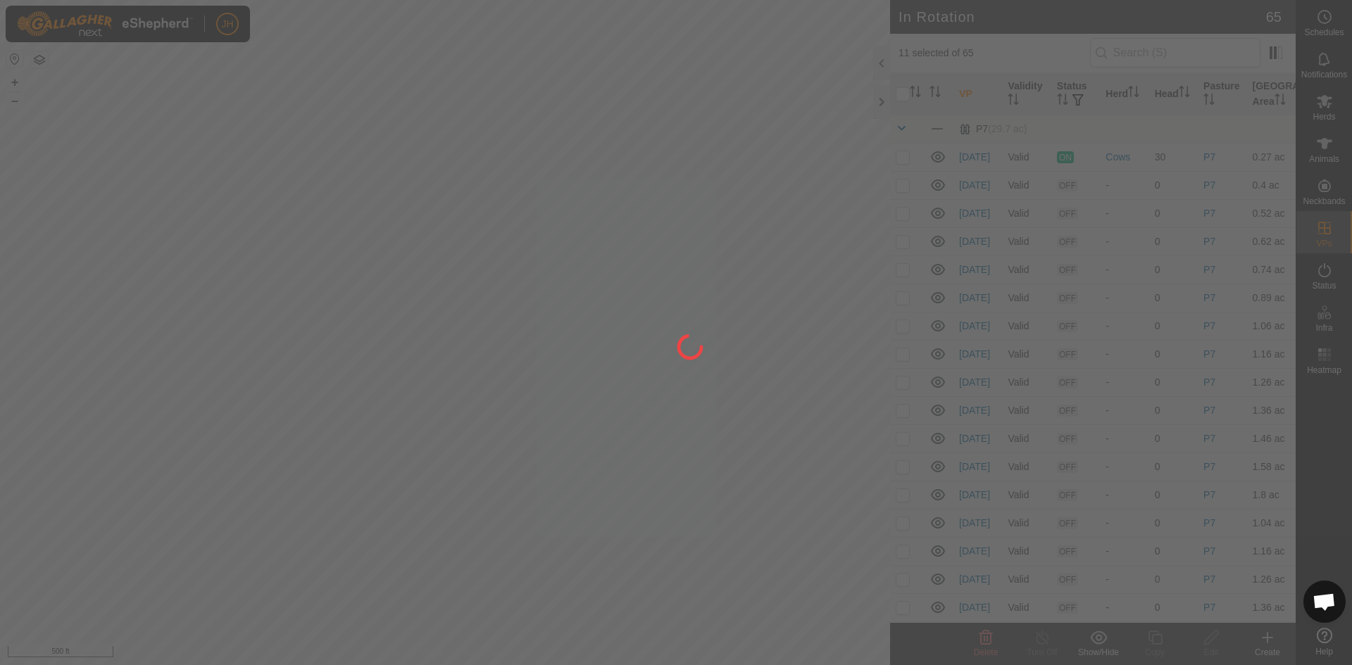
checkbox input "false"
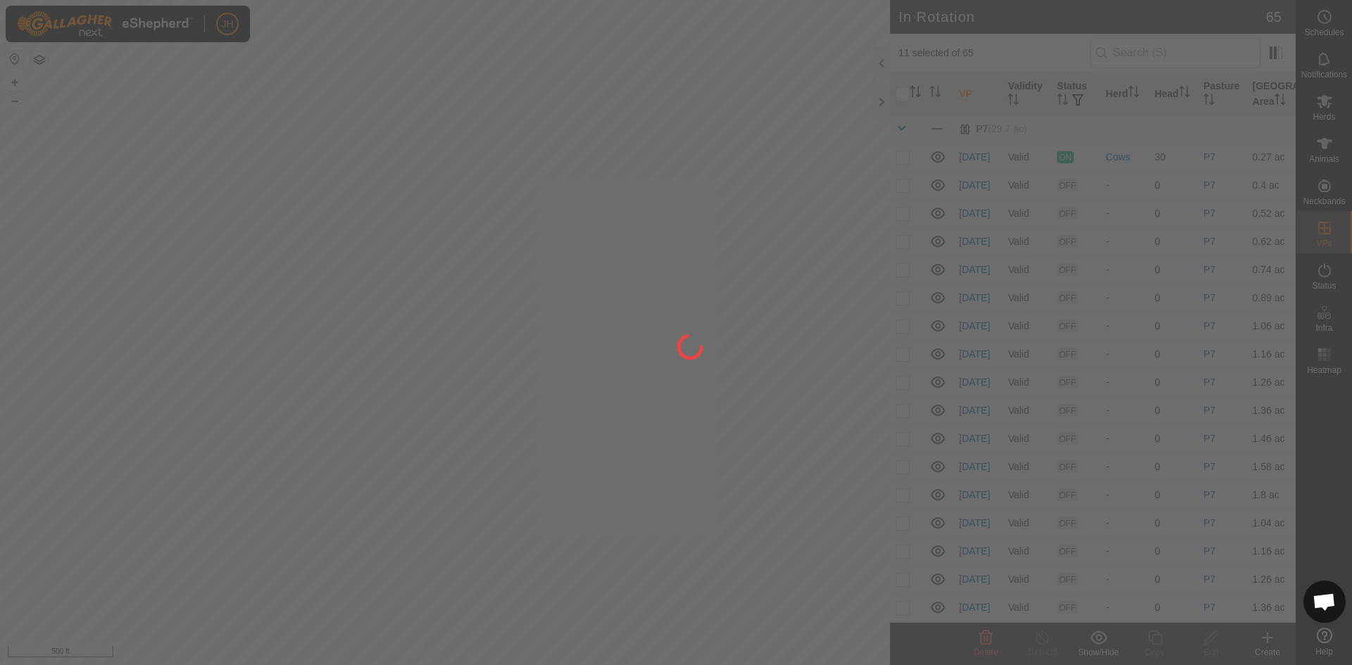
checkbox input "false"
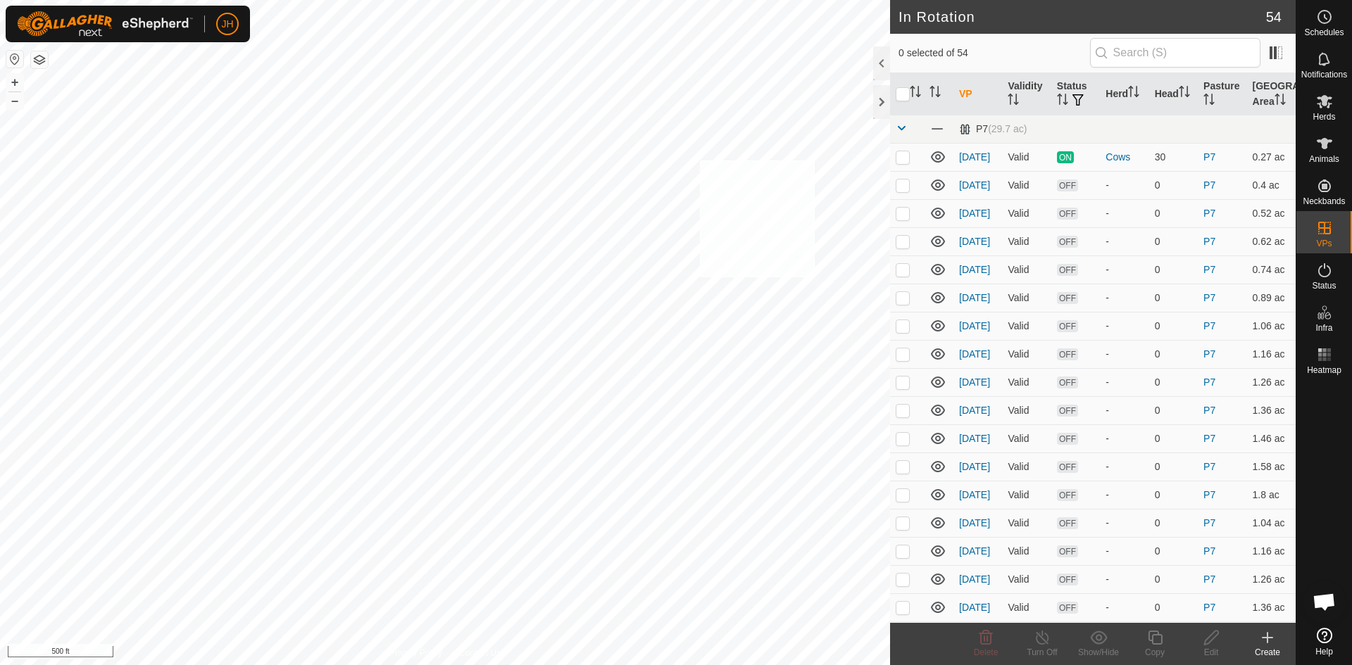
checkbox input "true"
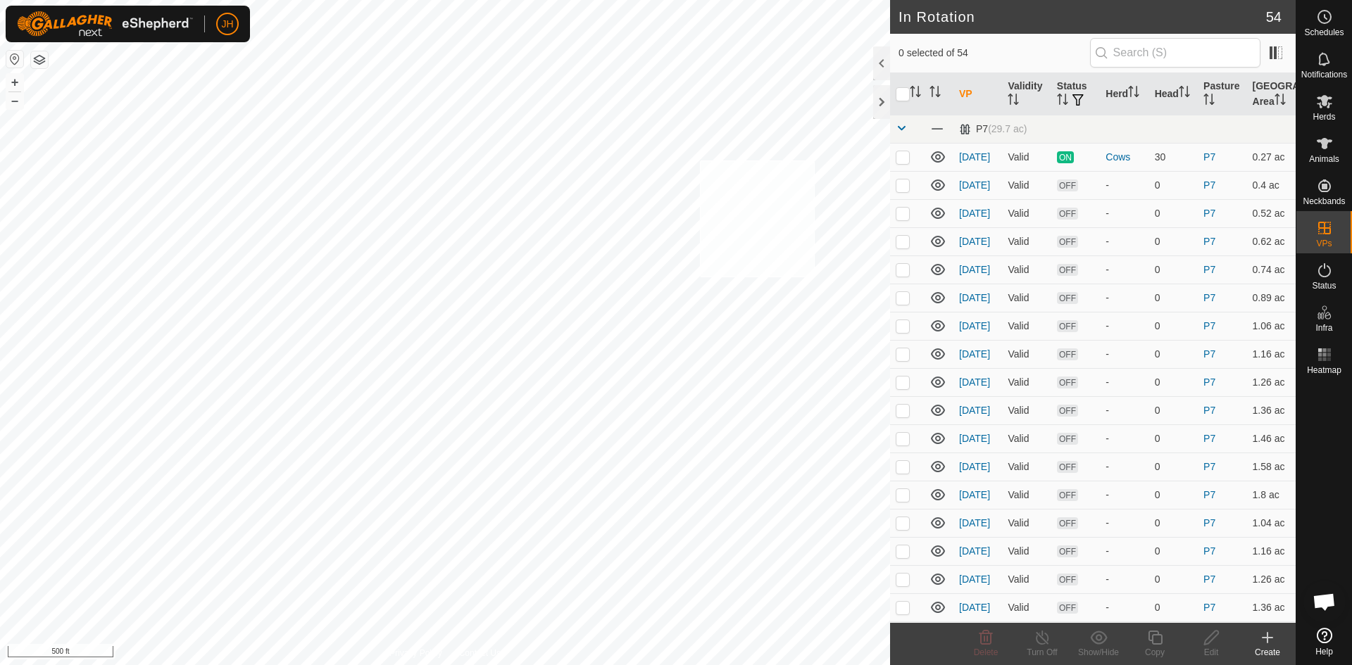
checkbox input "true"
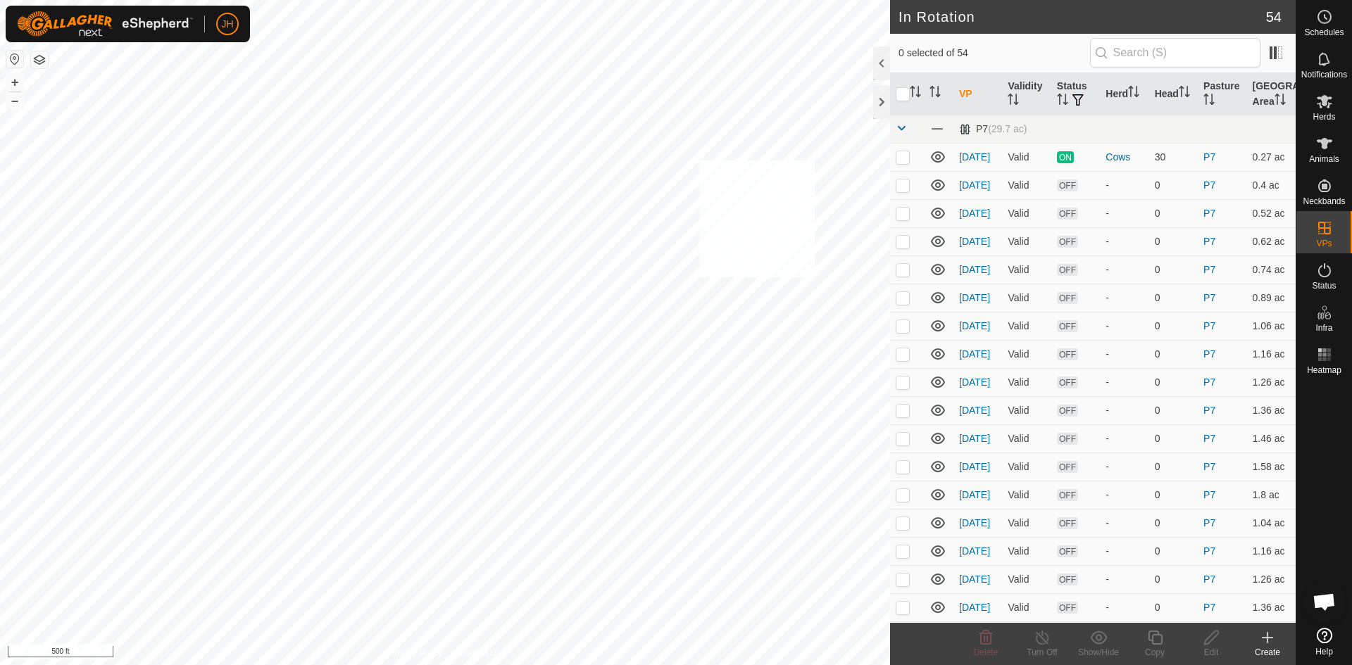
checkbox input "true"
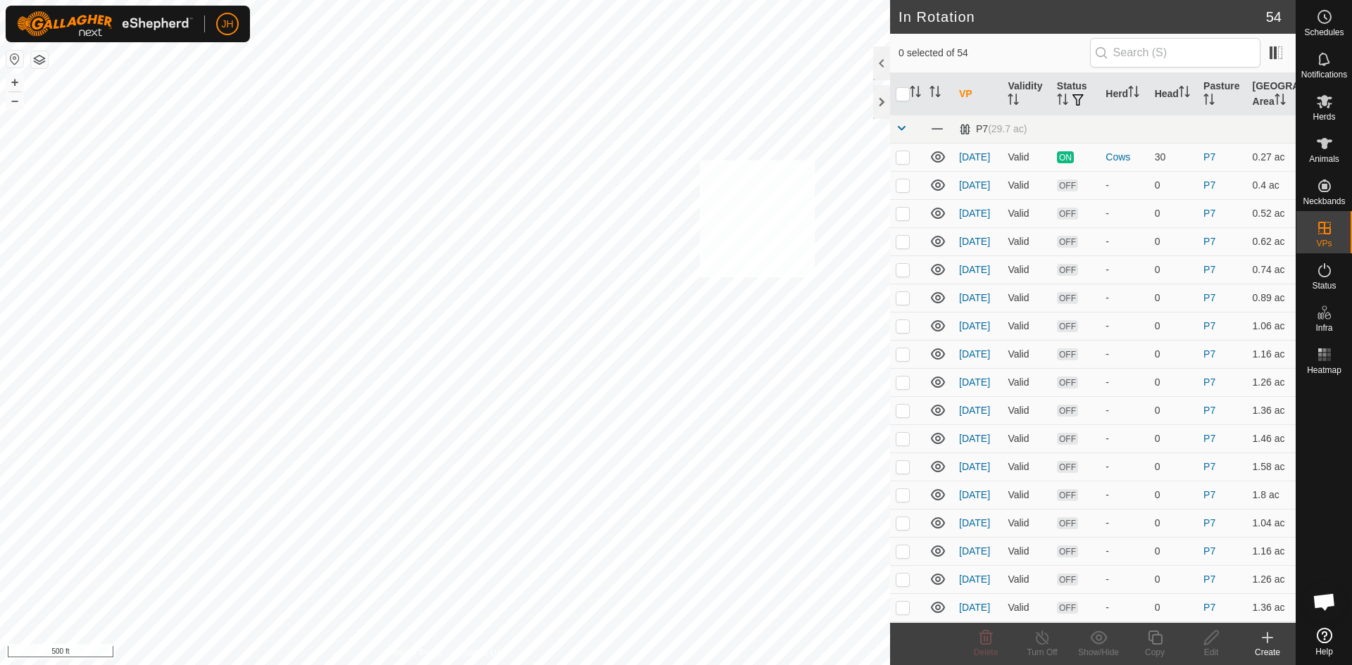
checkbox input "true"
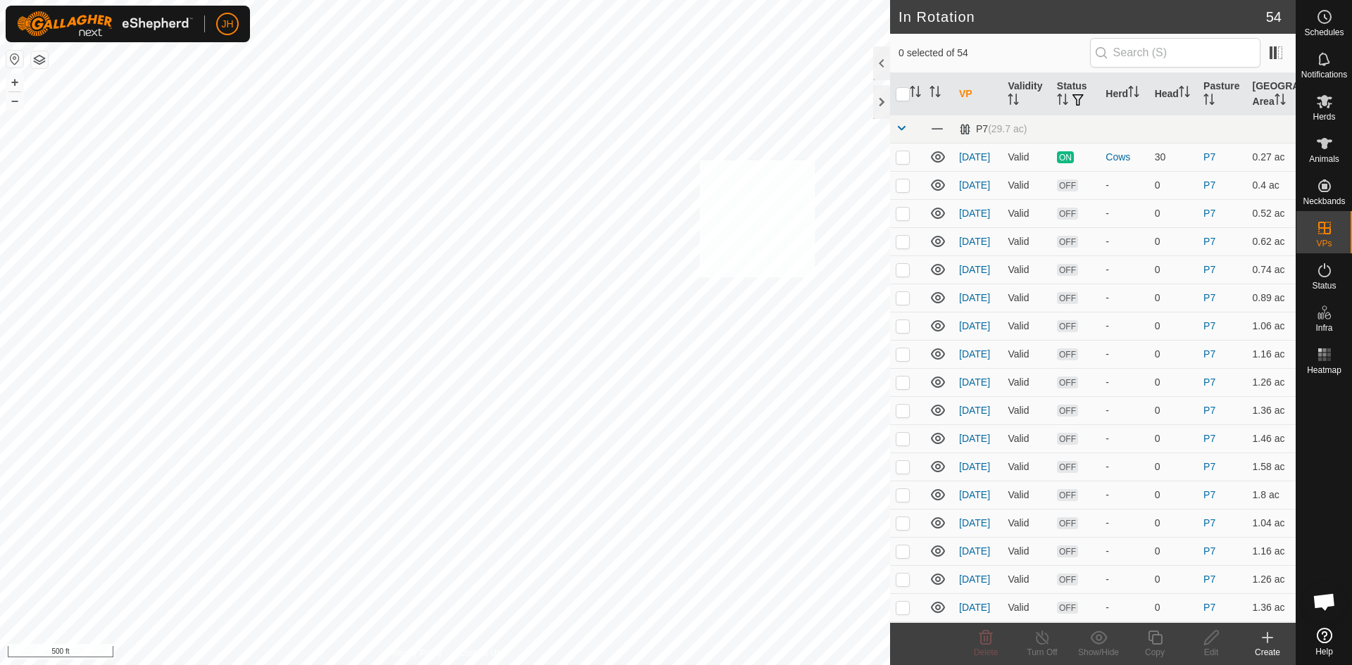
checkbox input "true"
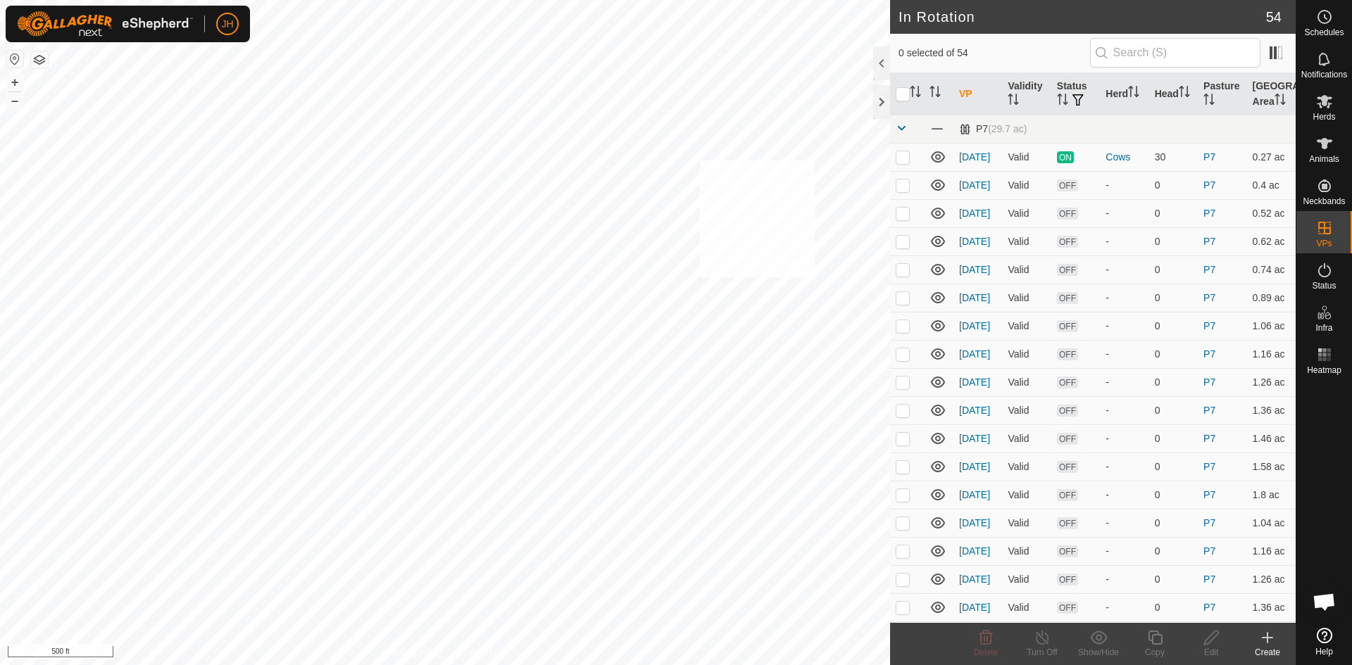
checkbox input "true"
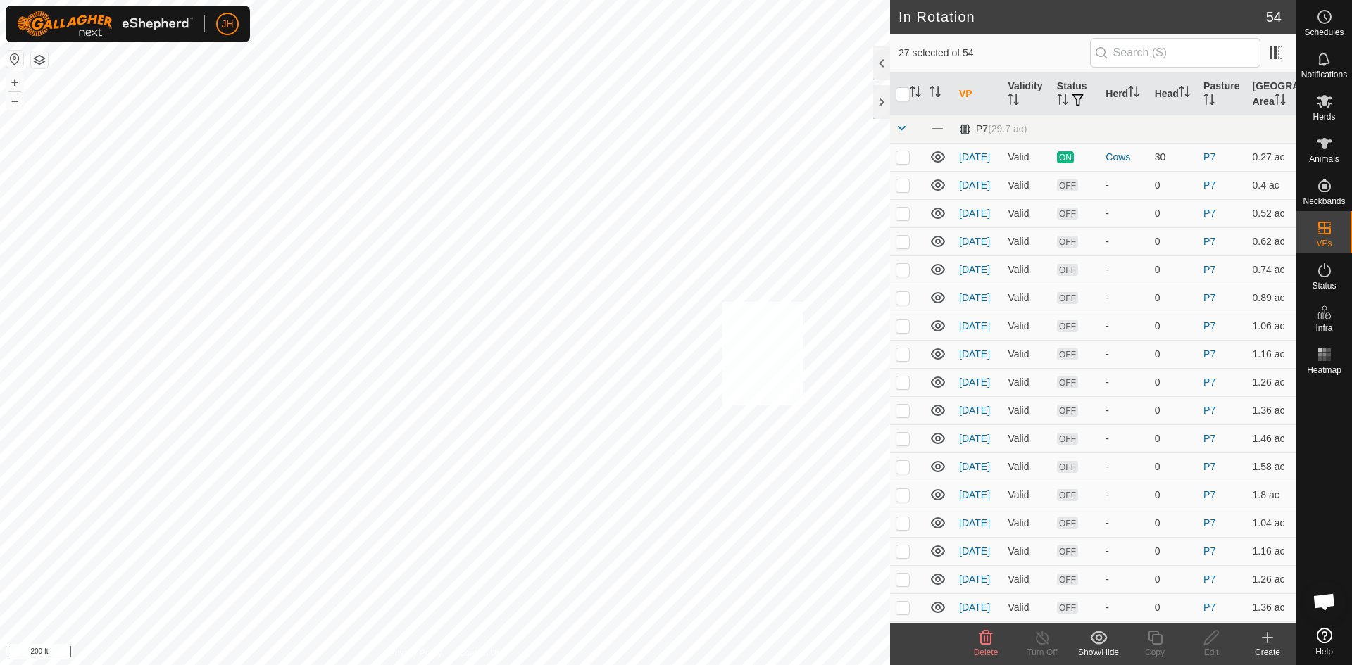
checkbox input "true"
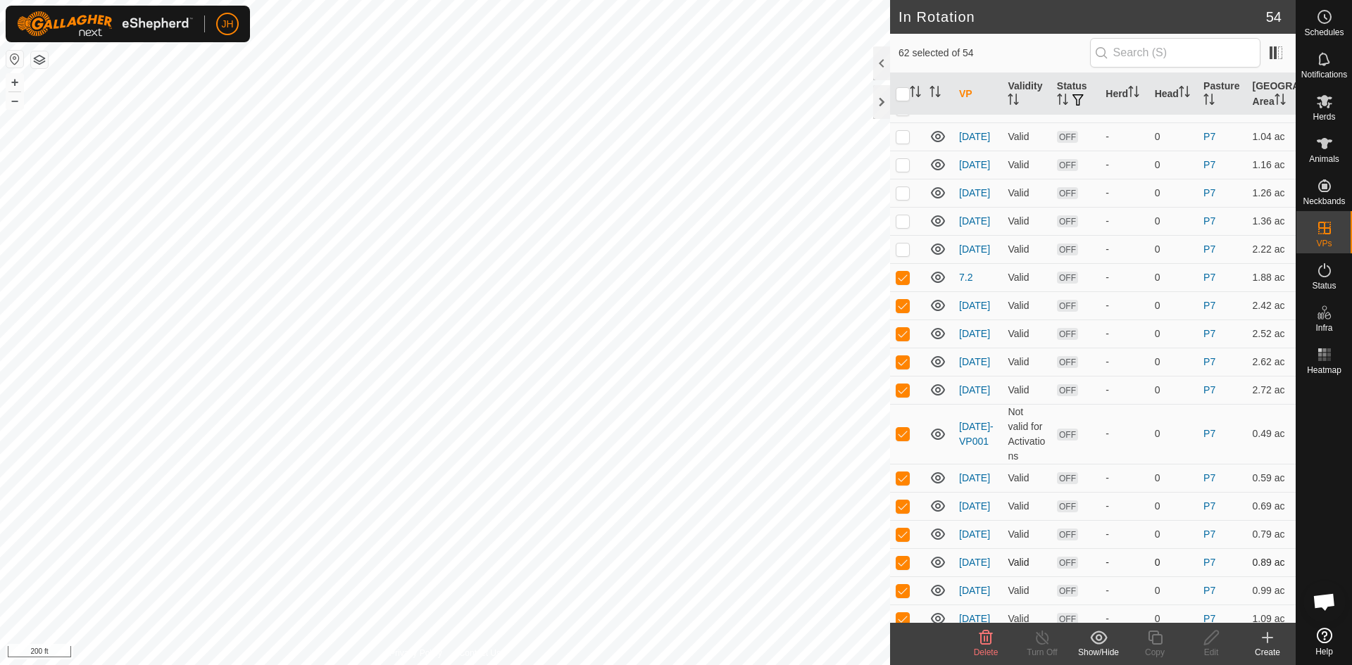
scroll to position [385, 0]
click at [899, 278] on p-checkbox at bounding box center [902, 278] width 14 height 11
checkbox input "false"
click at [899, 314] on td at bounding box center [907, 307] width 34 height 28
checkbox input "false"
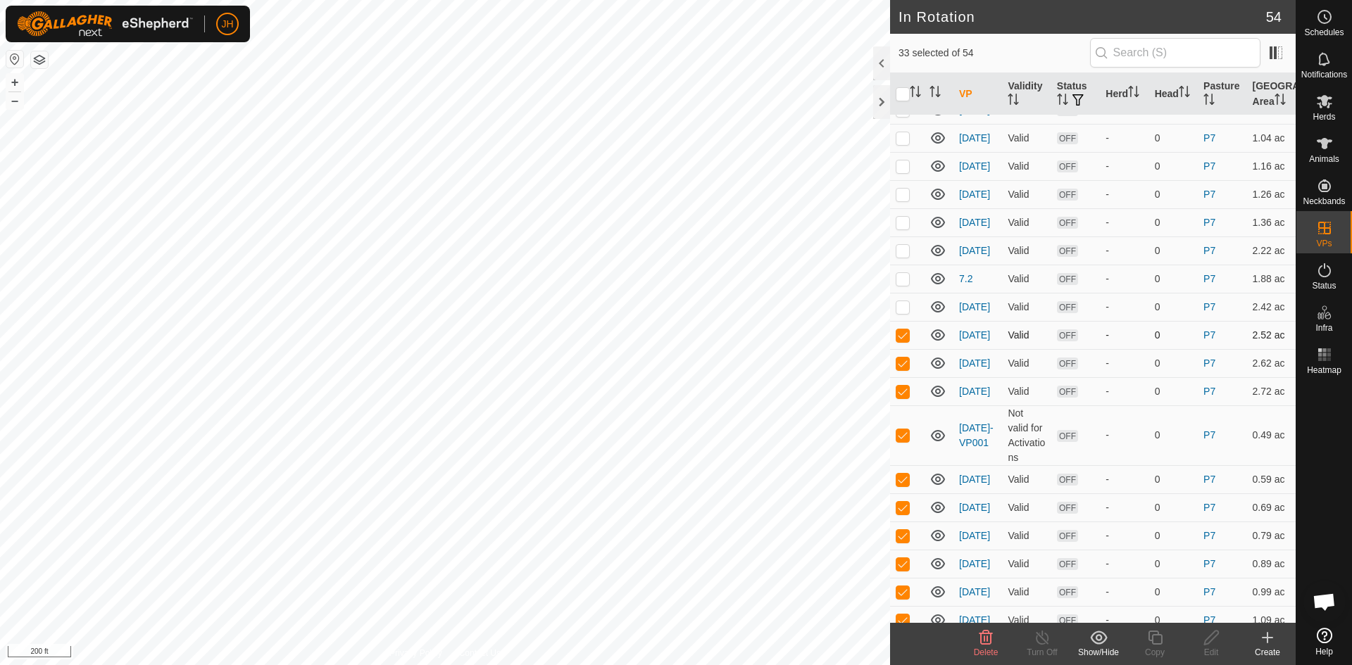
click at [907, 339] on p-checkbox at bounding box center [902, 334] width 14 height 11
checkbox input "false"
click at [903, 367] on p-checkbox at bounding box center [902, 363] width 14 height 11
checkbox input "false"
click at [904, 394] on p-checkbox at bounding box center [902, 391] width 14 height 11
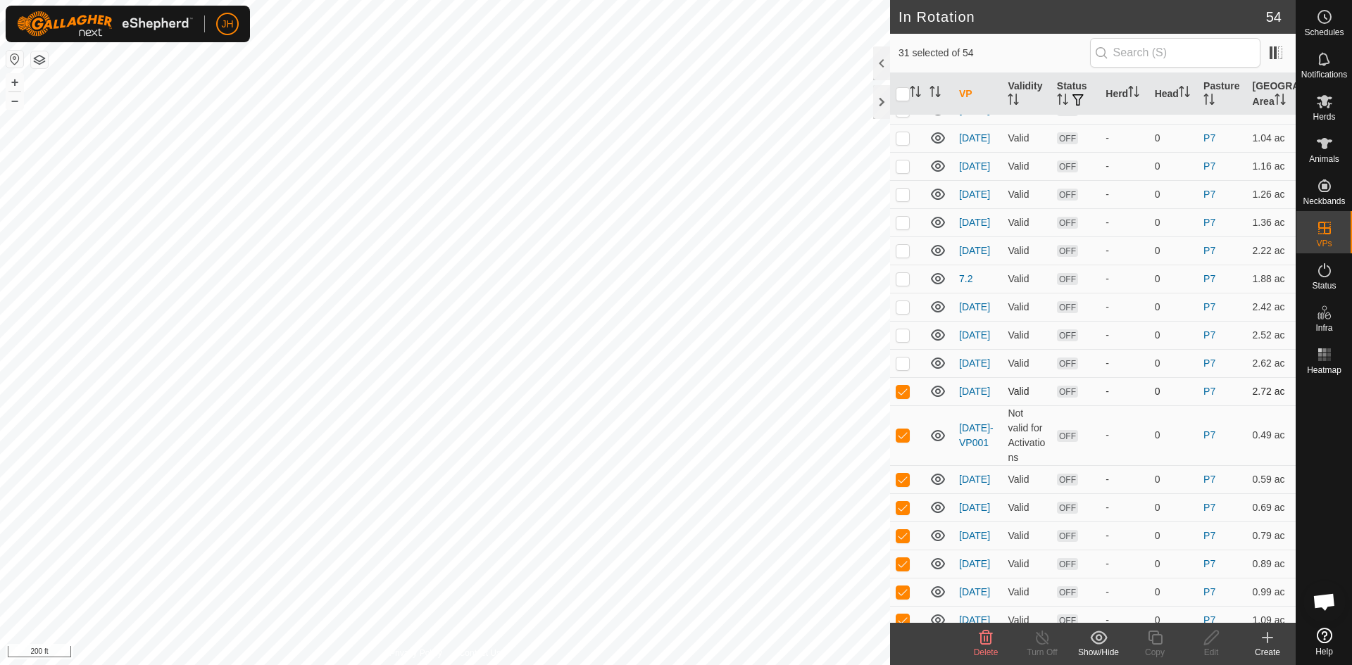
checkbox input "false"
click at [1103, 646] on div "Show/Hide" at bounding box center [1098, 652] width 56 height 13
click at [1112, 606] on link "Move to 'In Storage'" at bounding box center [1140, 607] width 139 height 28
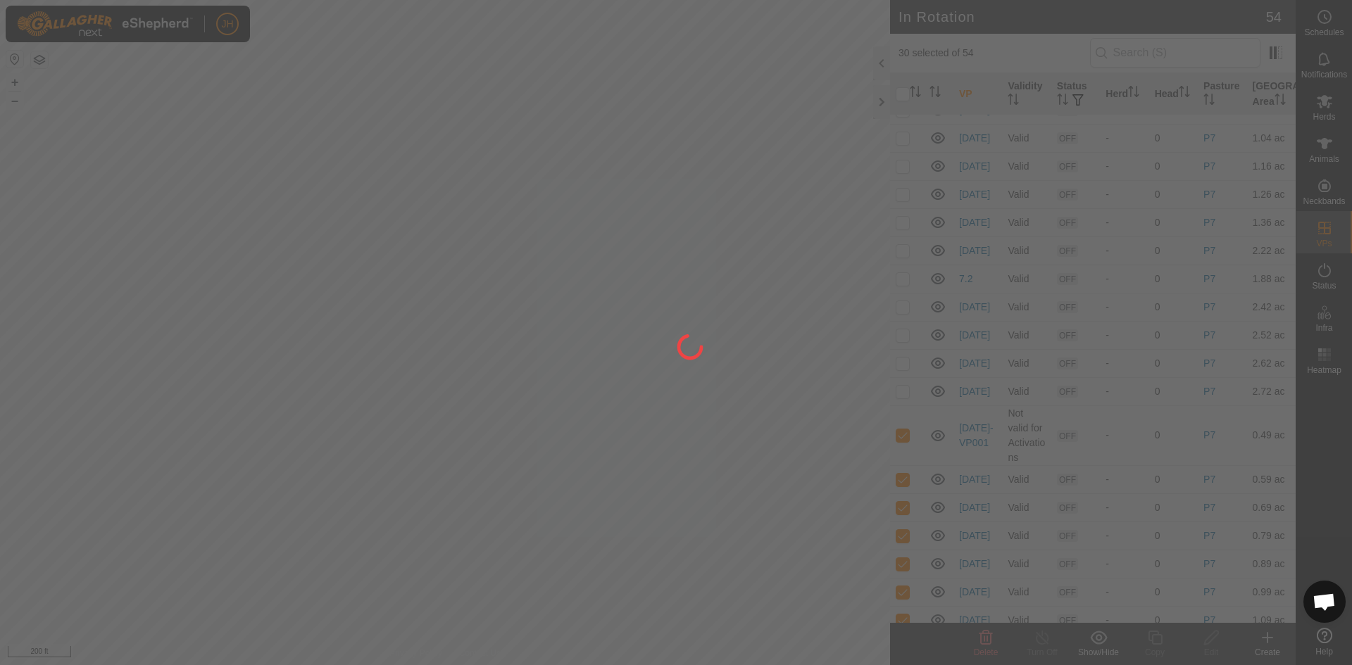
checkbox input "false"
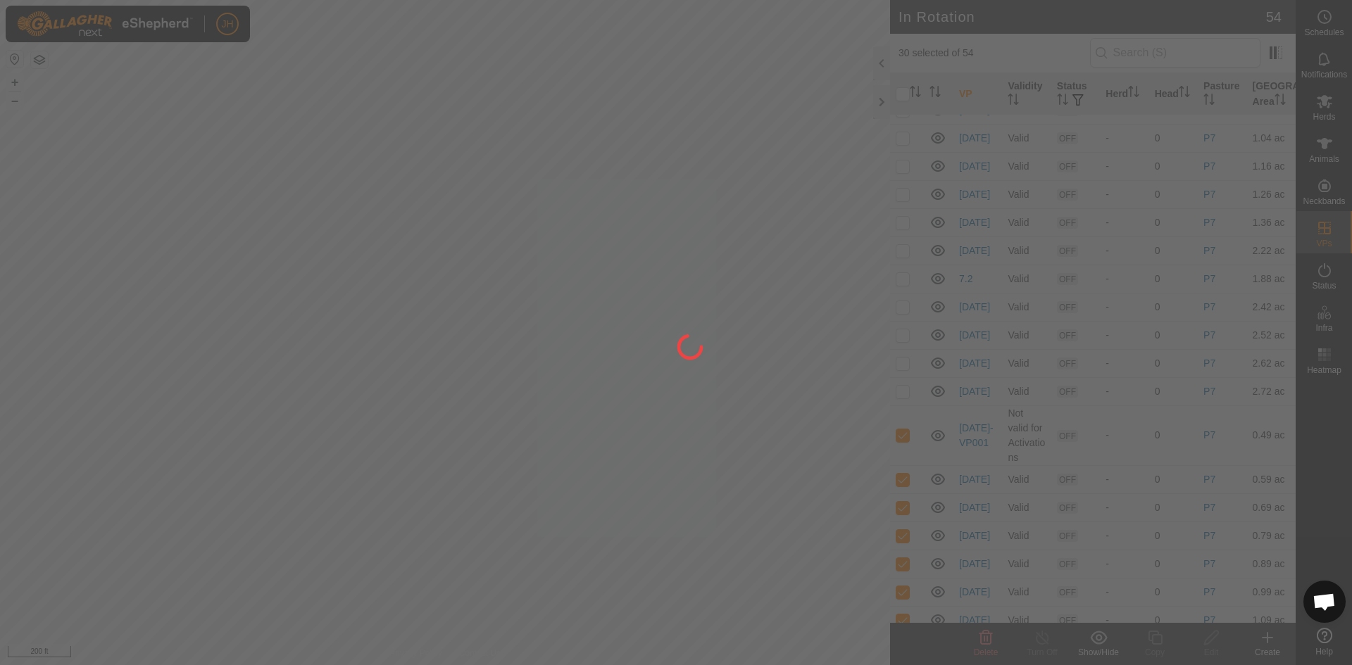
checkbox input "false"
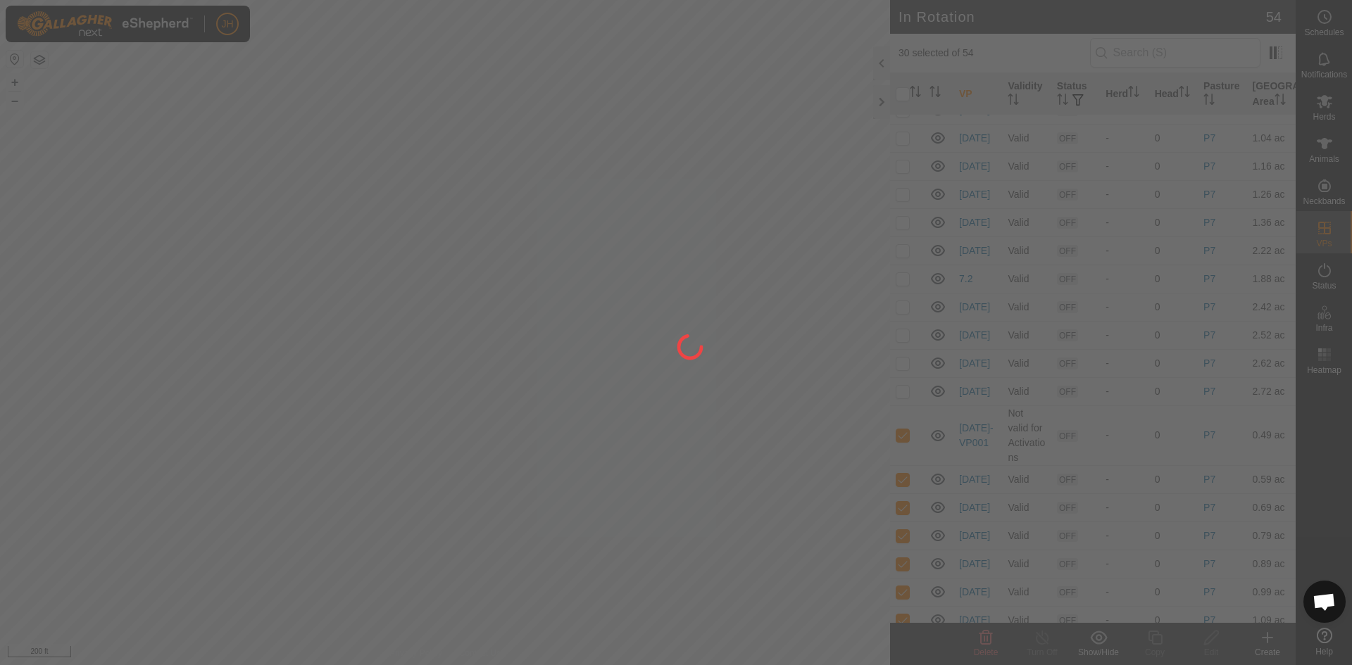
checkbox input "false"
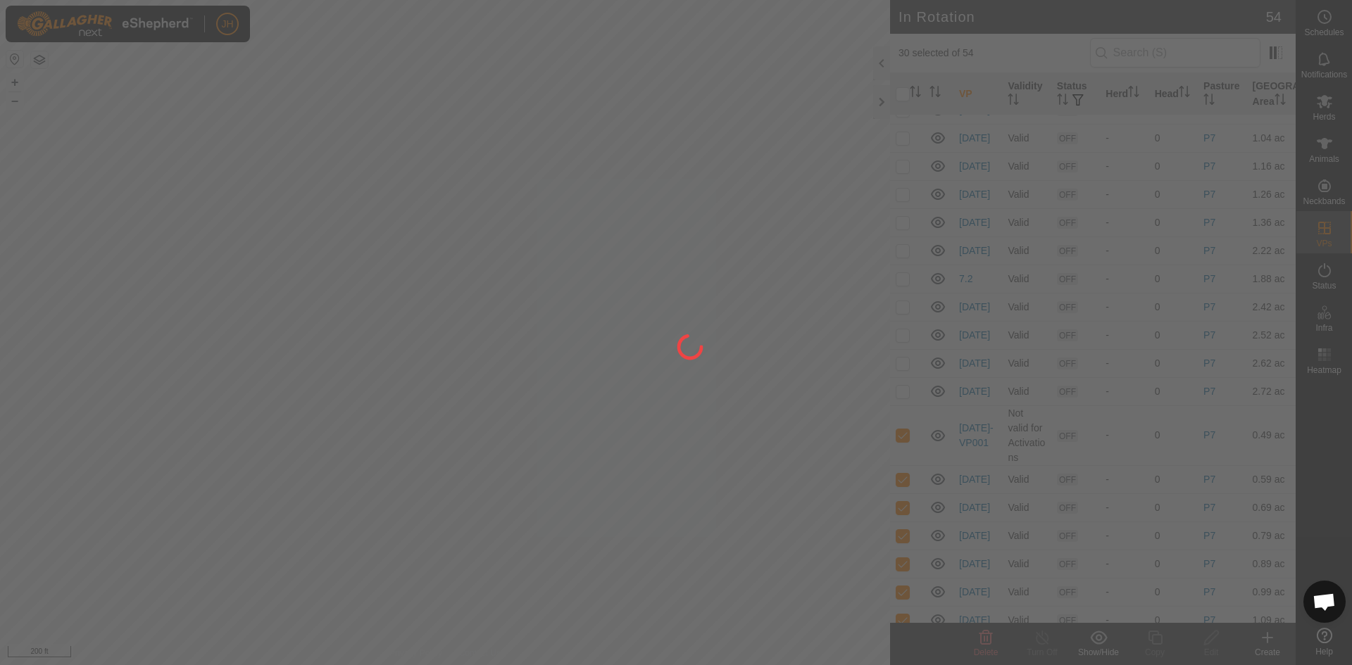
checkbox input "false"
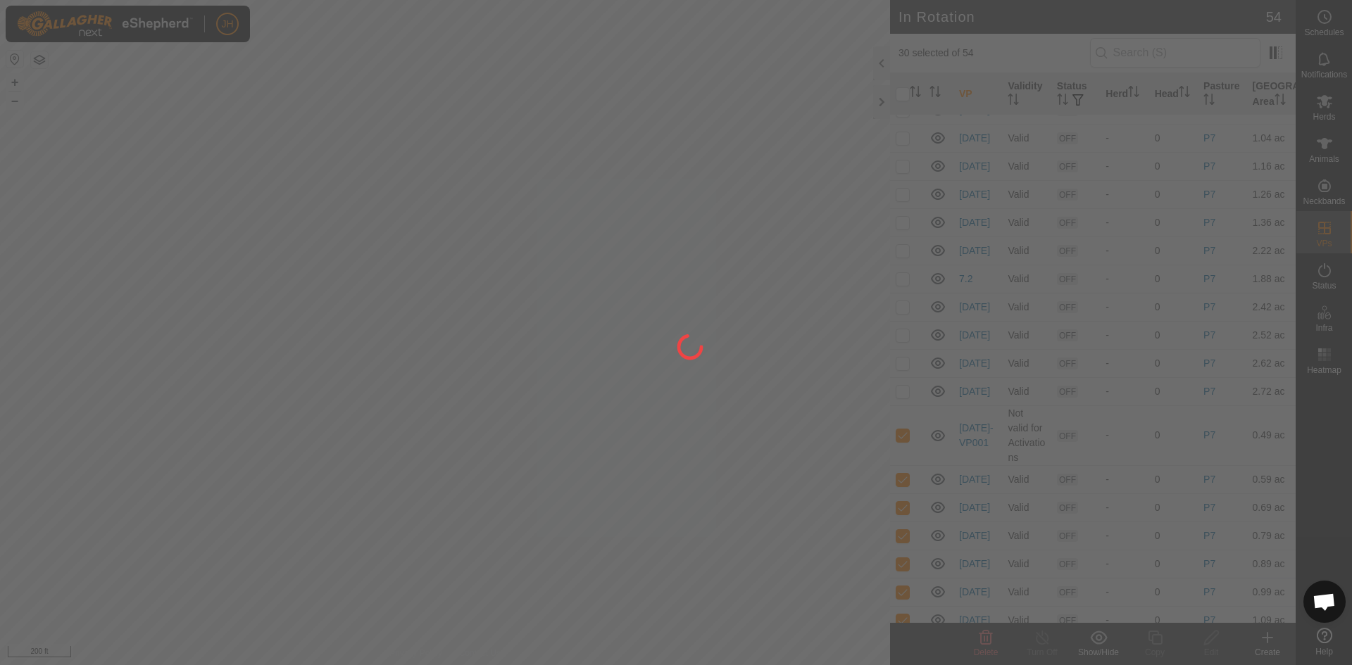
checkbox input "false"
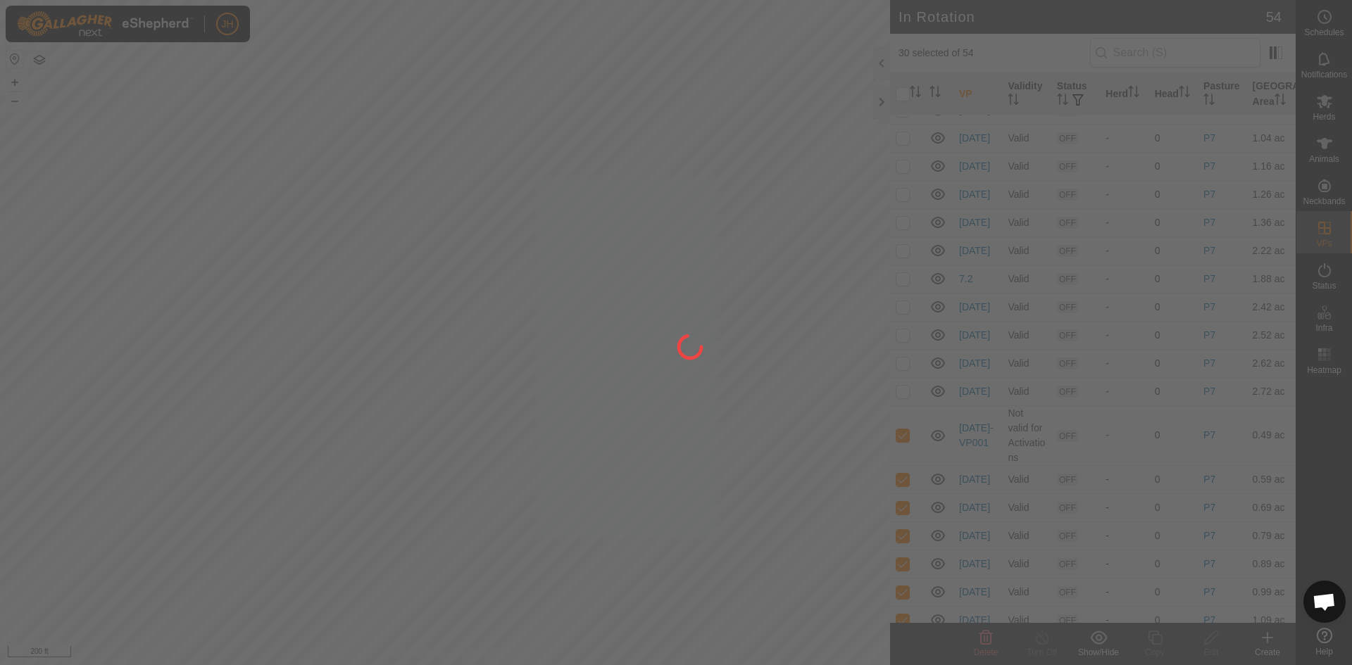
checkbox input "false"
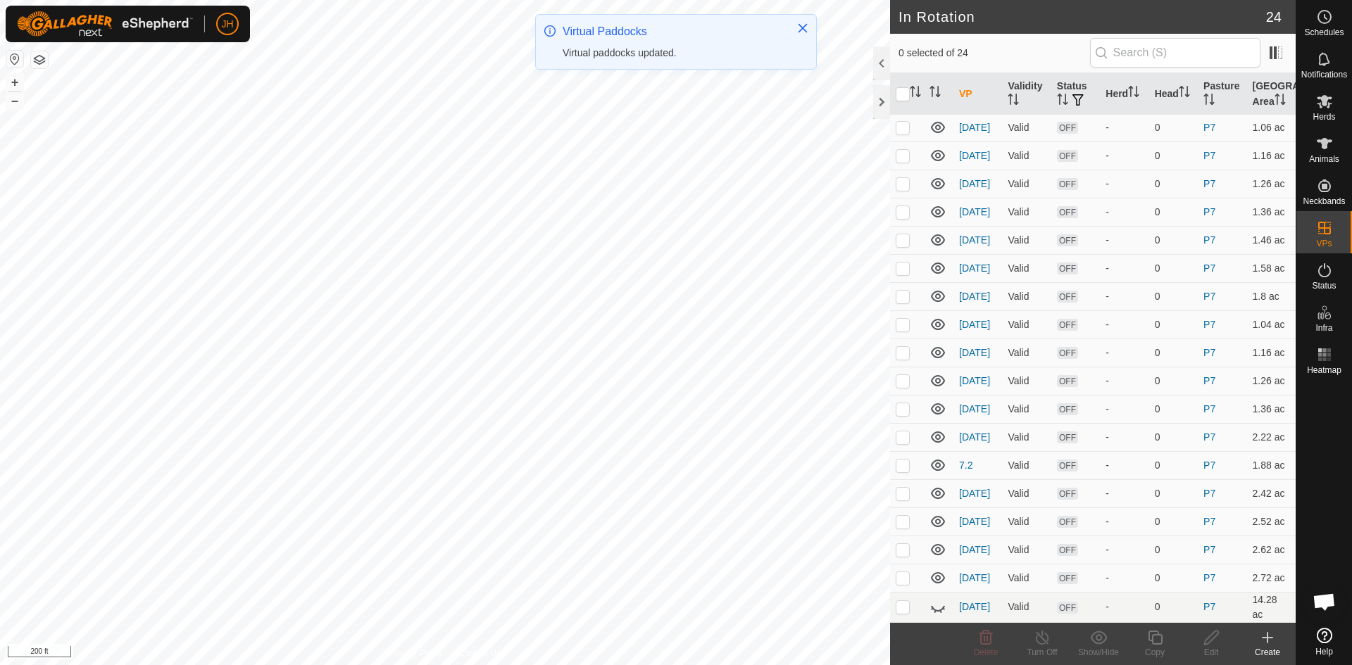
scroll to position [199, 0]
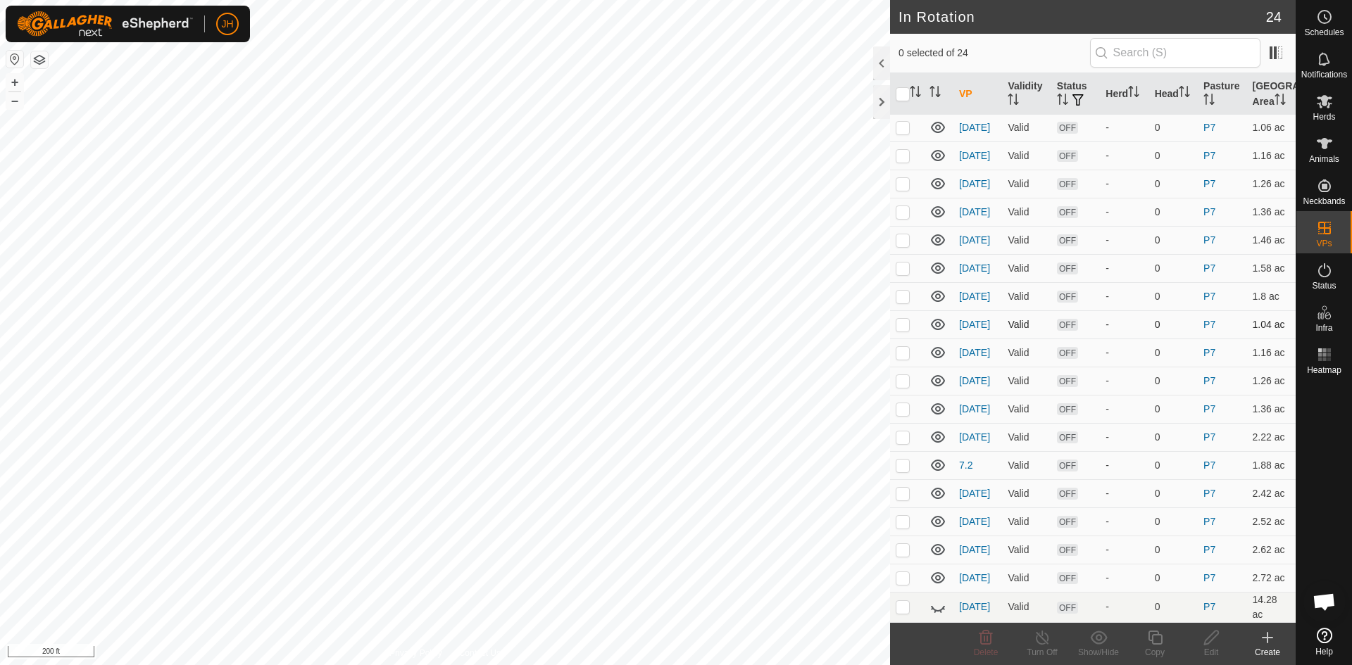
checkbox input "true"
click at [1208, 641] on icon at bounding box center [1211, 637] width 18 height 17
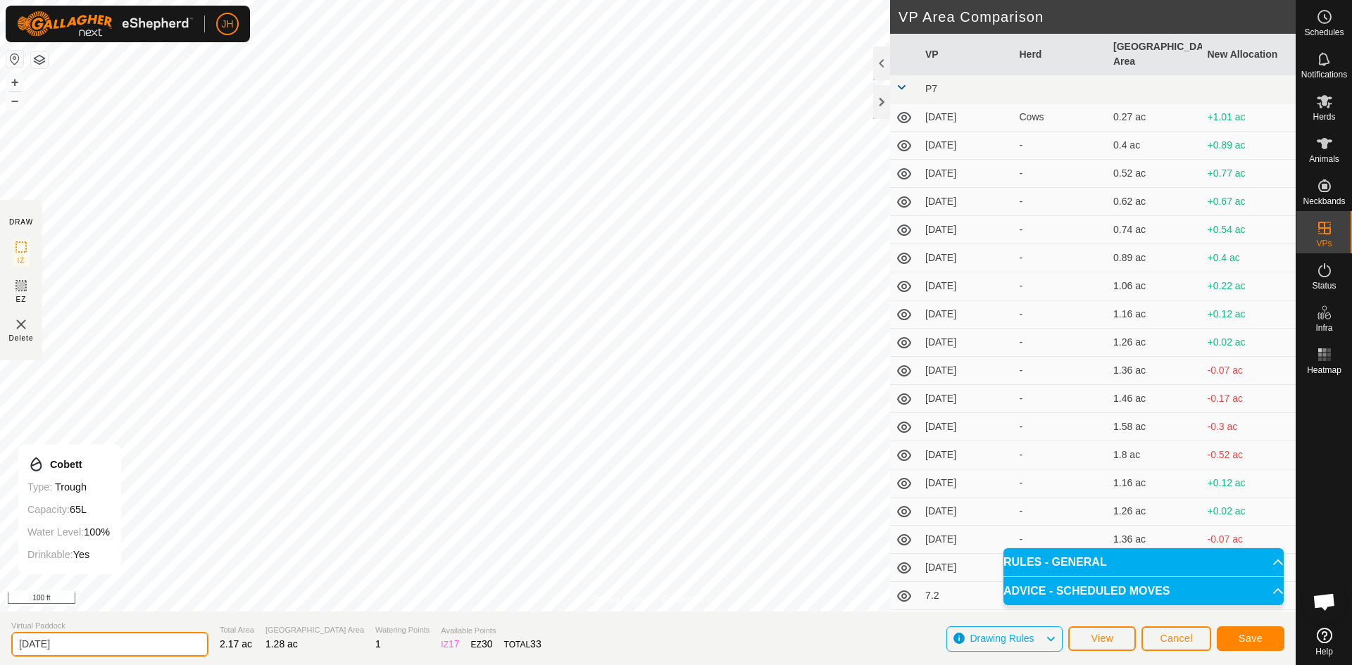
click at [70, 646] on input "[DATE]" at bounding box center [109, 644] width 197 height 25
type input "[DATE]"
click at [1240, 638] on span "Save" at bounding box center [1250, 638] width 24 height 11
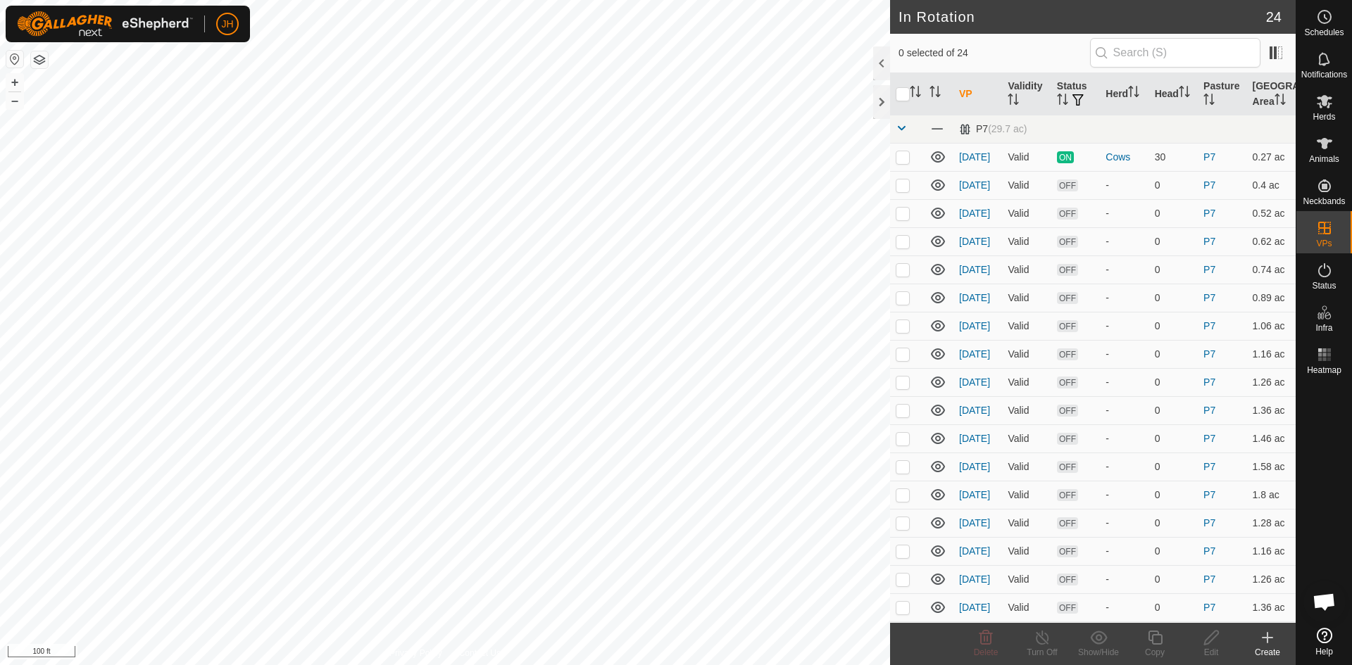
checkbox input "true"
click at [1216, 650] on div "Edit" at bounding box center [1211, 652] width 56 height 13
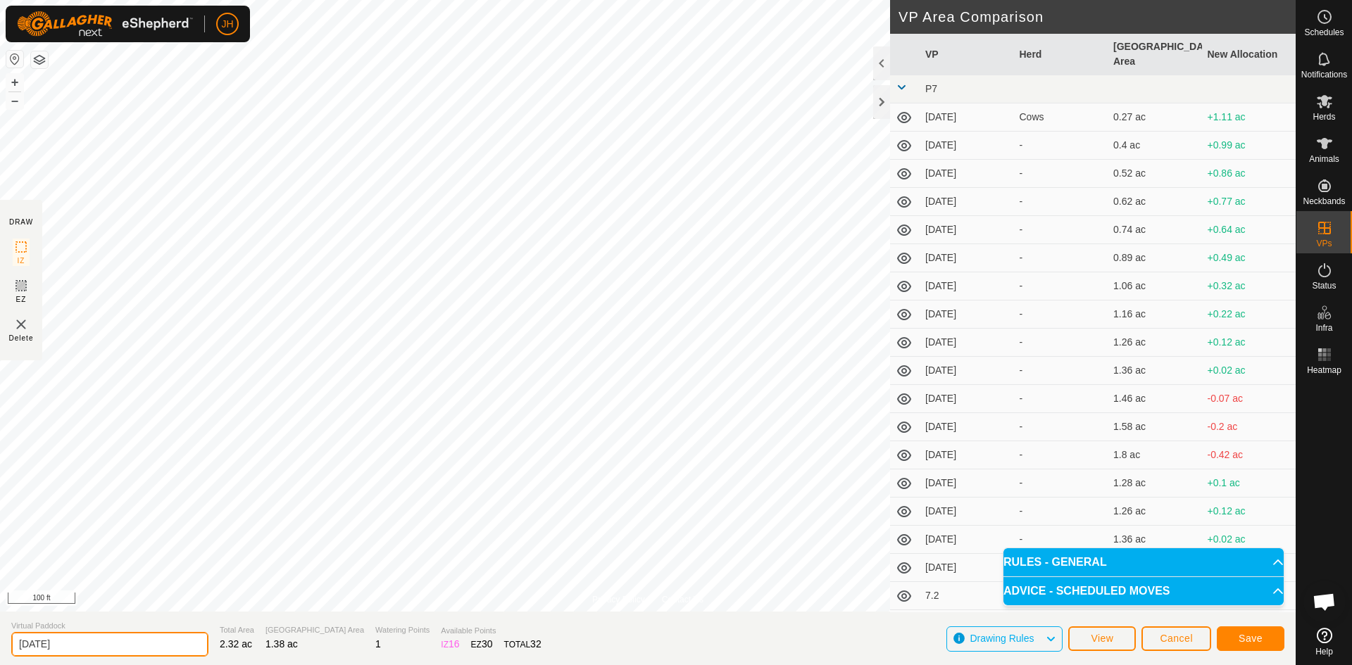
click at [65, 648] on input "[DATE]" at bounding box center [109, 644] width 197 height 25
type input "[DATE]"
click at [1234, 638] on button "Save" at bounding box center [1250, 639] width 68 height 25
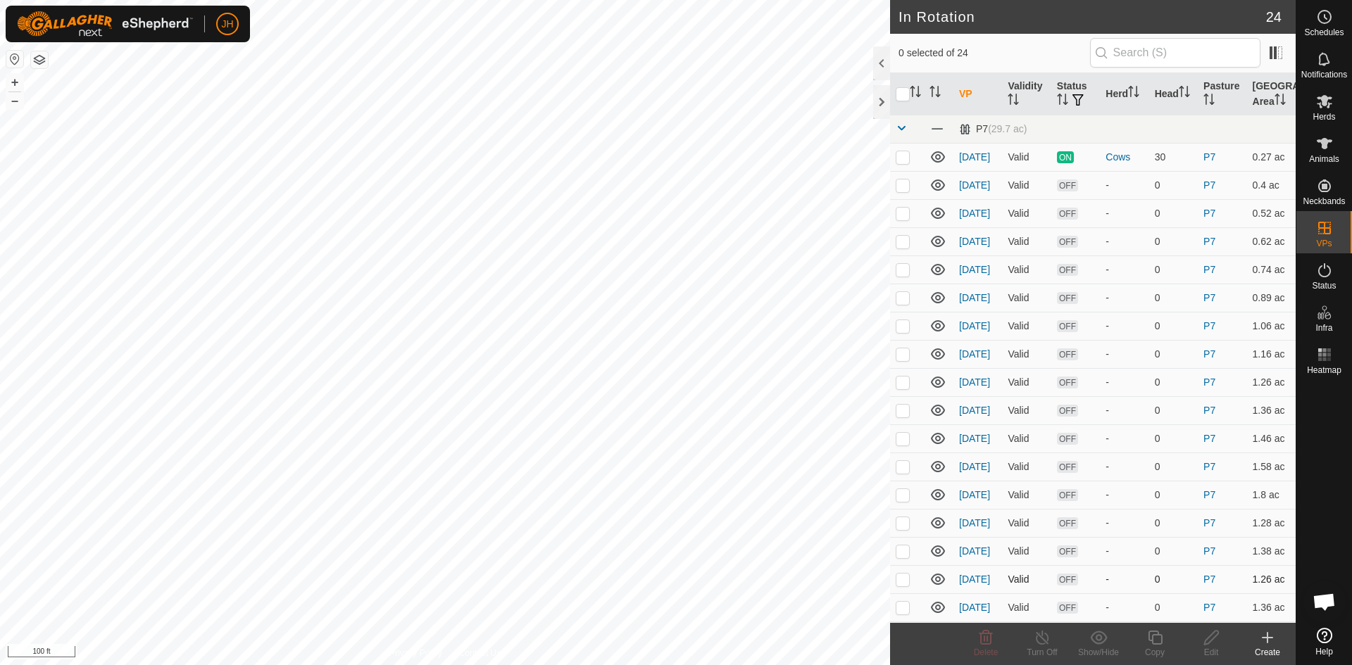
click at [903, 582] on p-checkbox at bounding box center [902, 579] width 14 height 11
checkbox input "true"
click at [1211, 641] on icon at bounding box center [1211, 637] width 18 height 17
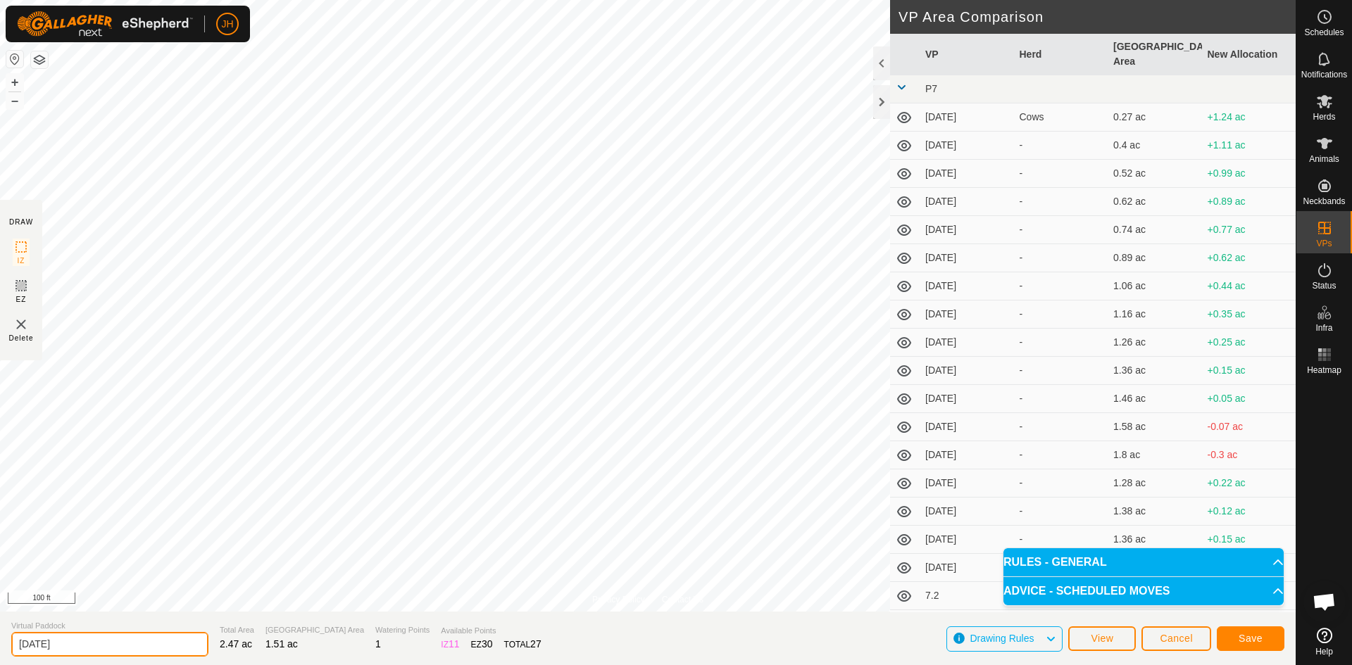
click at [140, 646] on input "[DATE]" at bounding box center [109, 644] width 197 height 25
type input "[DATE]"
click at [1261, 633] on span "Save" at bounding box center [1250, 638] width 24 height 11
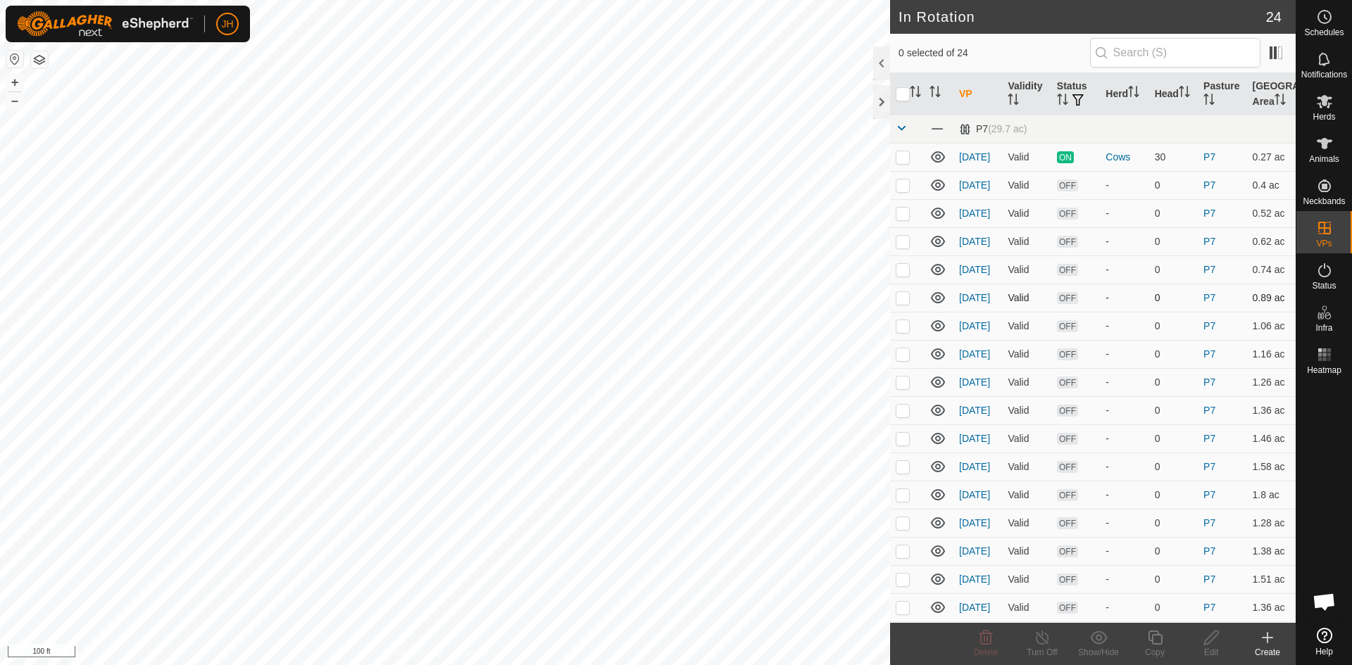
checkbox input "true"
click at [1218, 646] on div "Edit" at bounding box center [1211, 652] width 56 height 13
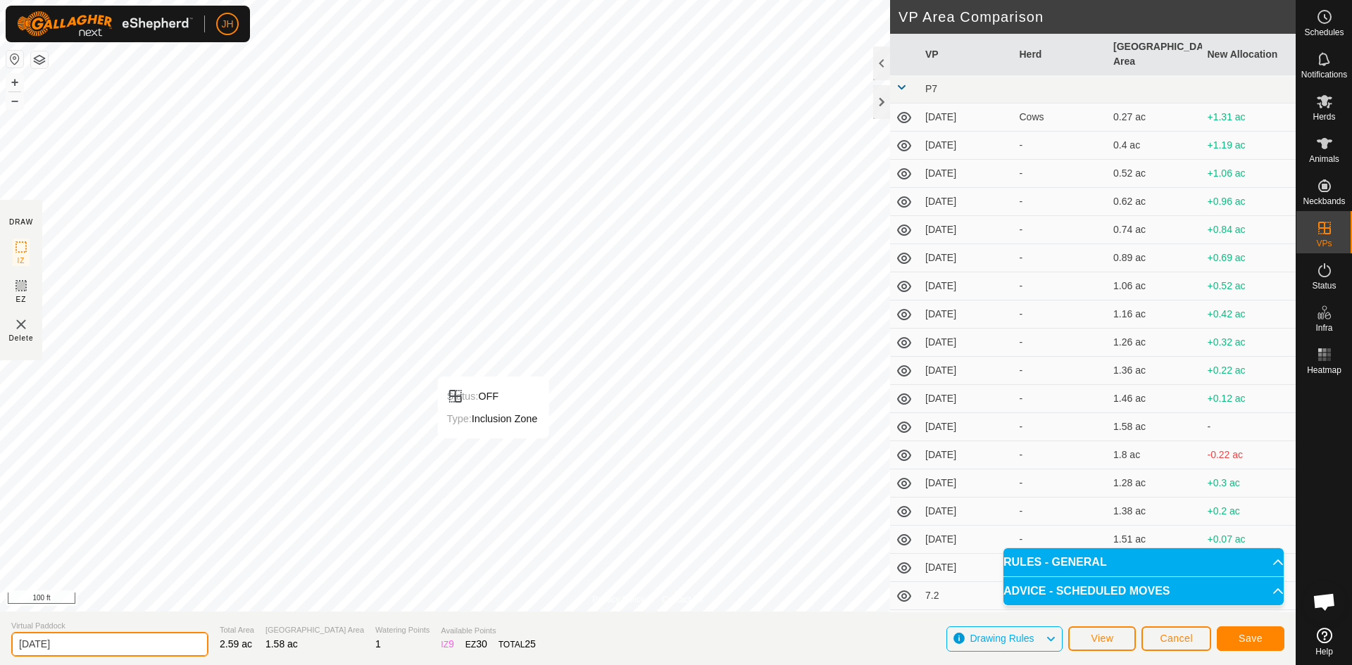
click at [123, 643] on input "[DATE]" at bounding box center [109, 644] width 197 height 25
type input "[DATE]"
click at [1259, 642] on span "Save" at bounding box center [1250, 638] width 24 height 11
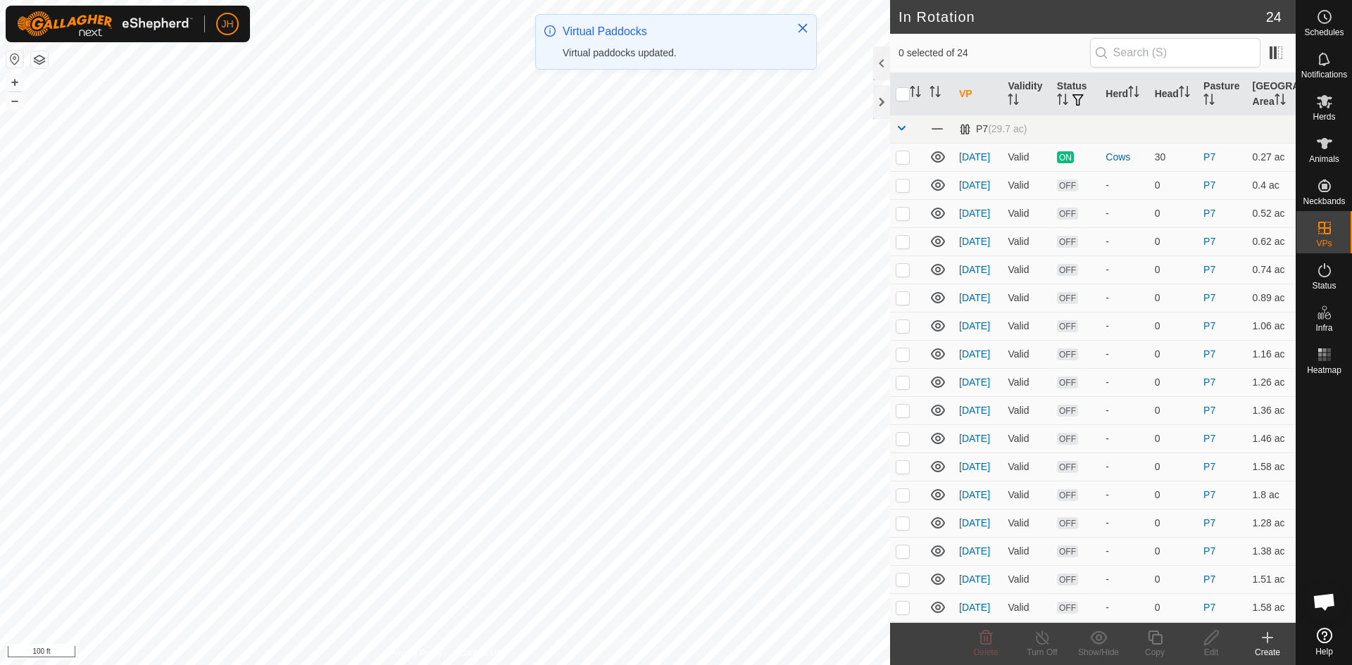
checkbox input "true"
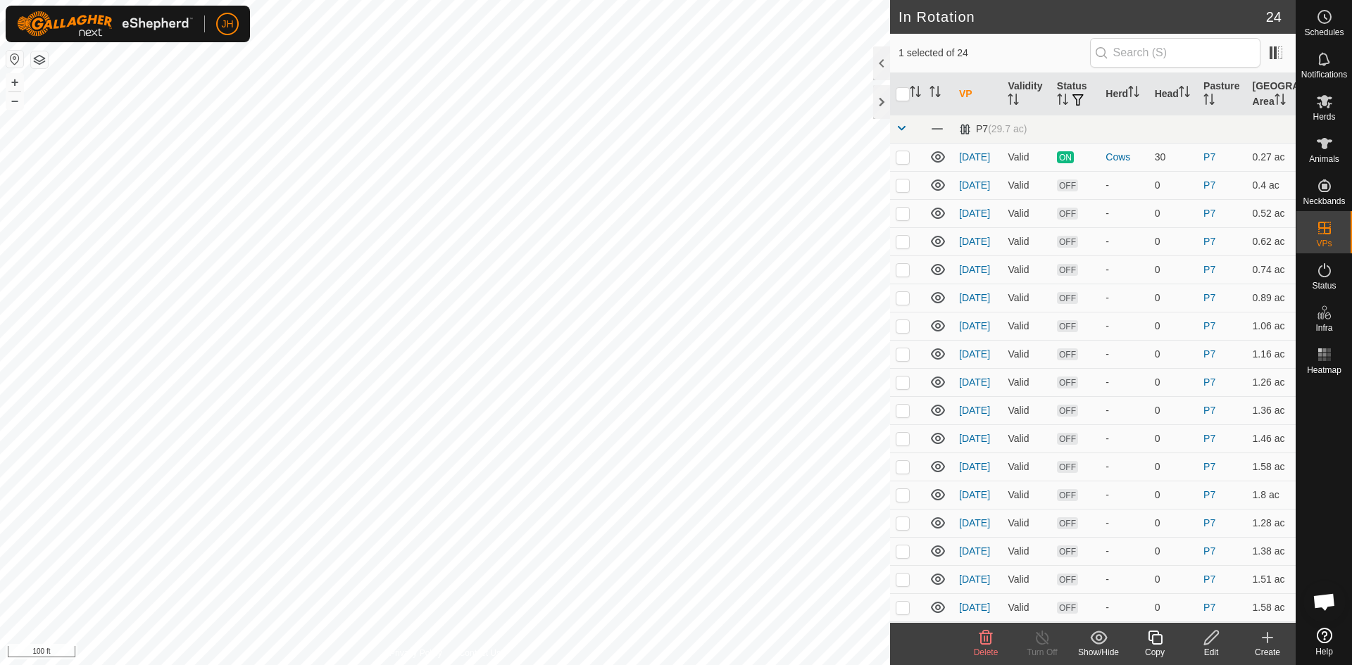
click at [1212, 637] on icon at bounding box center [1211, 637] width 18 height 17
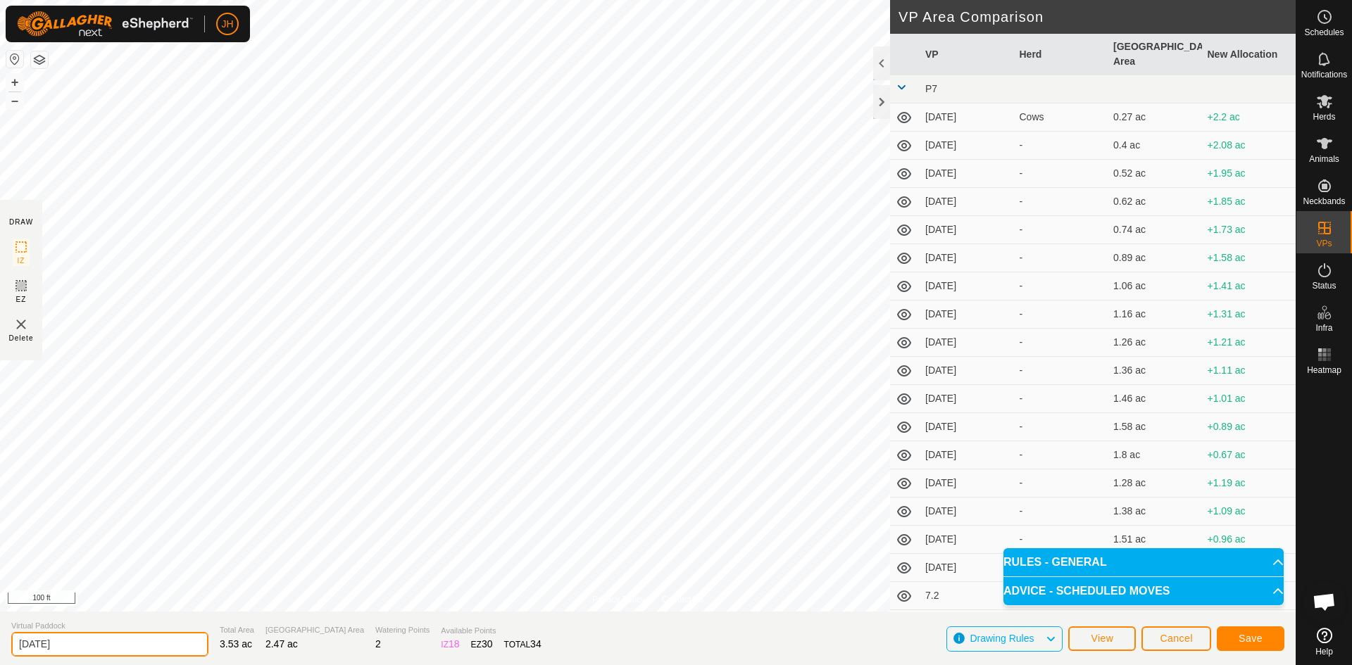
click at [143, 639] on input "[DATE]" at bounding box center [109, 644] width 197 height 25
type input "[DATE]"
click at [1266, 645] on button "Save" at bounding box center [1250, 639] width 68 height 25
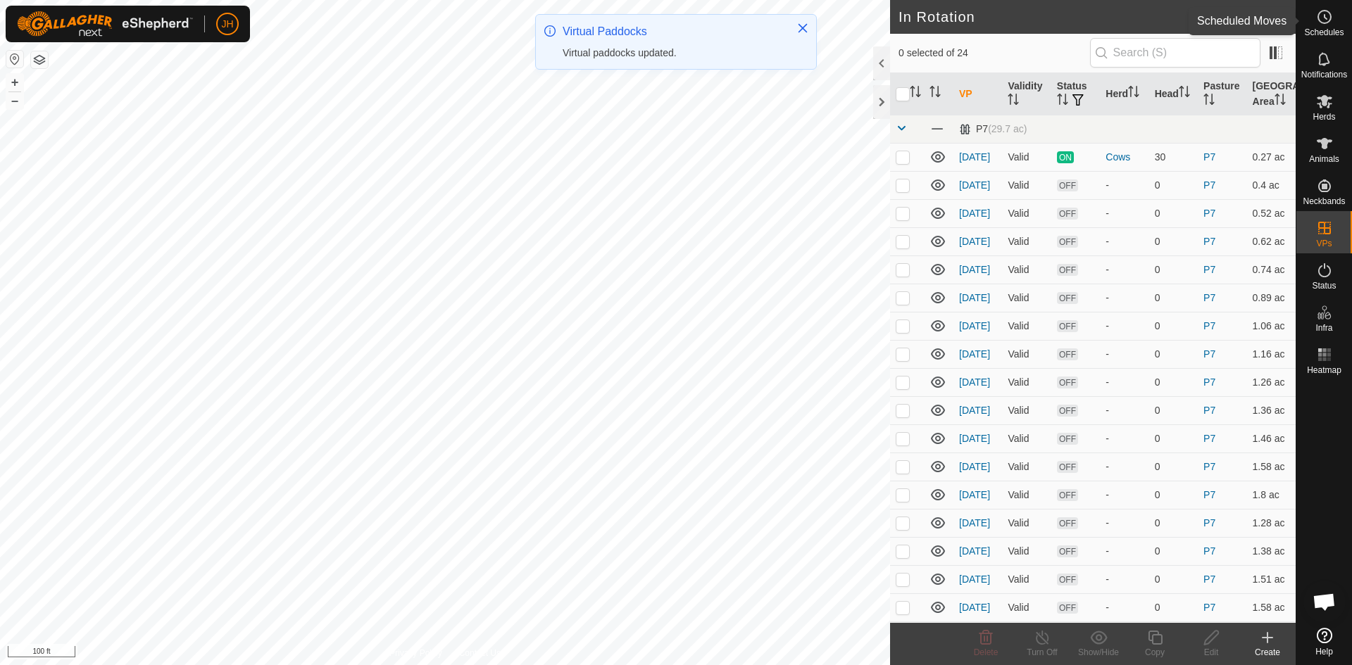
click at [1332, 24] on icon at bounding box center [1324, 16] width 17 height 17
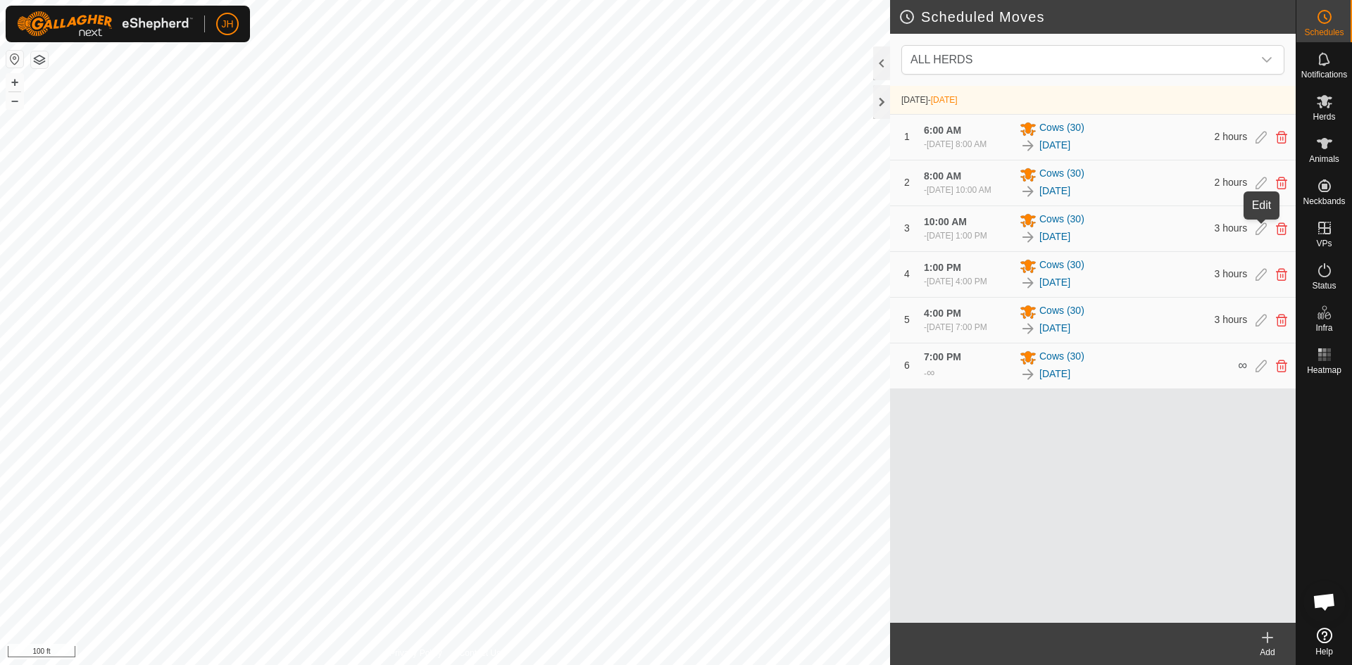
click at [1264, 227] on icon at bounding box center [1260, 228] width 11 height 13
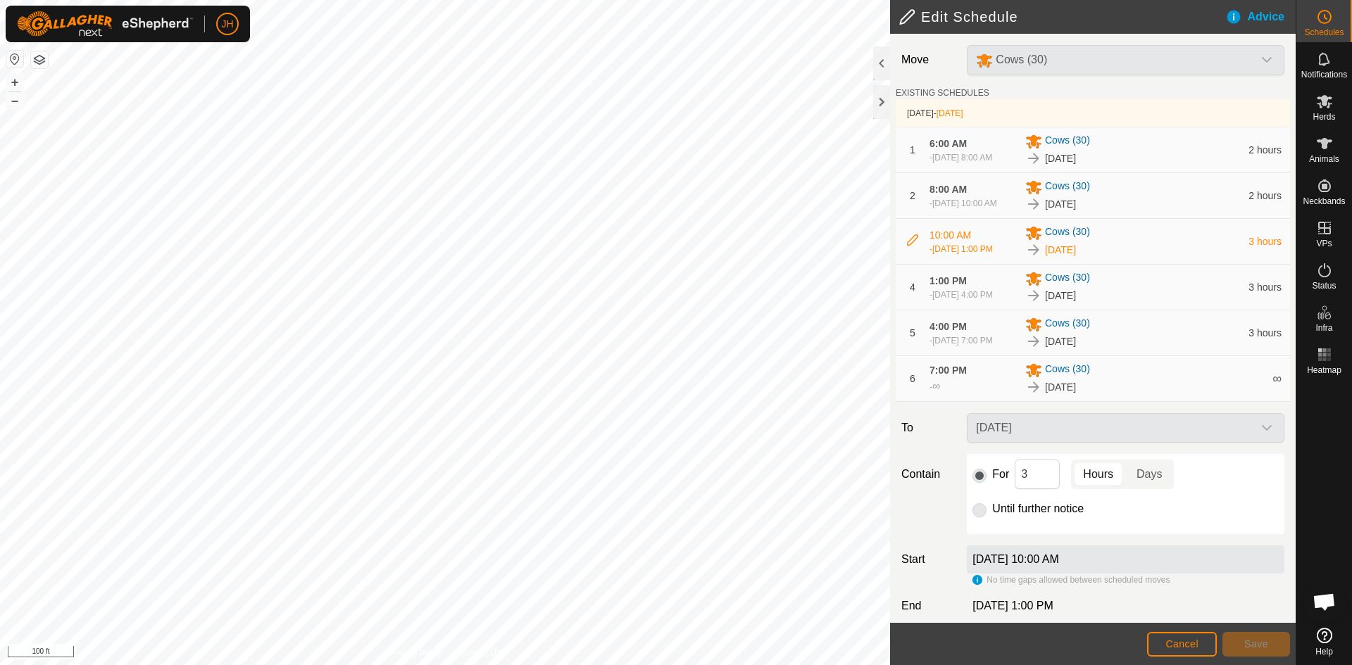
scroll to position [14, 0]
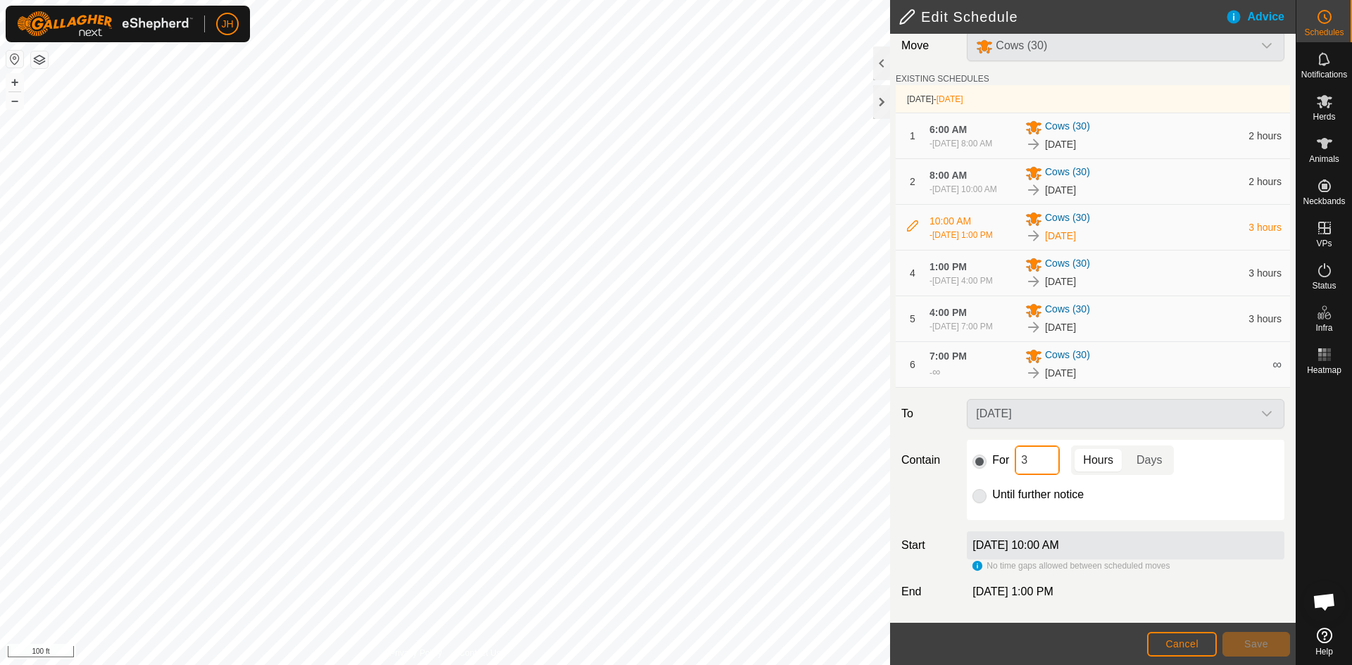
click at [1036, 459] on input "3" at bounding box center [1036, 461] width 45 height 30
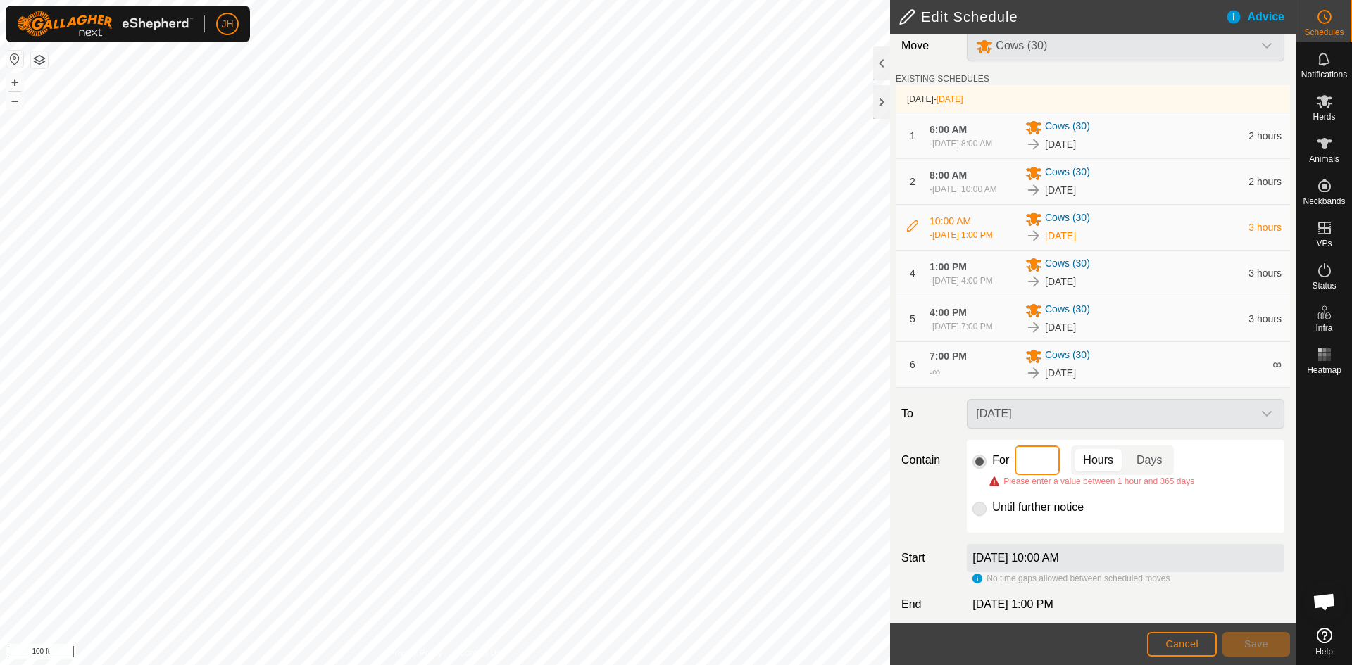
type input "2"
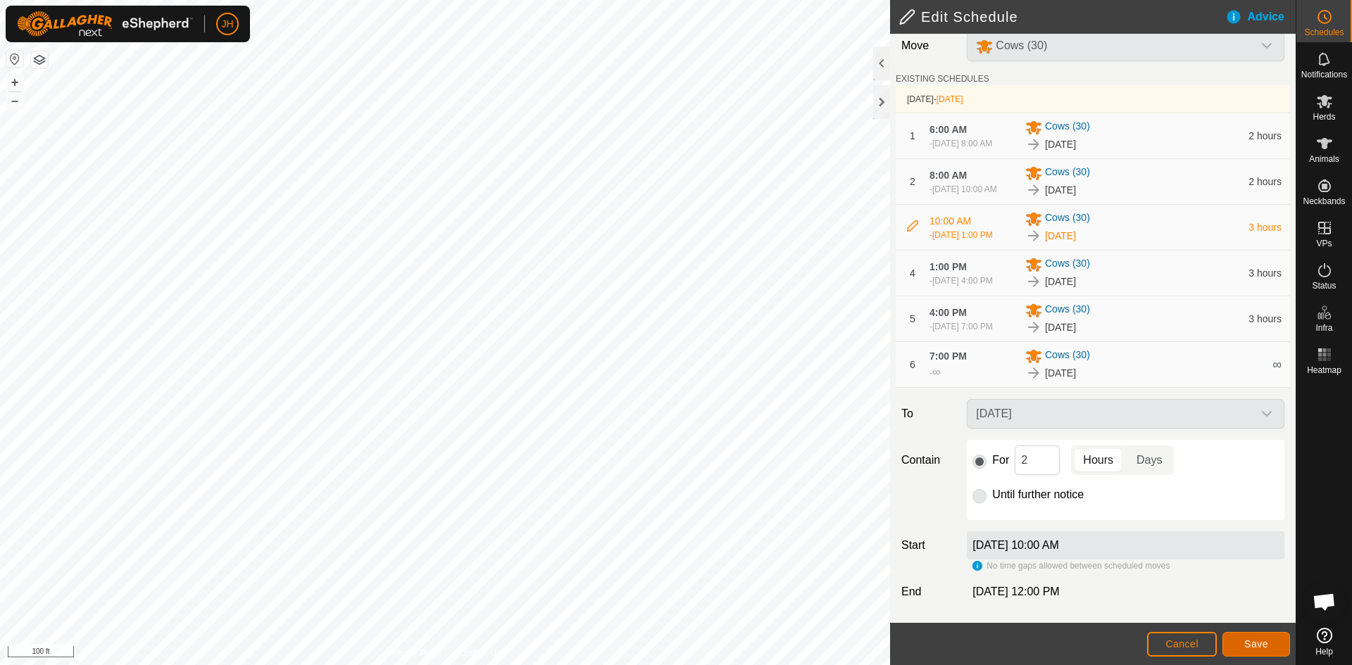
click at [1255, 638] on span "Save" at bounding box center [1256, 643] width 24 height 11
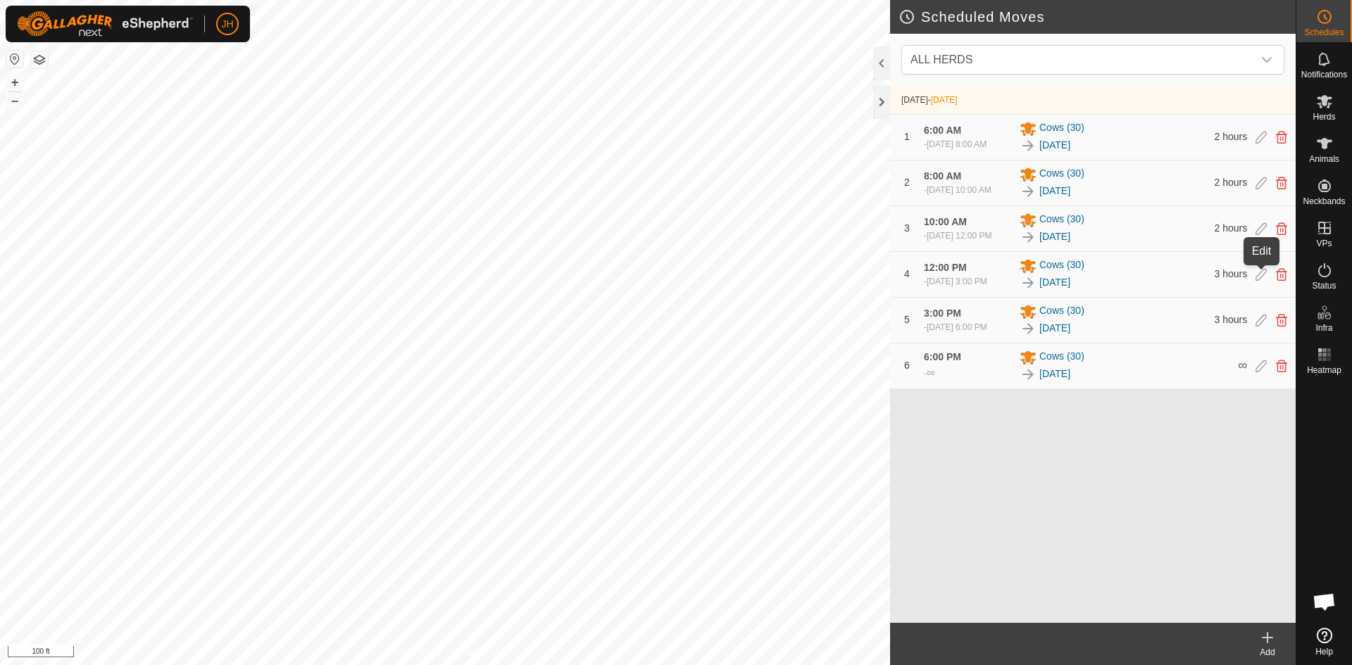
click at [1257, 273] on icon at bounding box center [1260, 274] width 11 height 13
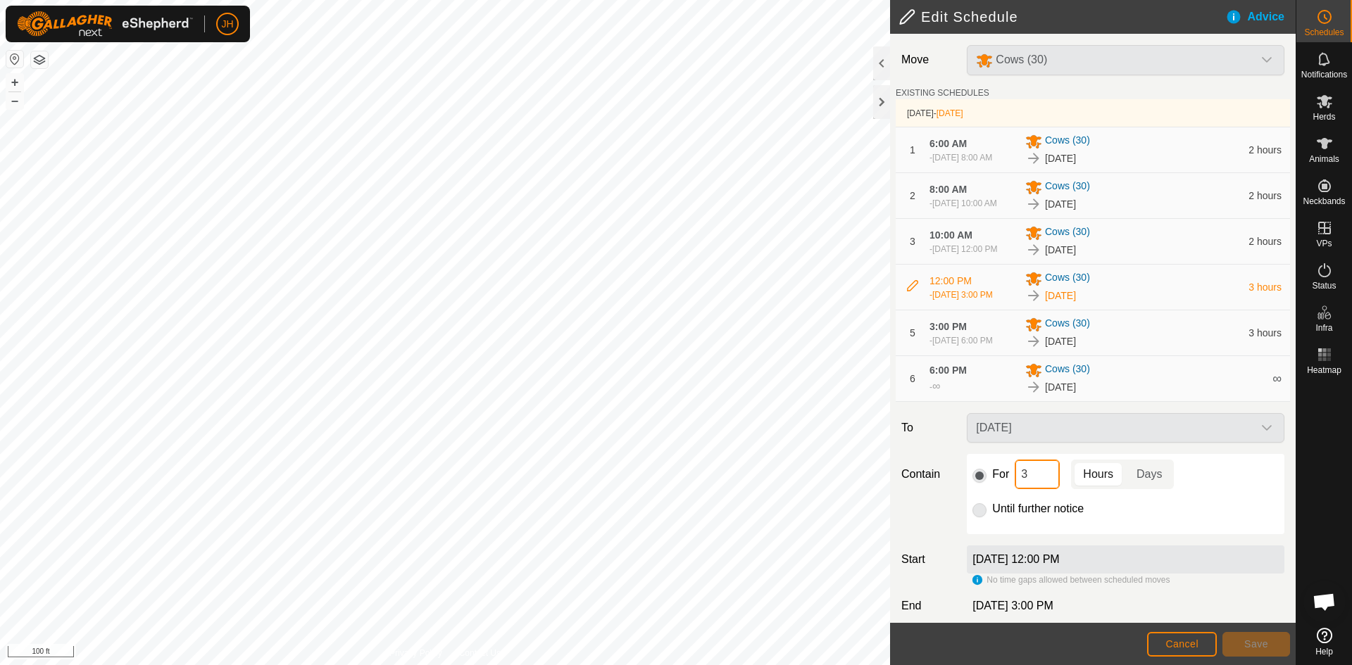
click at [1045, 474] on input "3" at bounding box center [1036, 475] width 45 height 30
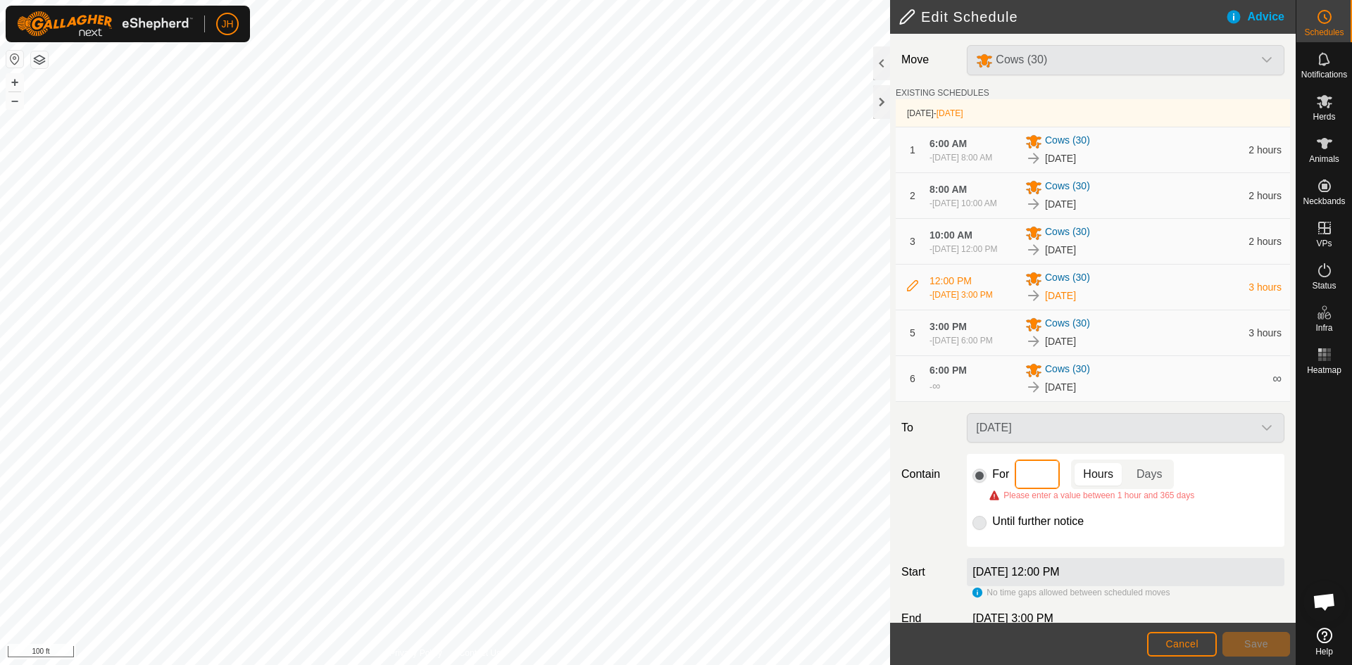
type input "2"
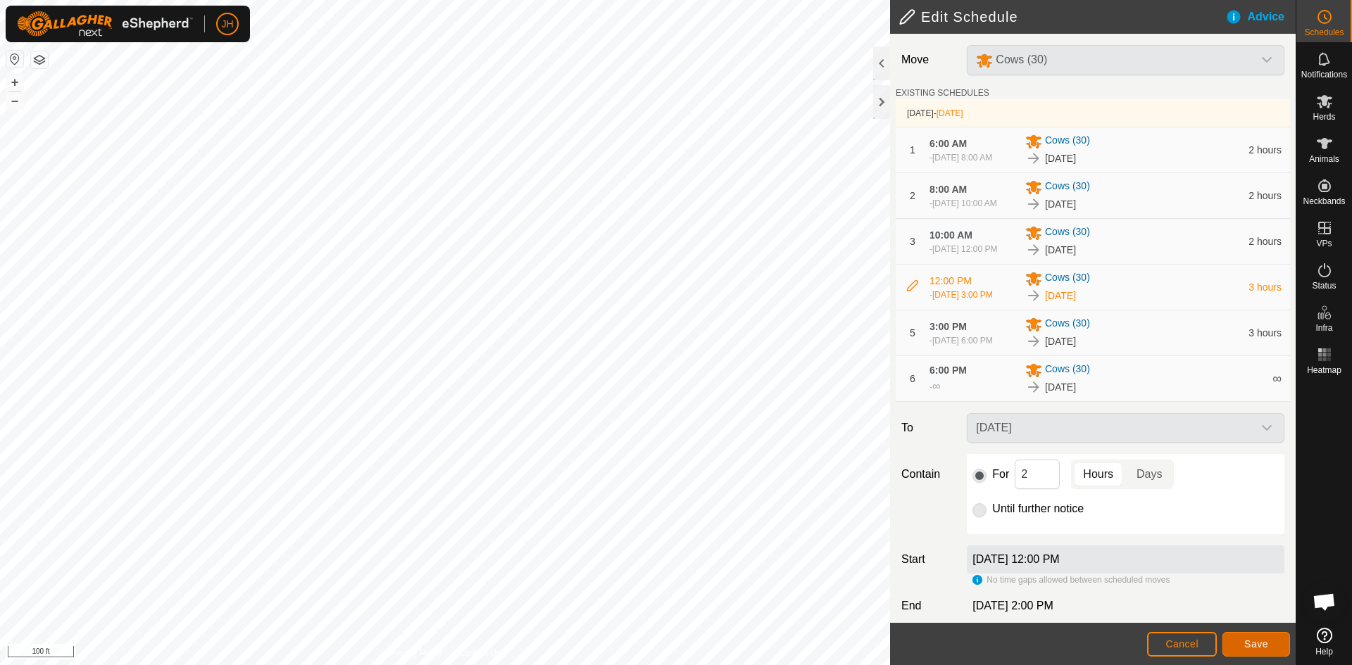
click at [1269, 651] on button "Save" at bounding box center [1256, 644] width 68 height 25
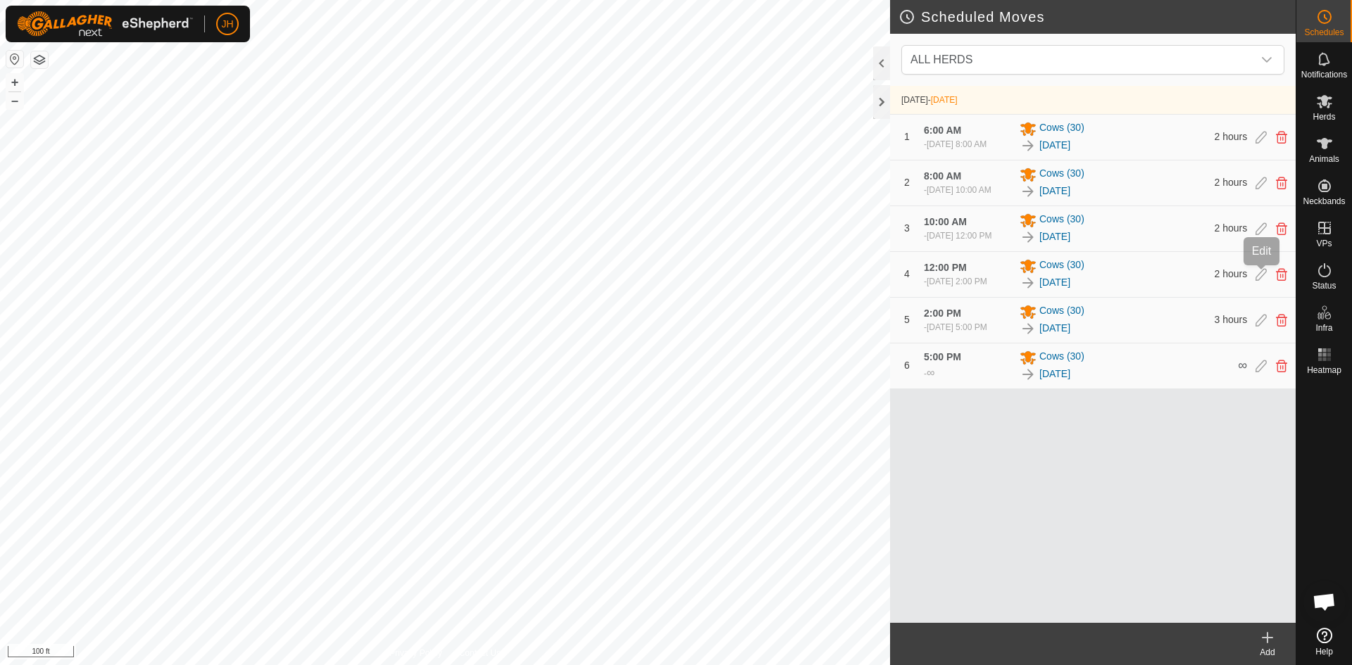
click at [1259, 277] on icon at bounding box center [1260, 274] width 11 height 13
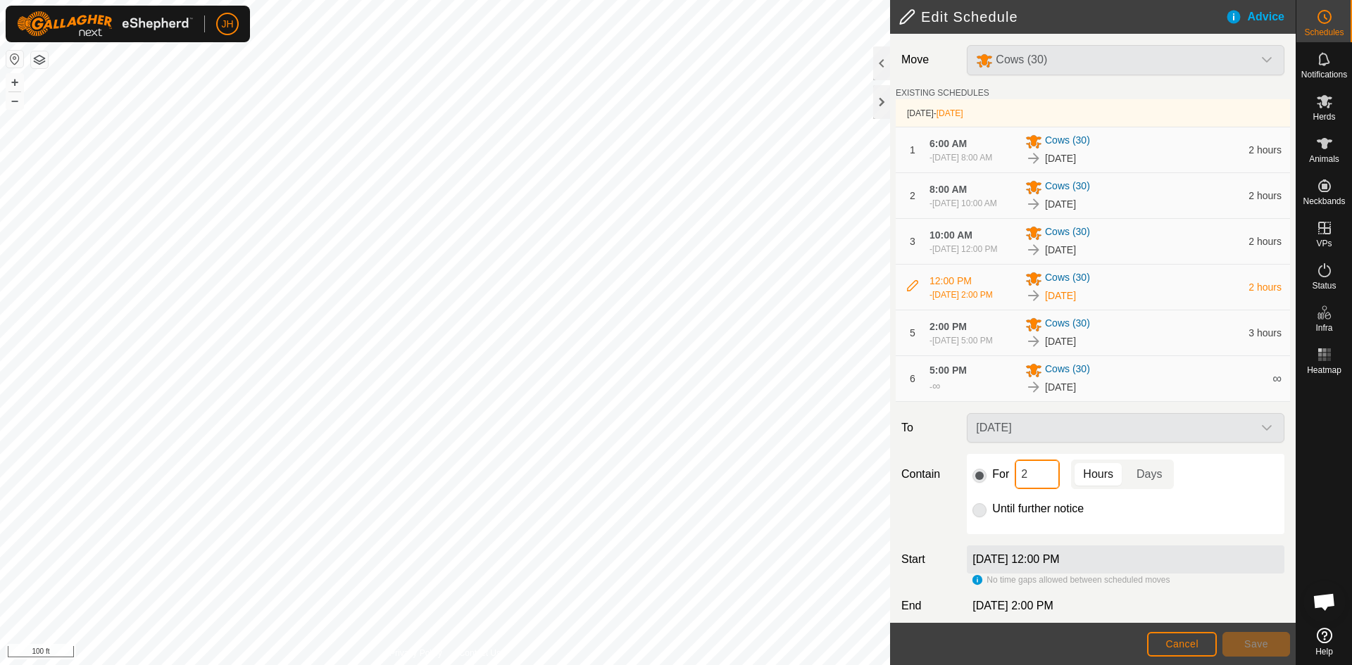
click at [1043, 474] on input "2" at bounding box center [1036, 475] width 45 height 30
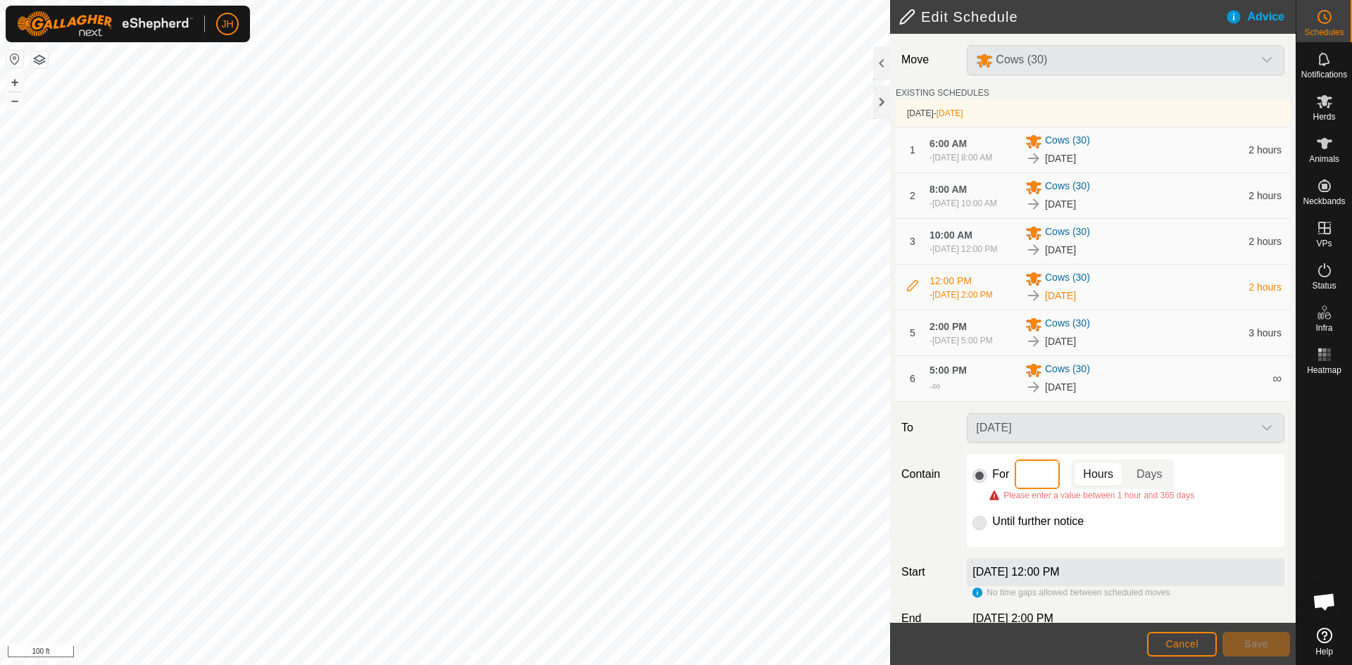
type input "3"
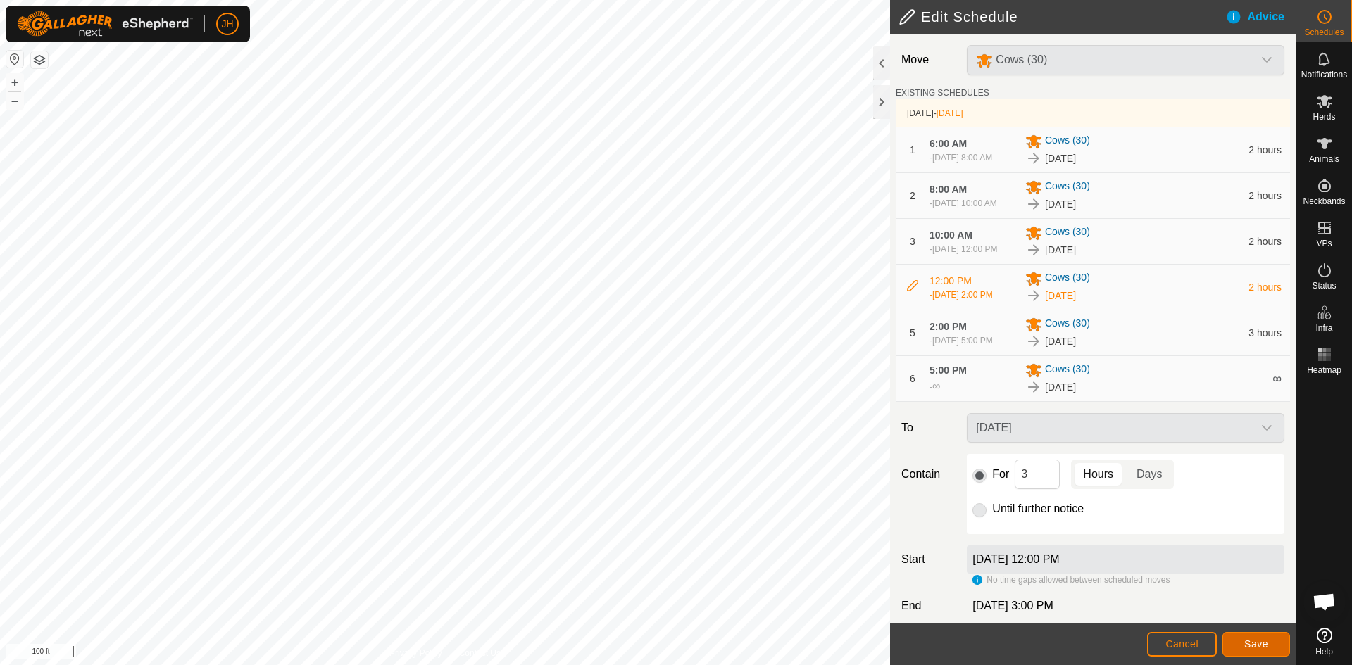
click at [1272, 648] on button "Save" at bounding box center [1256, 644] width 68 height 25
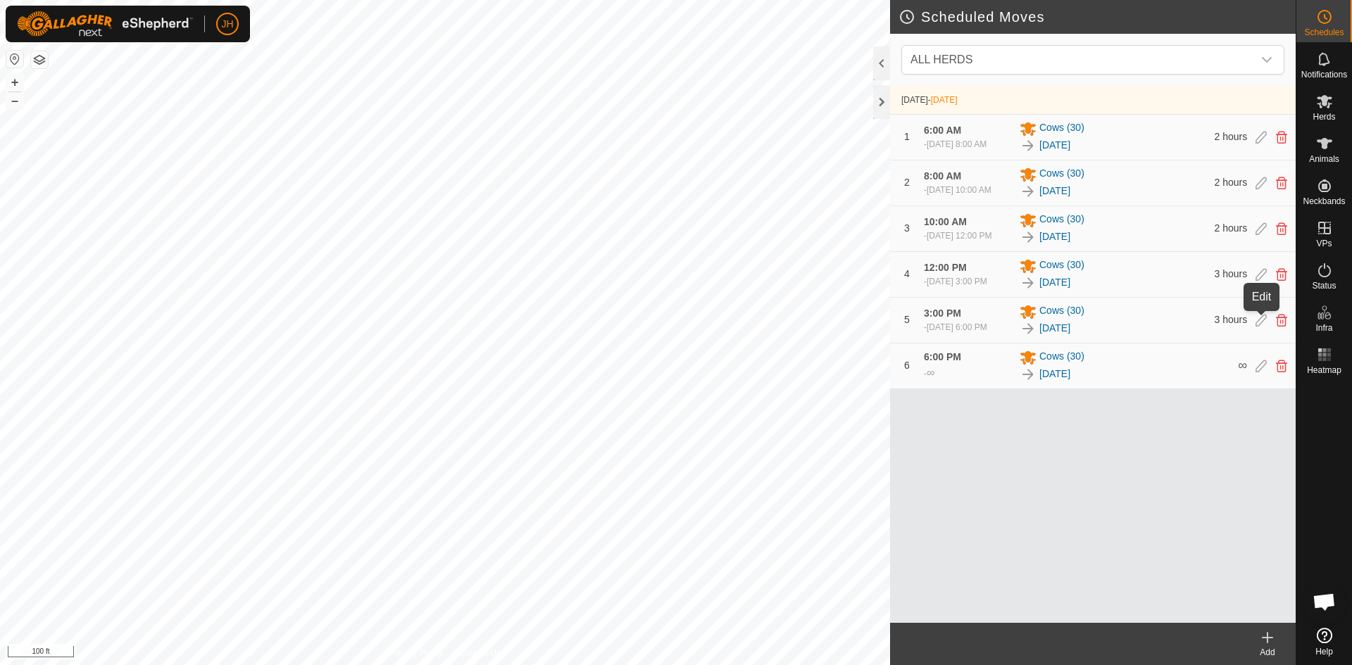
click at [1264, 318] on icon at bounding box center [1260, 320] width 11 height 13
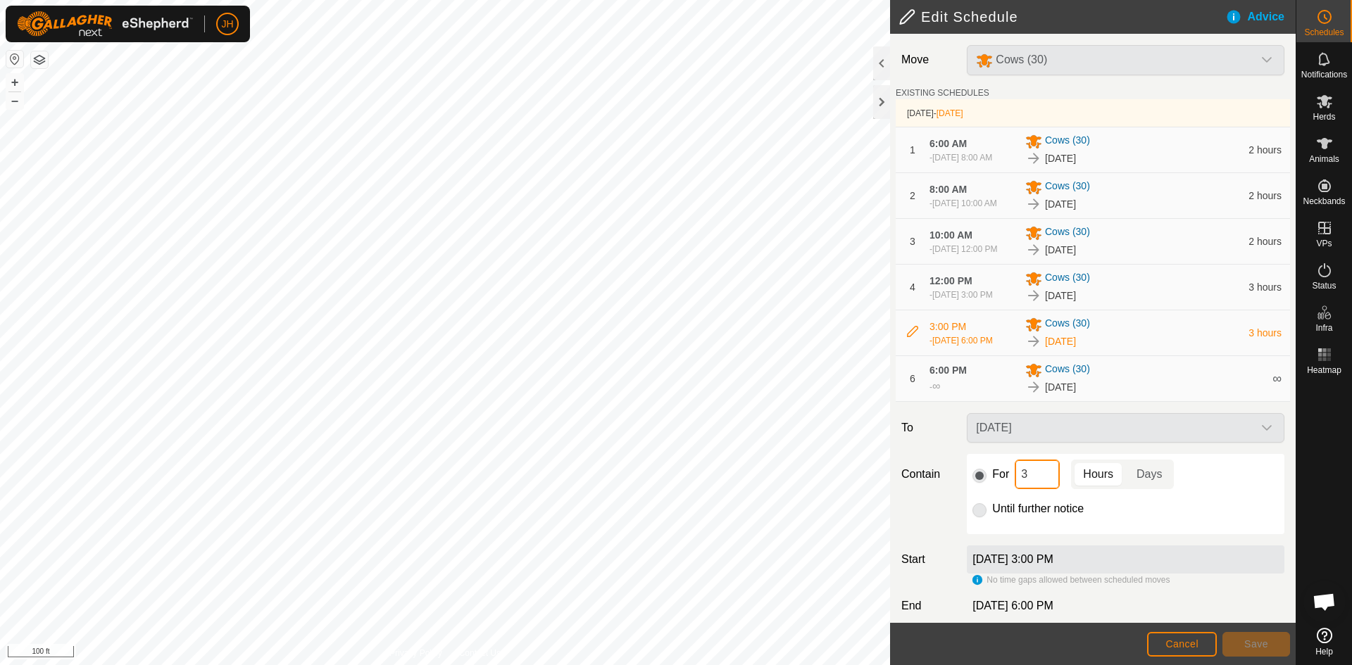
click at [1050, 474] on input "3" at bounding box center [1036, 475] width 45 height 30
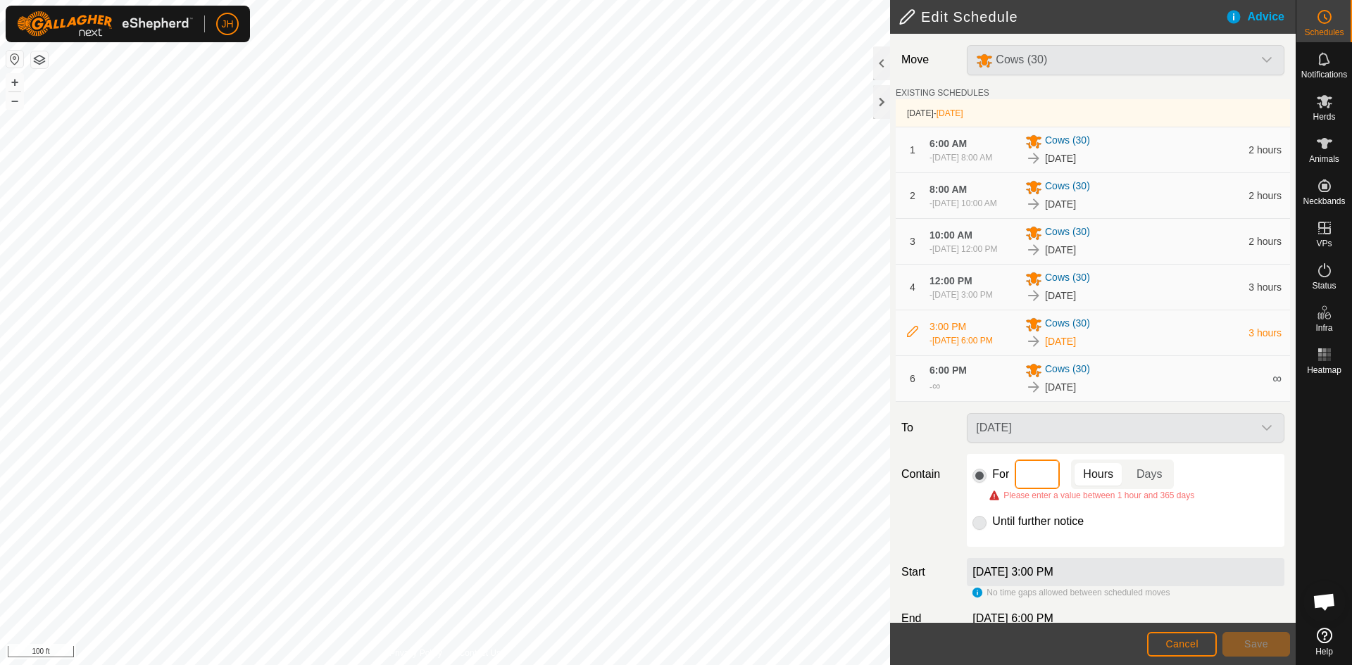
type input "2"
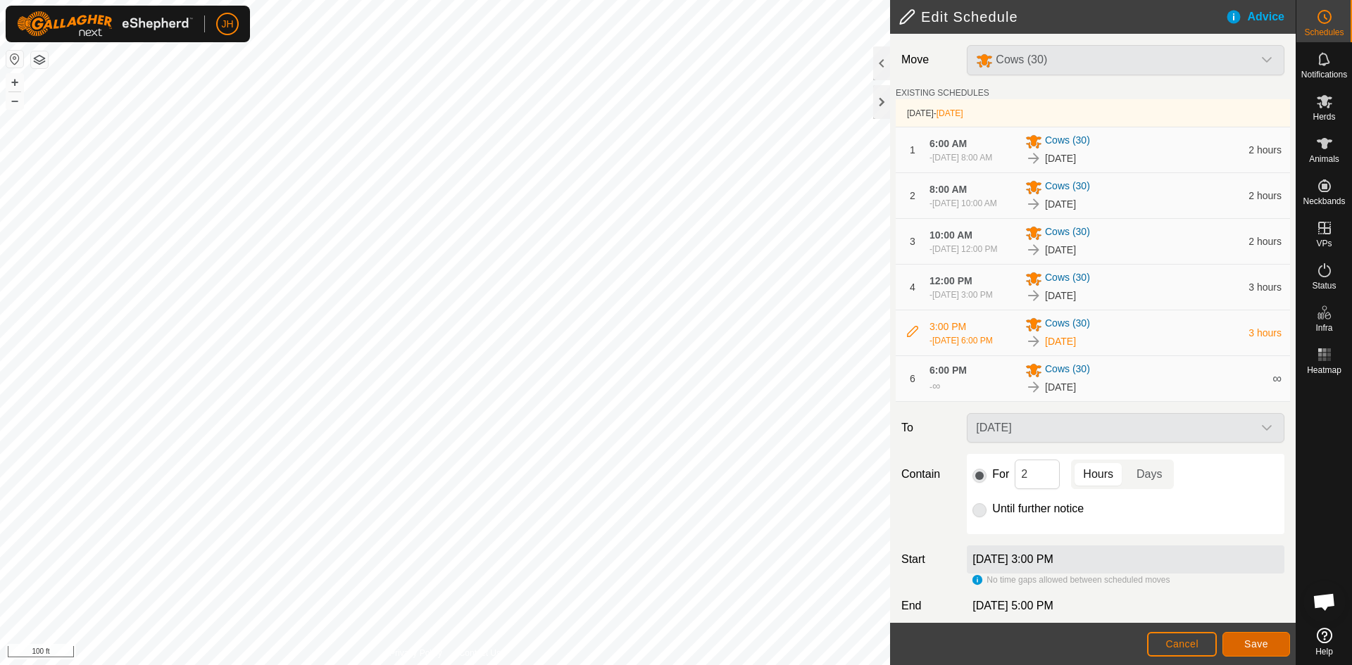
click at [1252, 646] on span "Save" at bounding box center [1256, 643] width 24 height 11
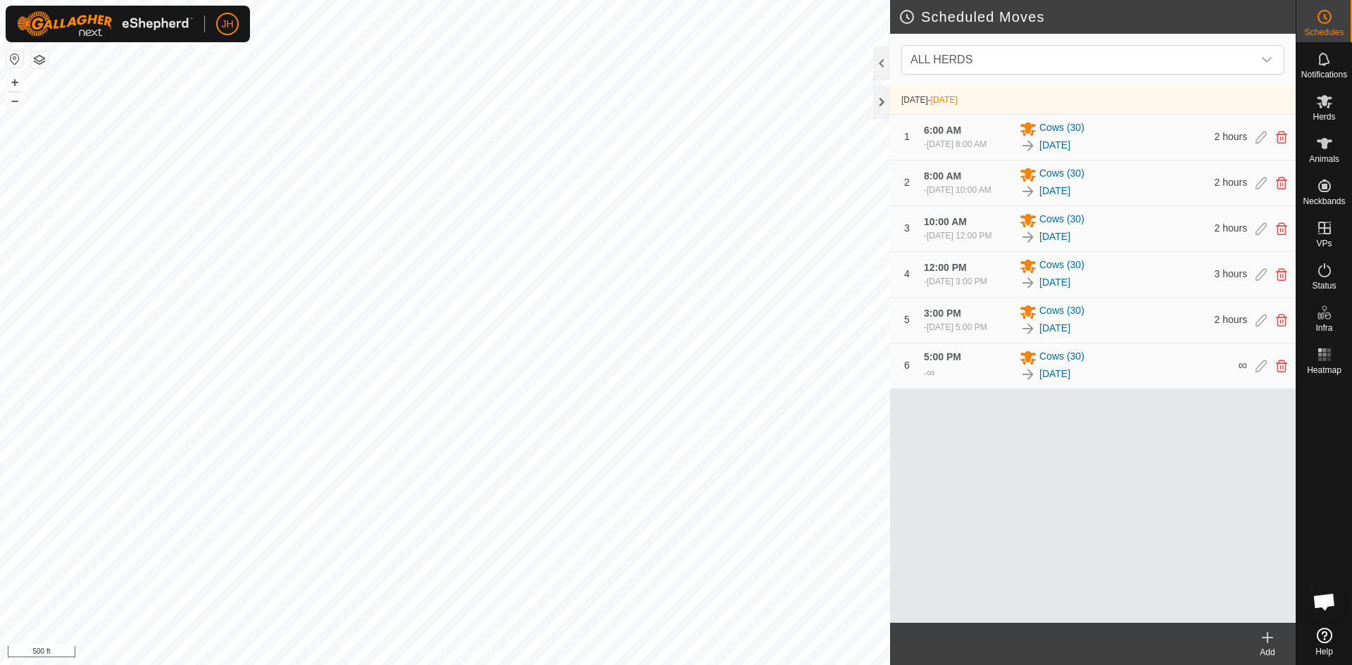
click at [40, 56] on button "button" at bounding box center [39, 59] width 17 height 17
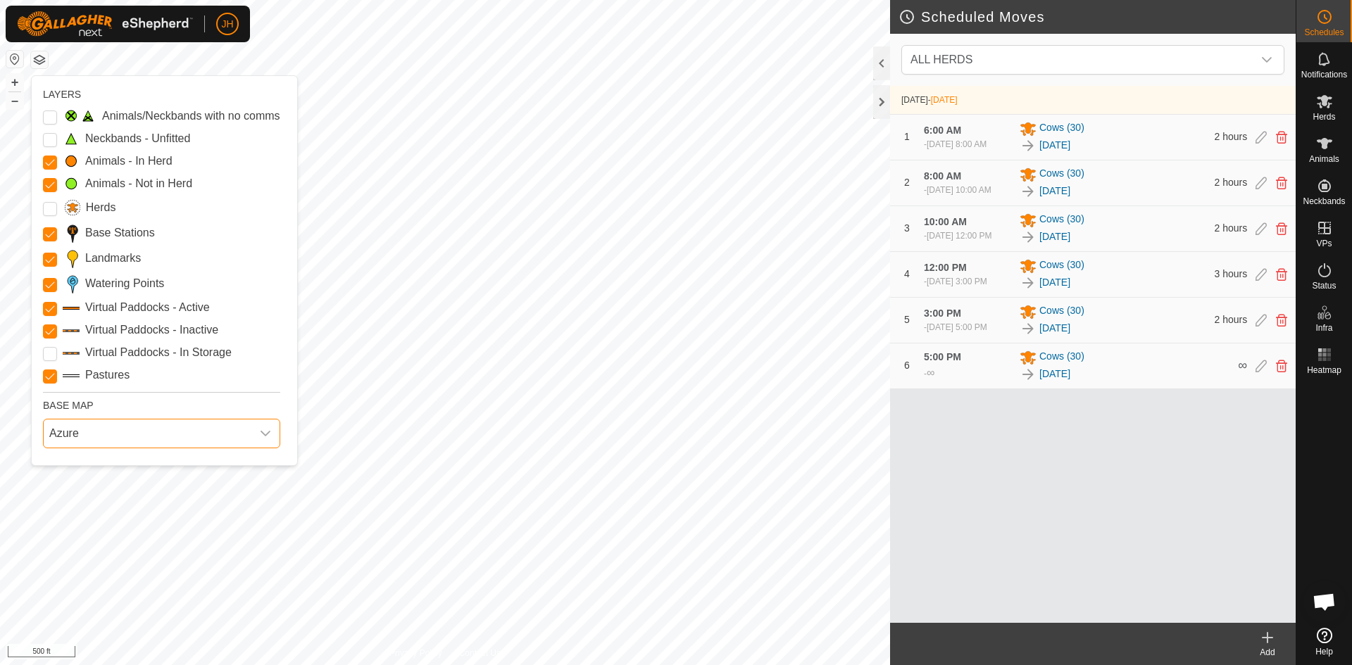
click at [134, 437] on span "Azure" at bounding box center [148, 434] width 208 height 28
click at [69, 523] on li "ESRI" at bounding box center [163, 524] width 239 height 28
click at [184, 434] on span "ESRI" at bounding box center [148, 434] width 208 height 28
click at [111, 465] on li "Azure" at bounding box center [163, 465] width 239 height 28
click at [251, 436] on span "Azure" at bounding box center [148, 434] width 208 height 28
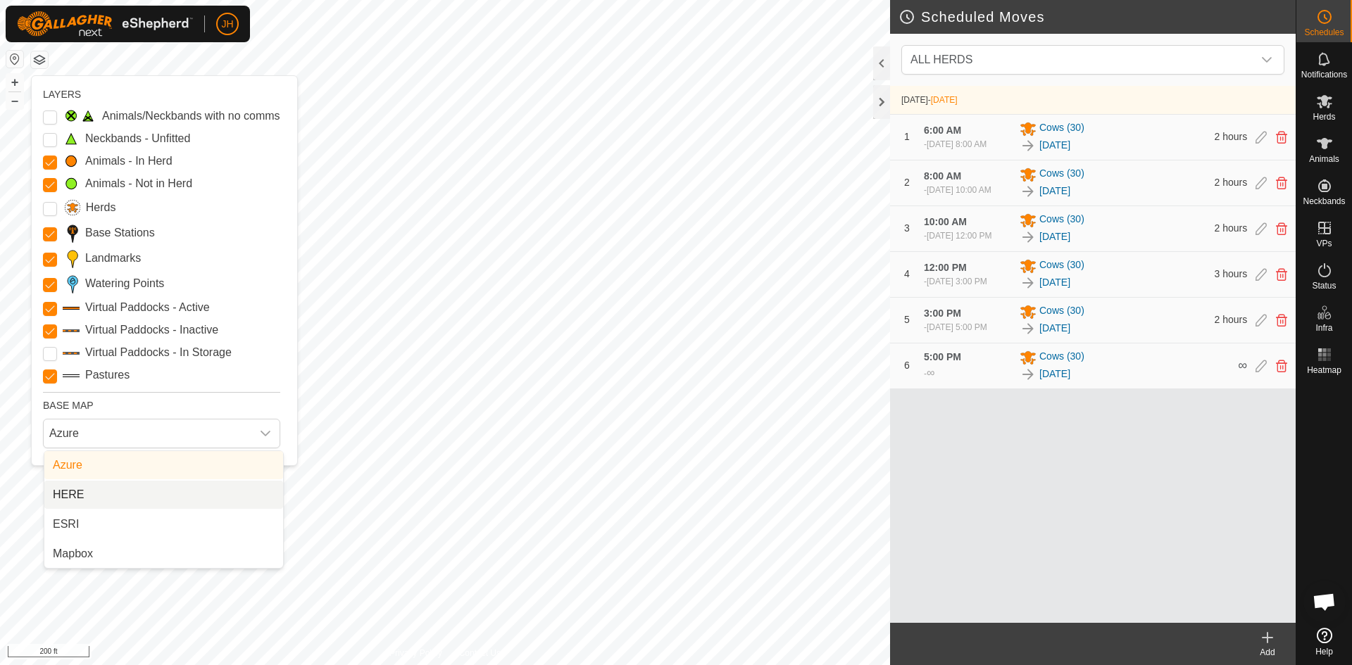
click at [117, 493] on li "HERE" at bounding box center [163, 495] width 239 height 28
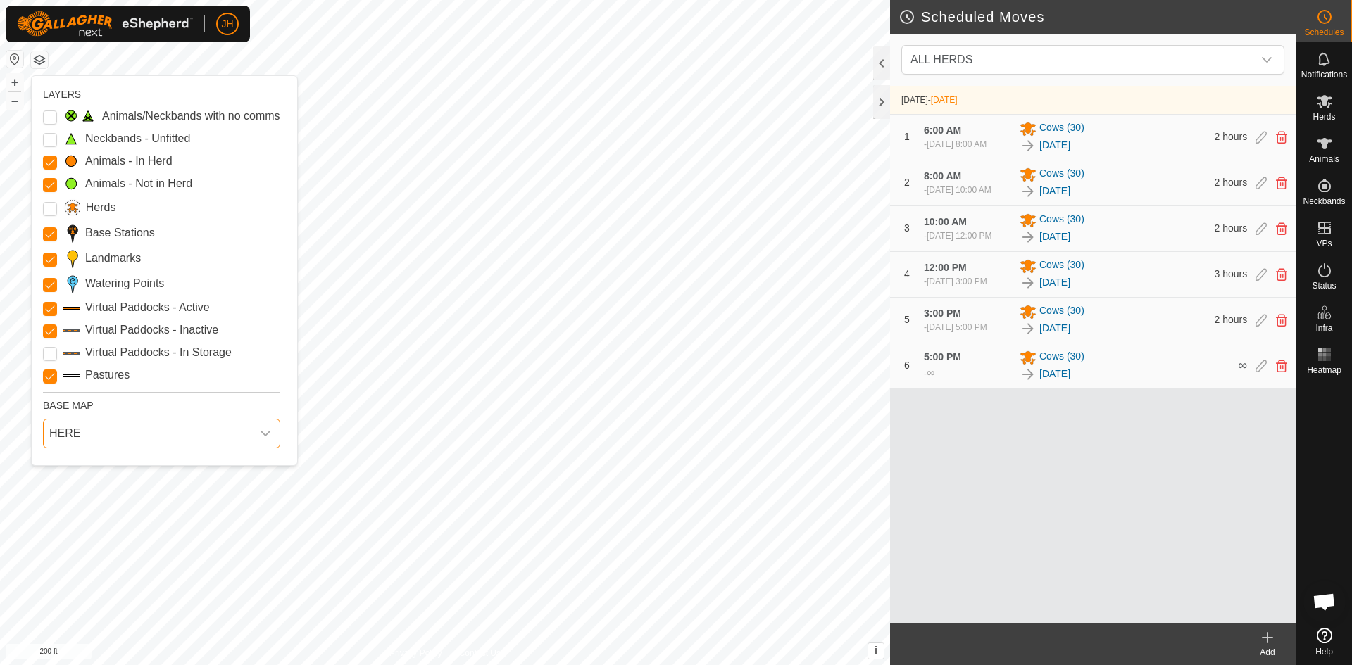
click at [166, 438] on span "HERE" at bounding box center [148, 434] width 208 height 28
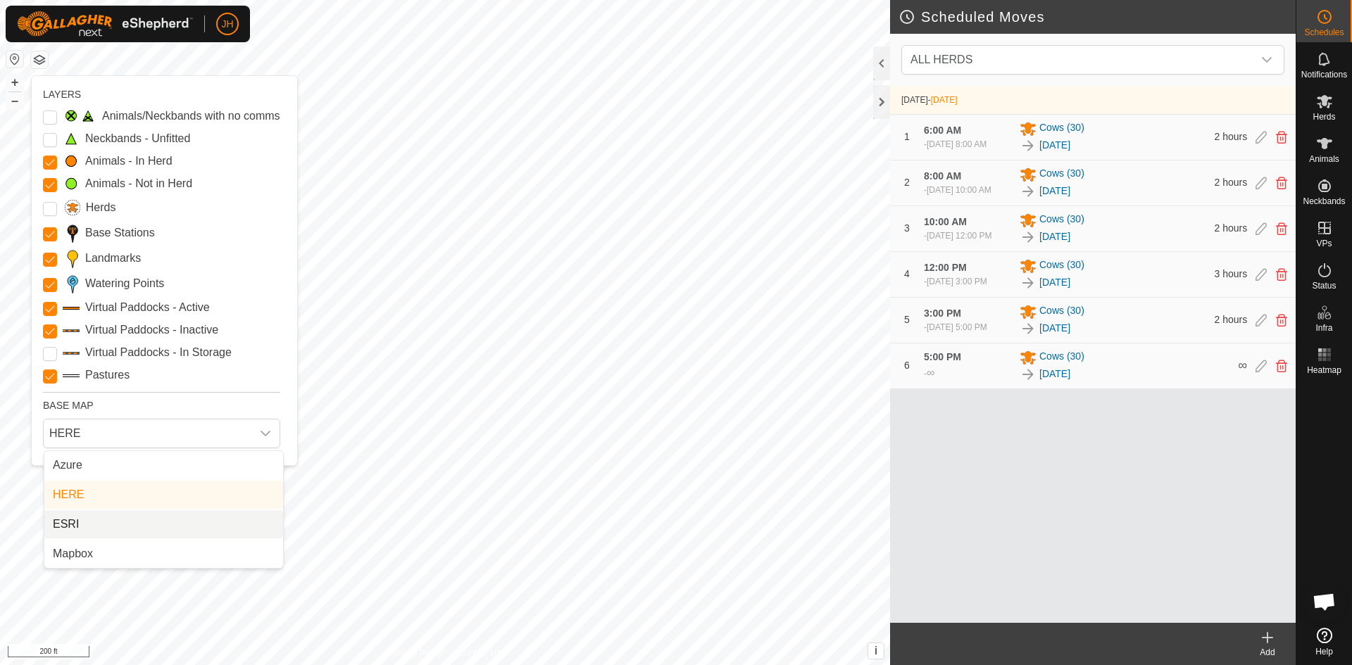
click at [87, 520] on li "ESRI" at bounding box center [163, 524] width 239 height 28
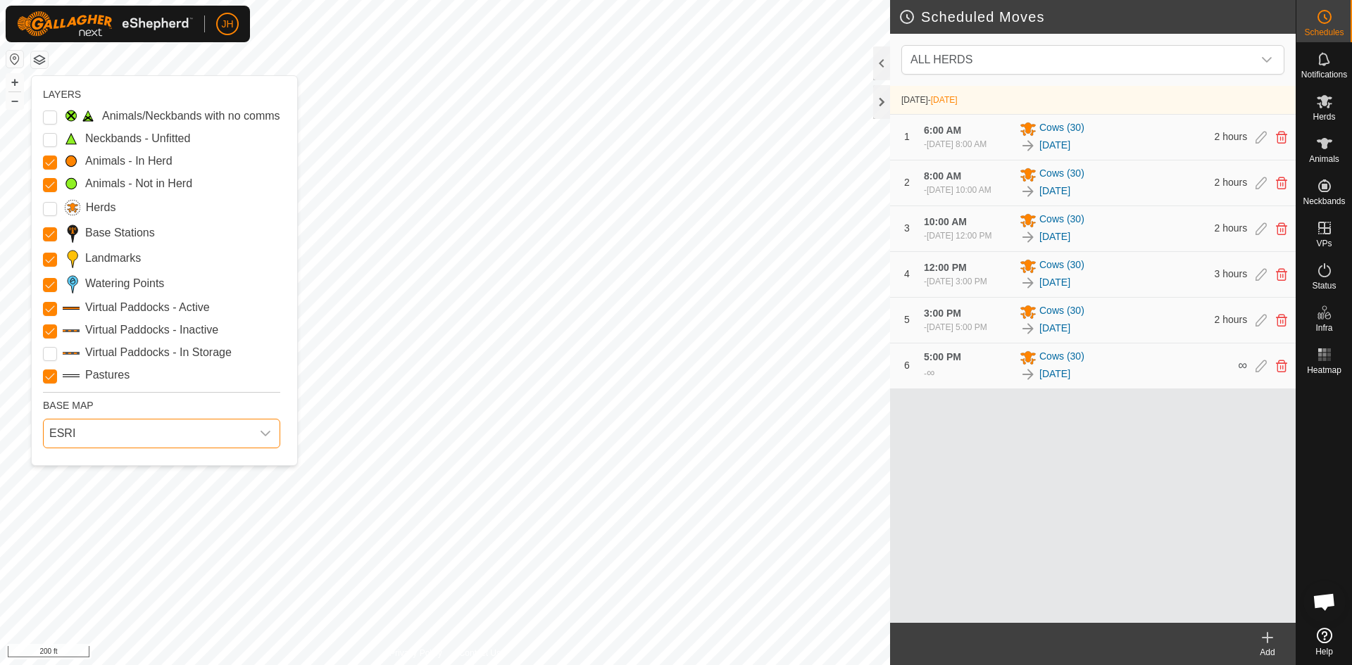
click at [246, 431] on span "ESRI" at bounding box center [148, 434] width 208 height 28
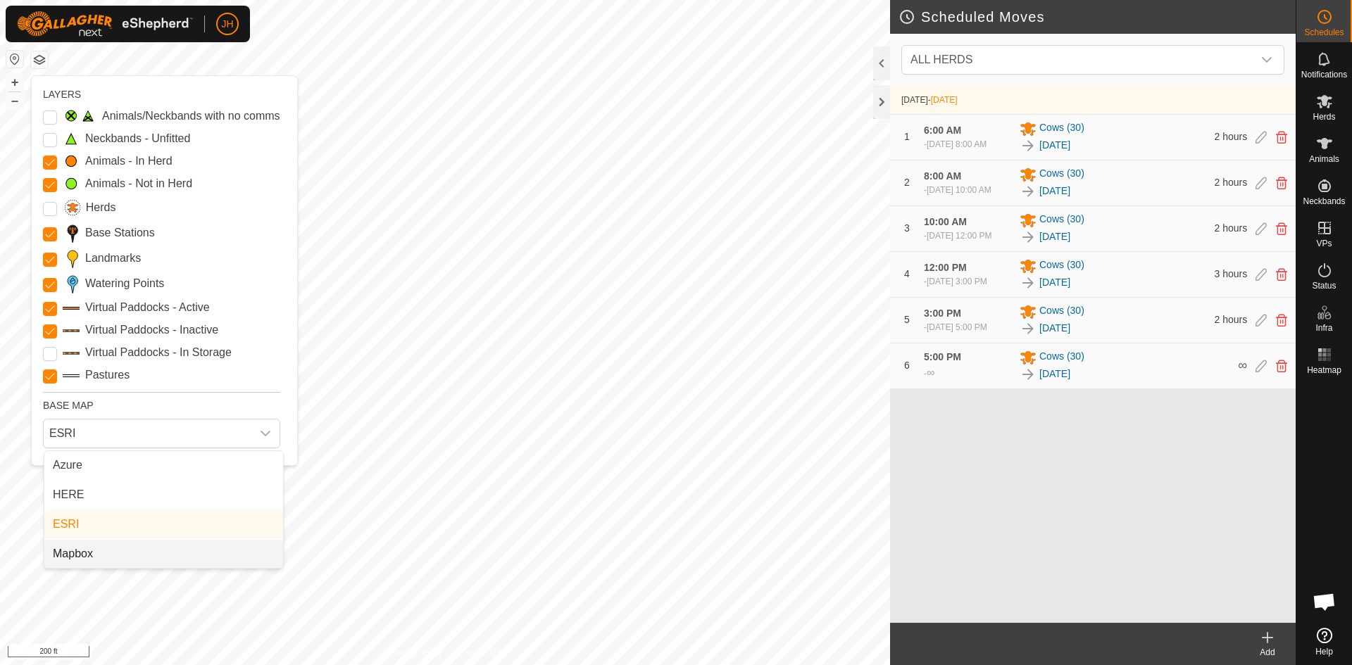
click at [113, 548] on li "Mapbox" at bounding box center [163, 554] width 239 height 28
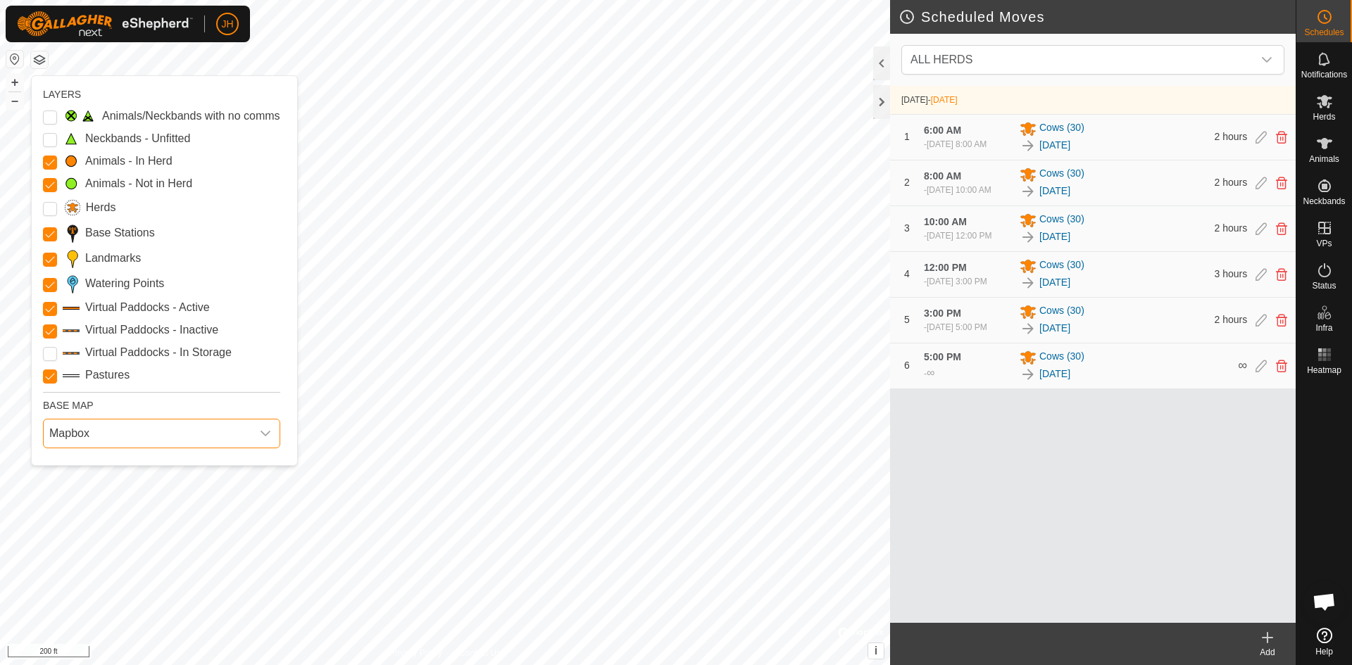
click at [217, 441] on span "Mapbox" at bounding box center [148, 434] width 208 height 28
click at [108, 525] on li "ESRI" at bounding box center [163, 524] width 239 height 28
click at [45, 63] on button "button" at bounding box center [39, 59] width 17 height 17
